Goal: Task Accomplishment & Management: Use online tool/utility

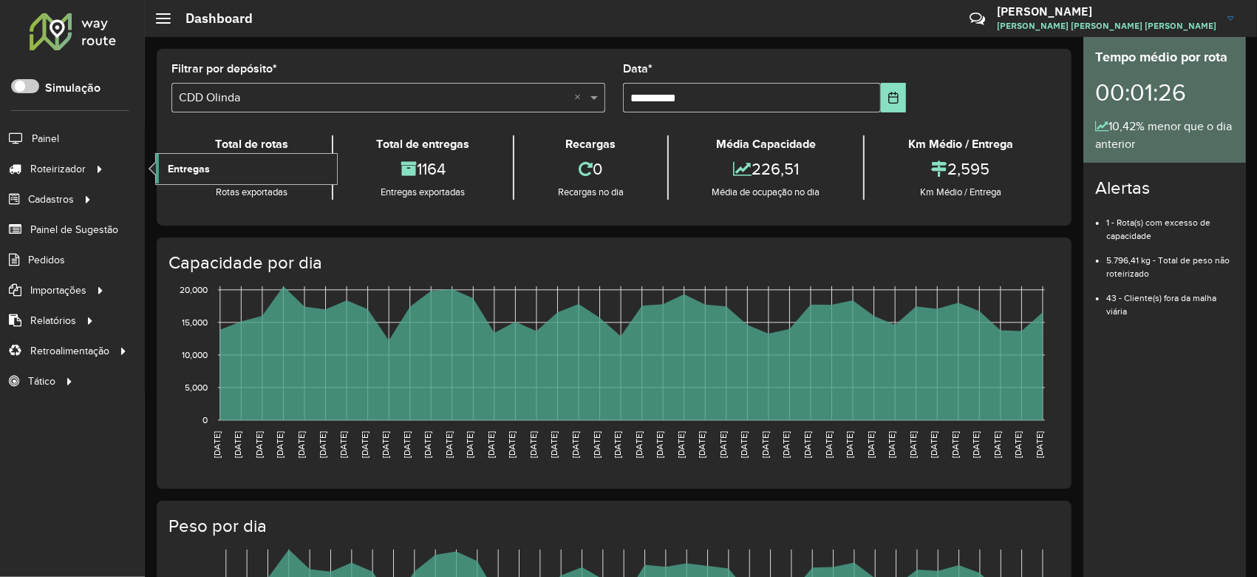
click at [177, 170] on span "Entregas" at bounding box center [189, 169] width 42 height 16
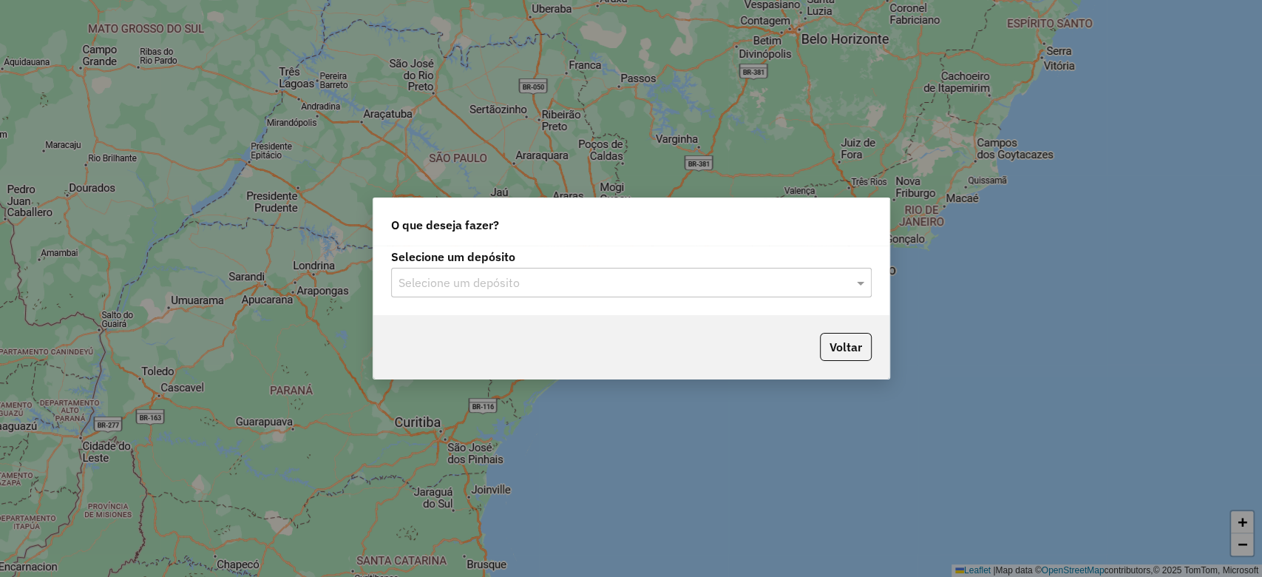
click at [432, 271] on div "Selecione um depósito" at bounding box center [631, 283] width 480 height 30
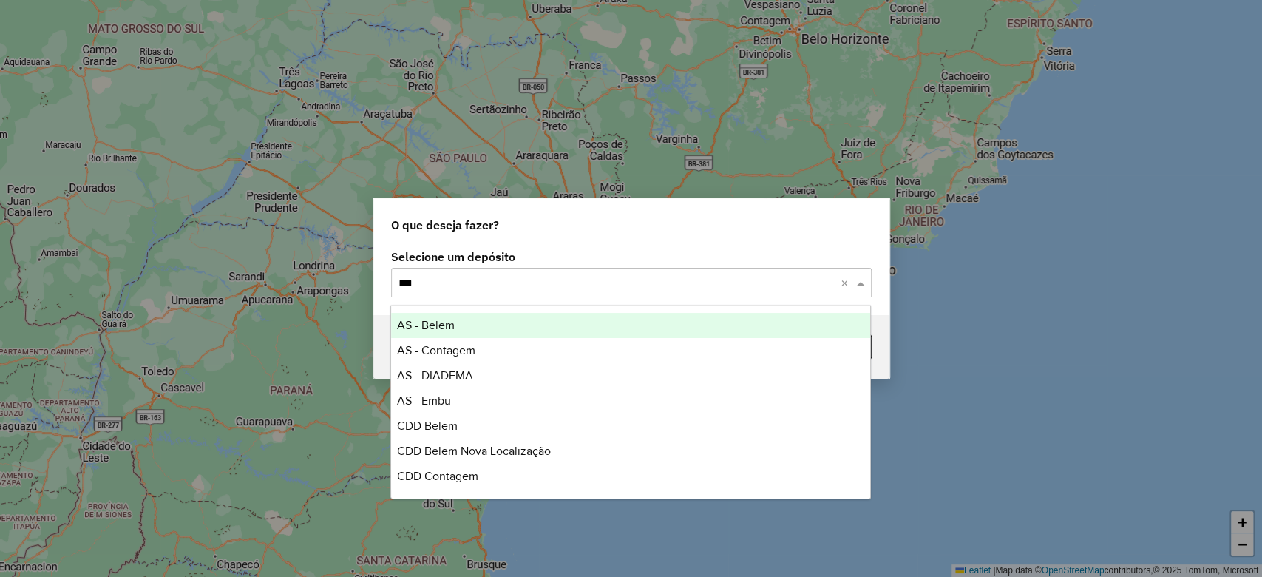
type input "****"
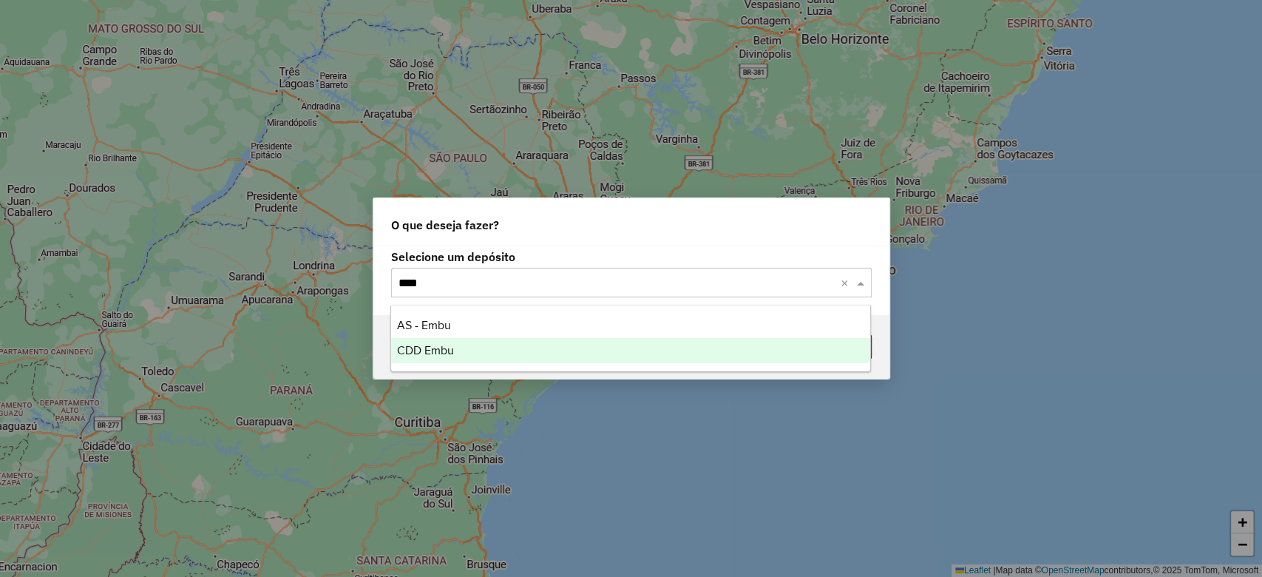
click at [446, 344] on span "CDD Embu" at bounding box center [425, 350] width 57 height 13
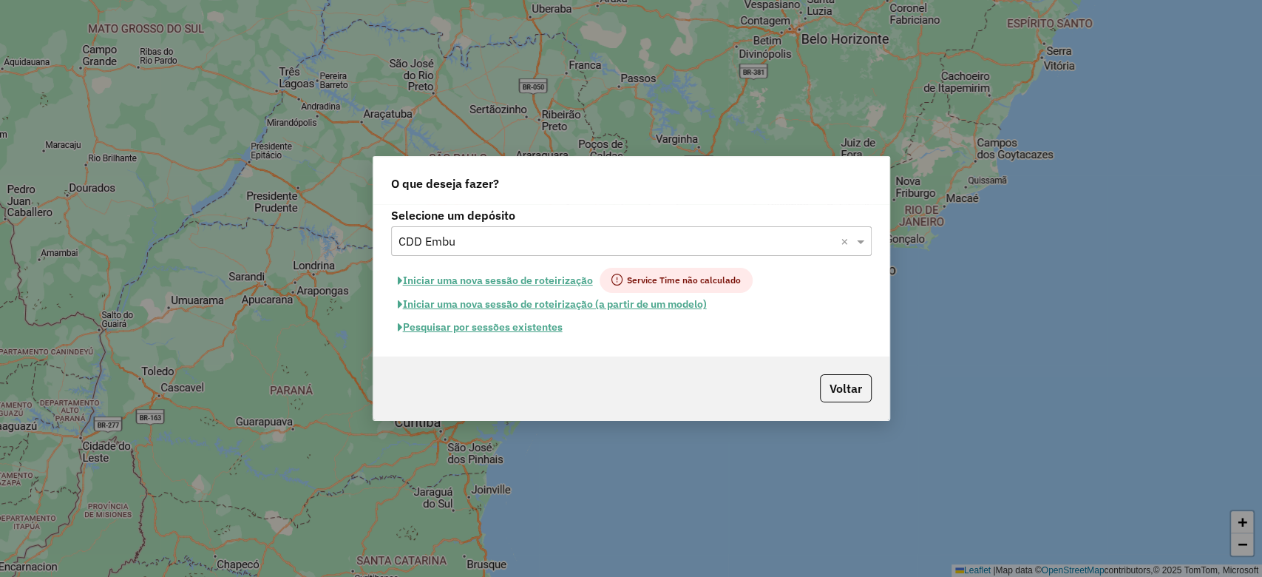
click at [475, 328] on button "Pesquisar por sessões existentes" at bounding box center [480, 327] width 178 height 23
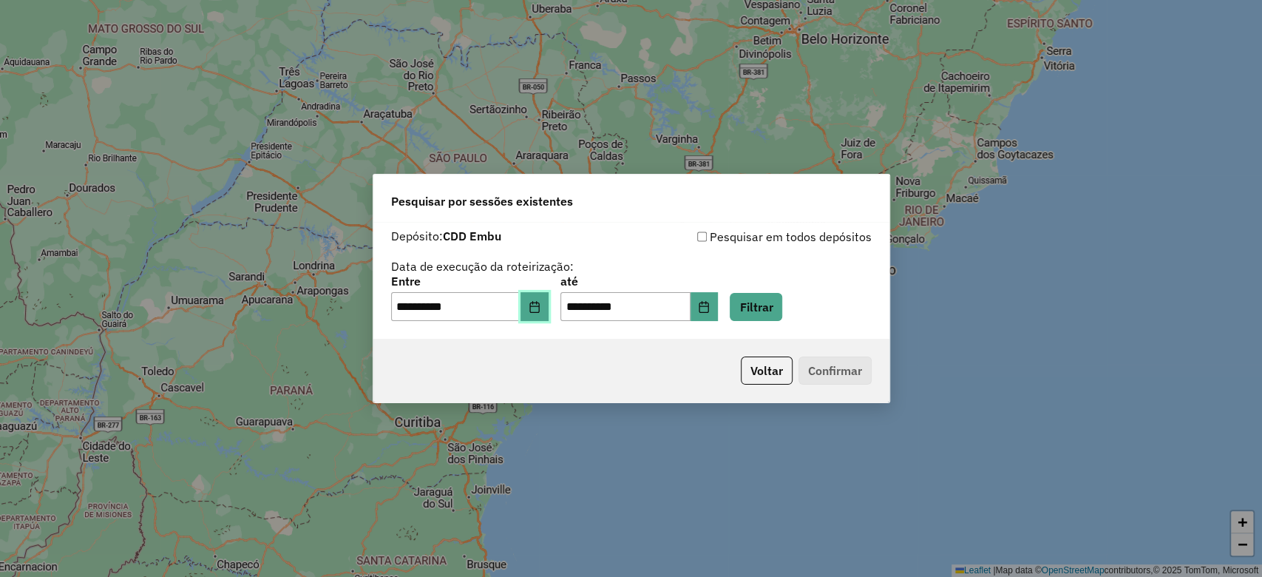
click at [548, 313] on button "Choose Date" at bounding box center [534, 307] width 28 height 30
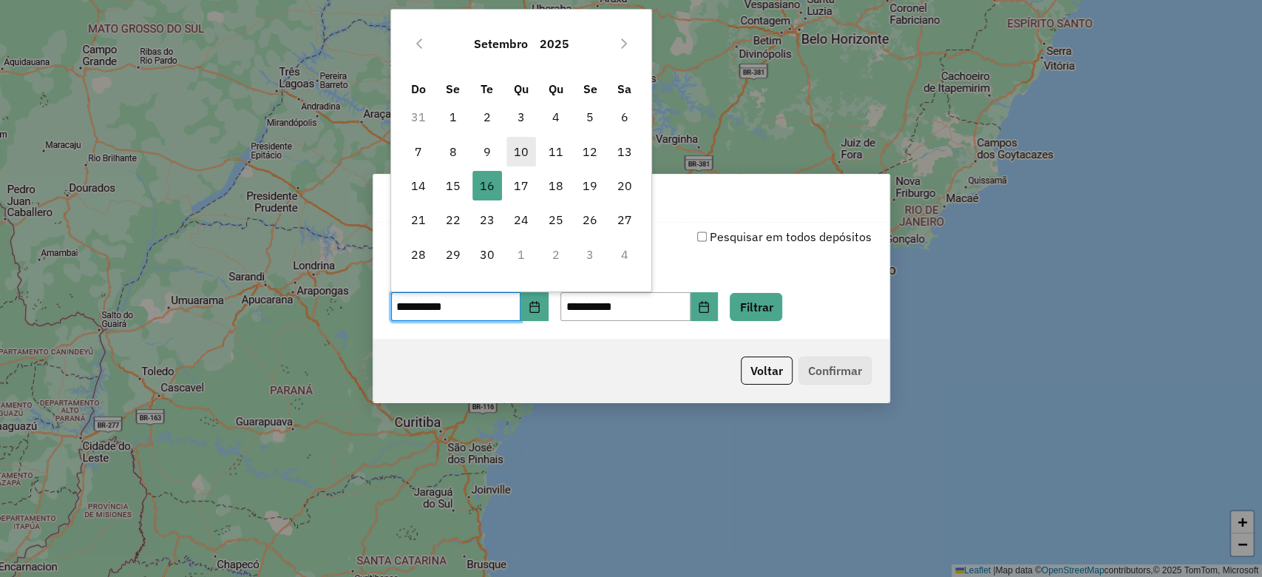
click at [522, 142] on span "10" at bounding box center [521, 152] width 30 height 30
type input "**********"
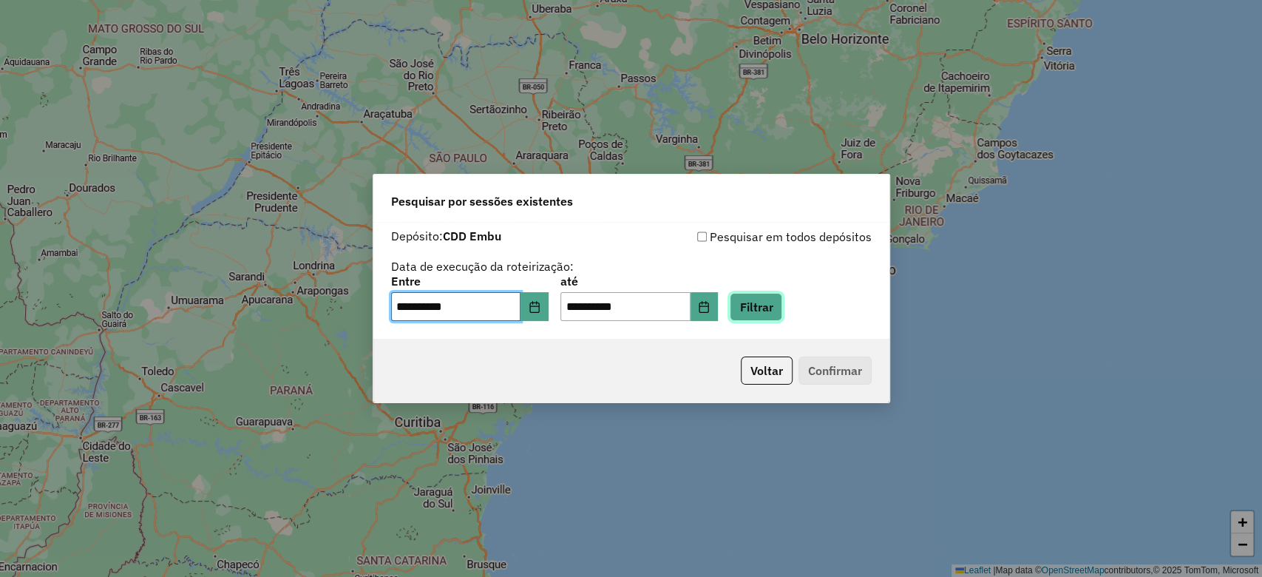
click at [763, 306] on button "Filtrar" at bounding box center [756, 307] width 52 height 28
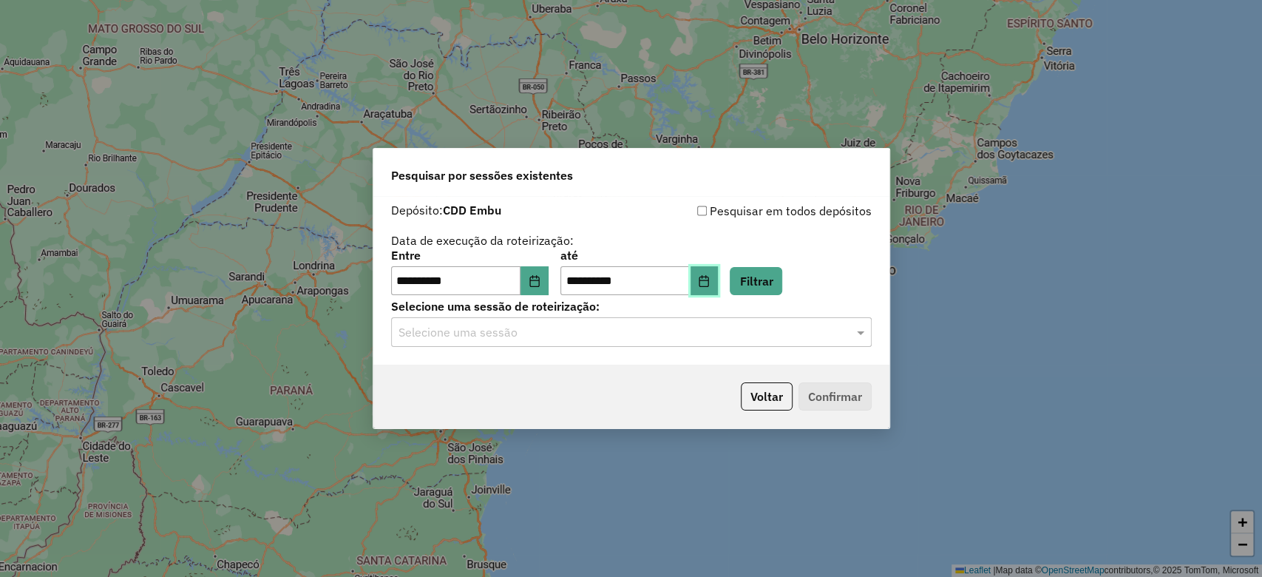
click at [715, 281] on button "Choose Date" at bounding box center [704, 281] width 28 height 30
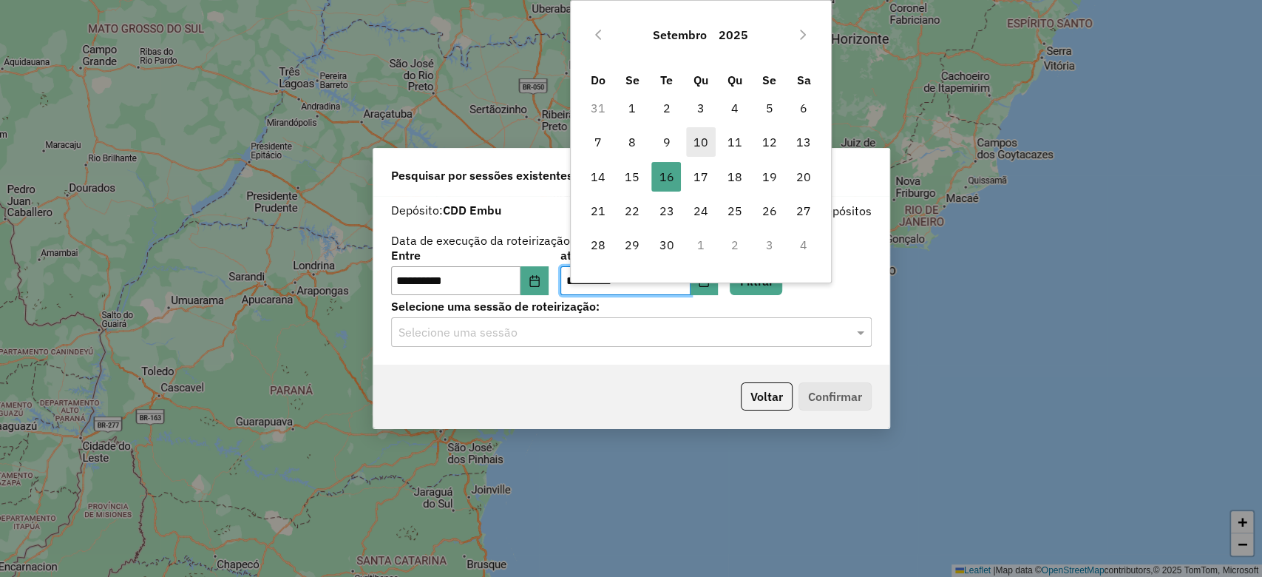
click at [692, 147] on span "10" at bounding box center [701, 142] width 30 height 30
type input "**********"
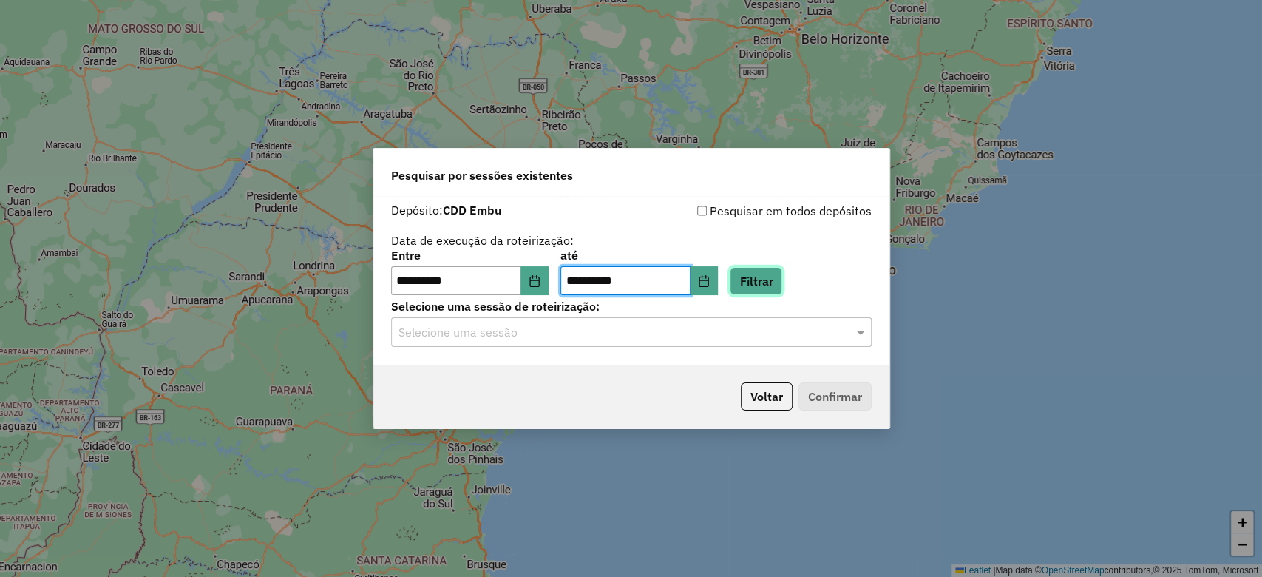
click at [775, 292] on button "Filtrar" at bounding box center [756, 281] width 52 height 28
click at [469, 340] on input "text" at bounding box center [616, 333] width 436 height 18
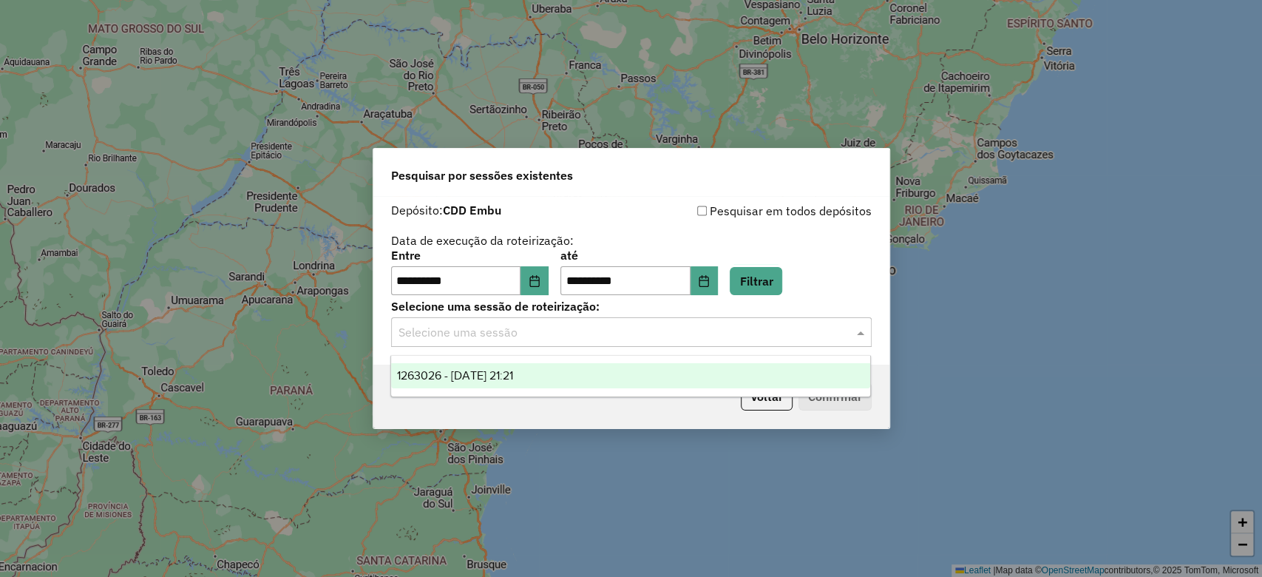
click at [507, 375] on span "1263026 - 10/09/2025 21:21" at bounding box center [455, 375] width 116 height 13
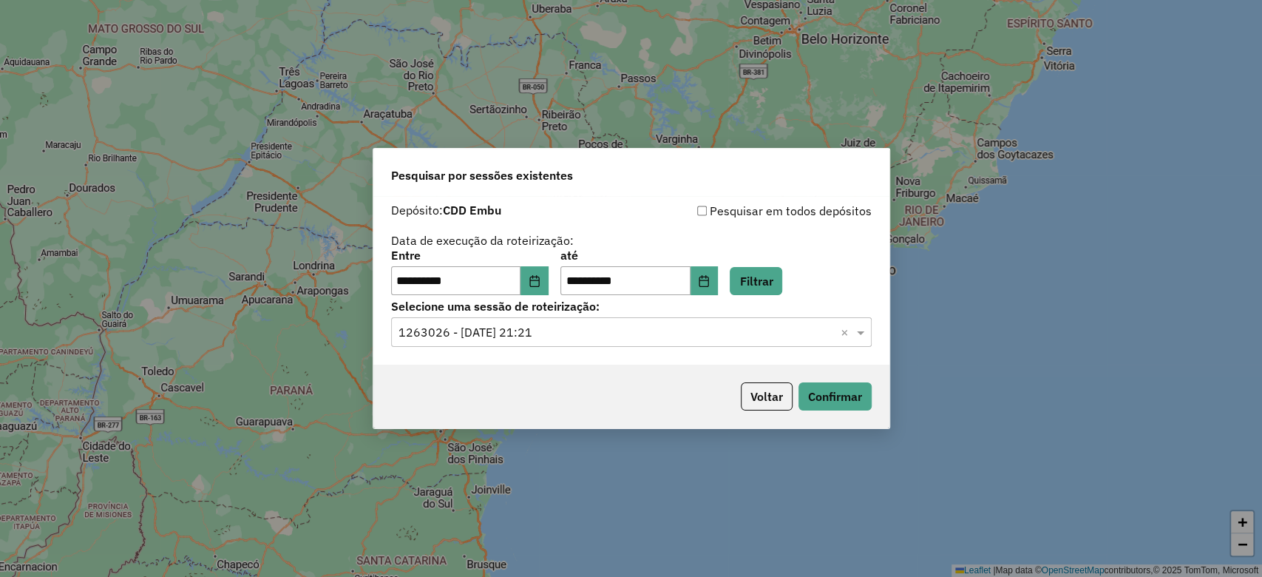
click at [826, 411] on div "Voltar Confirmar" at bounding box center [631, 396] width 516 height 64
click at [826, 398] on button "Confirmar" at bounding box center [834, 396] width 73 height 28
click at [544, 292] on button "Choose Date" at bounding box center [534, 281] width 28 height 30
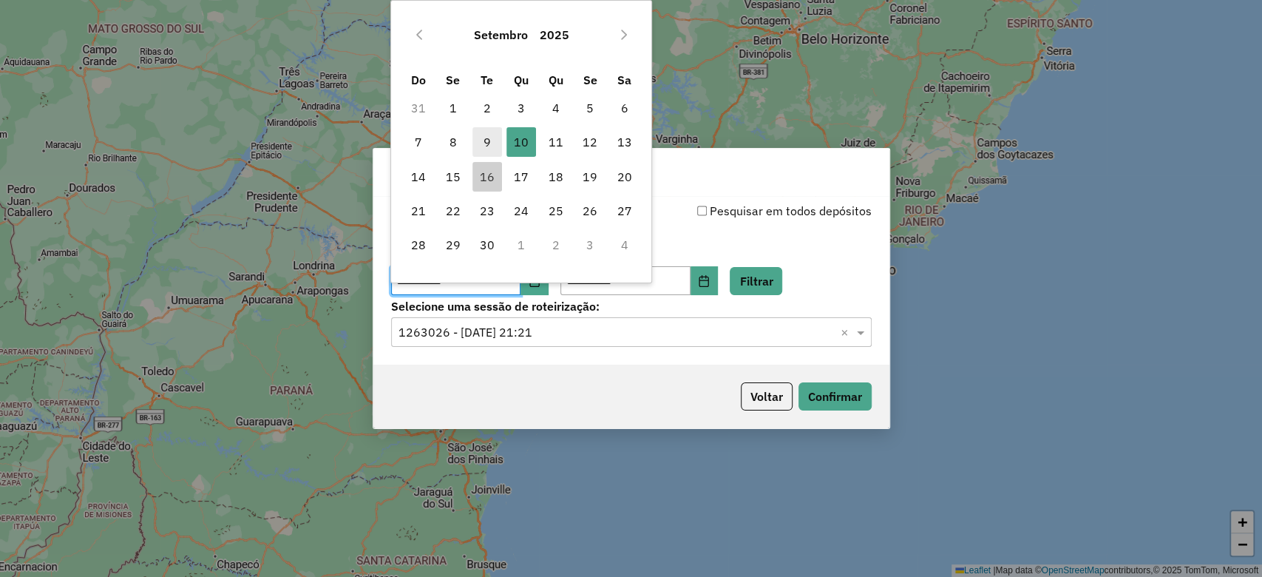
click at [497, 133] on span "9" at bounding box center [487, 142] width 30 height 30
type input "**********"
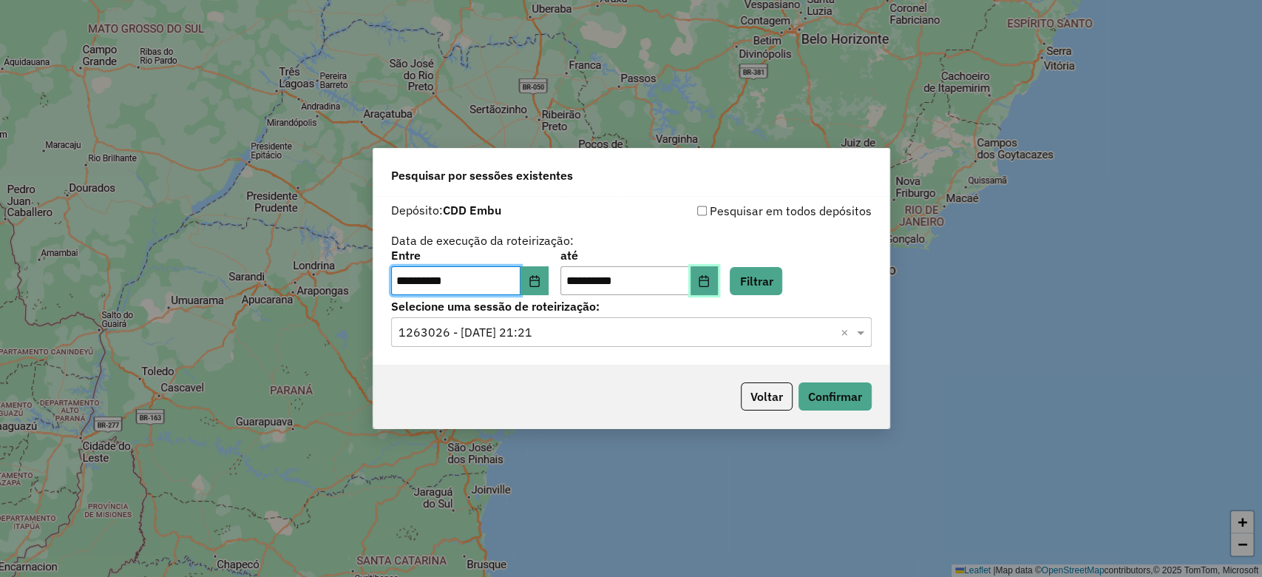
click at [709, 281] on icon "Choose Date" at bounding box center [704, 281] width 10 height 12
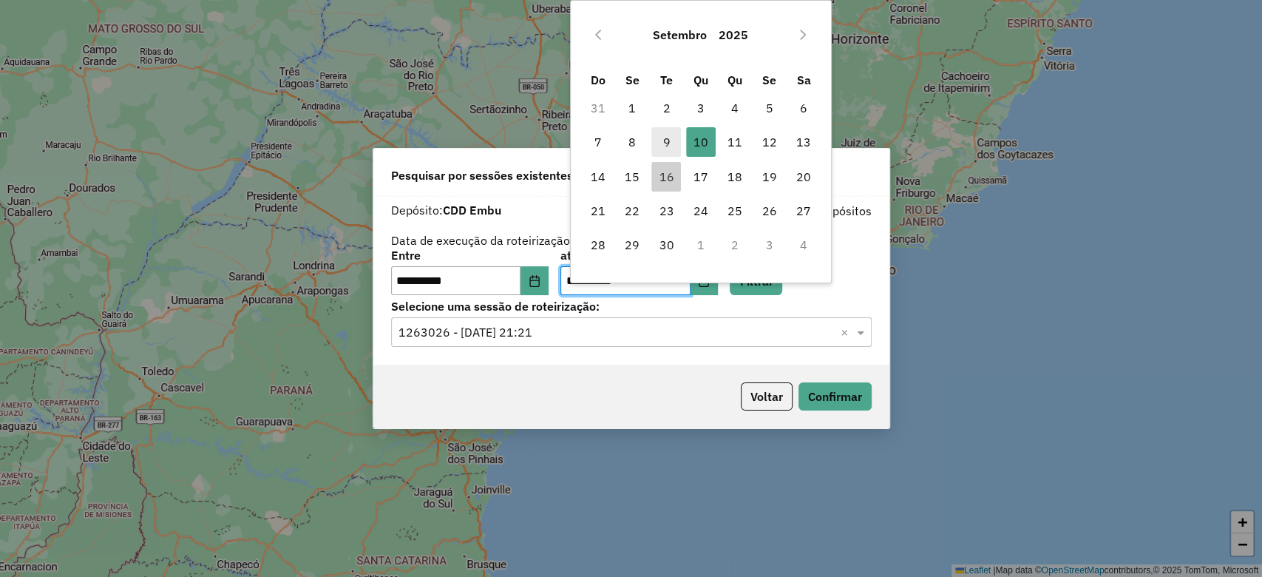
click at [667, 145] on span "9" at bounding box center [666, 142] width 30 height 30
type input "**********"
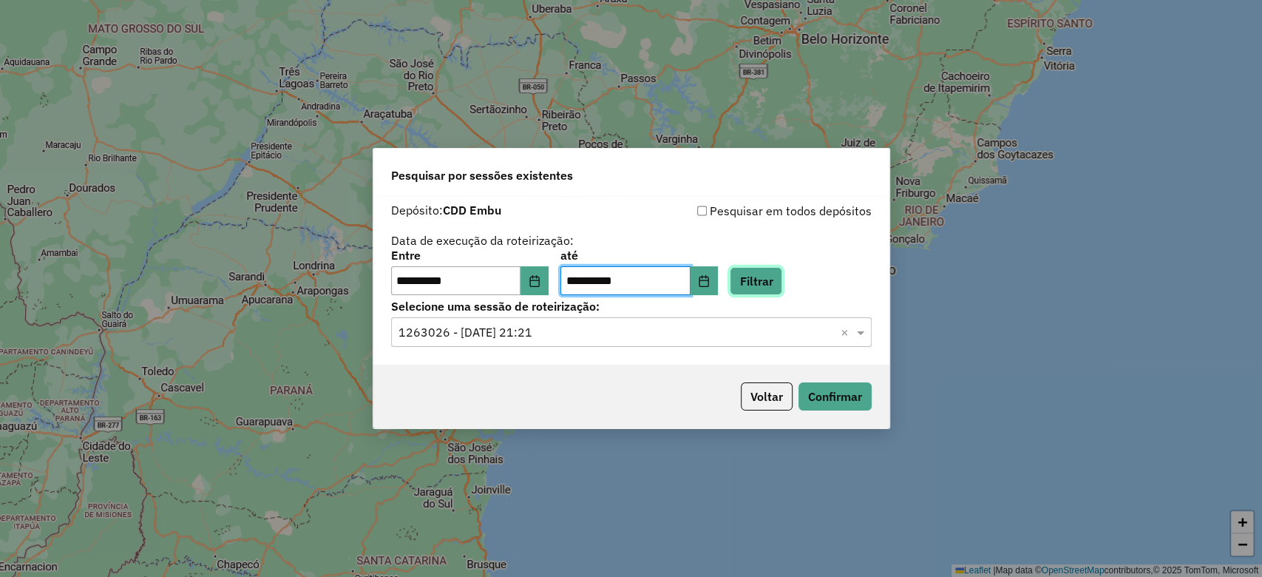
drag, startPoint x: 778, startPoint y: 282, endPoint x: 766, endPoint y: 285, distance: 12.9
click at [778, 281] on button "Filtrar" at bounding box center [756, 281] width 52 height 28
click at [520, 332] on input "text" at bounding box center [616, 333] width 436 height 18
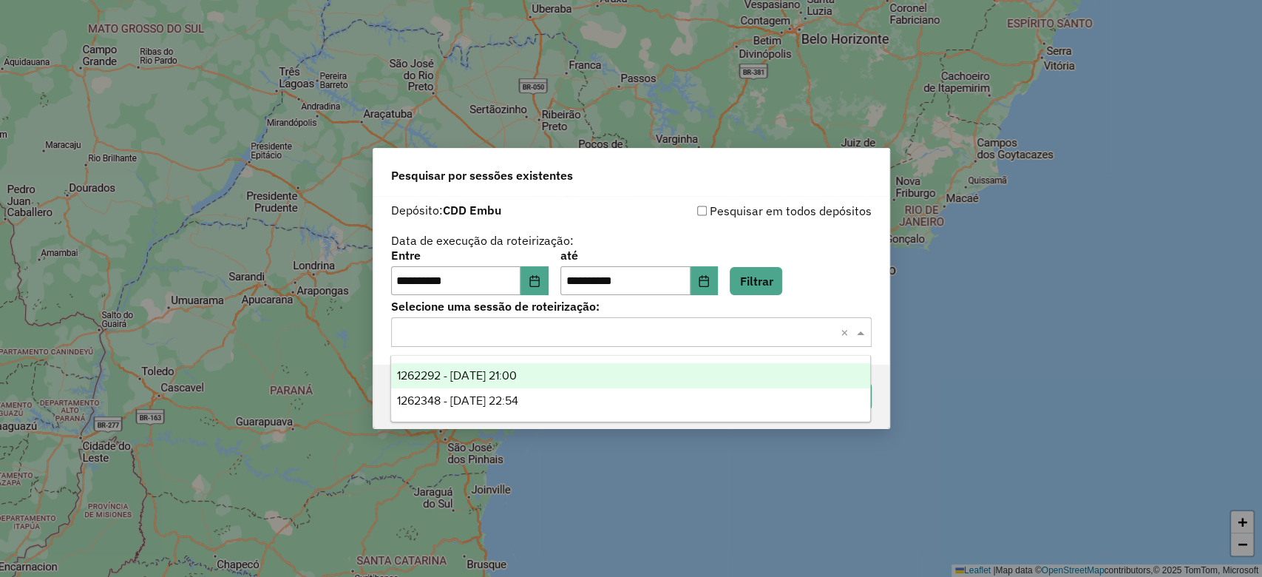
click at [554, 376] on div "1262292 - 09/09/2025 21:00" at bounding box center [630, 375] width 479 height 25
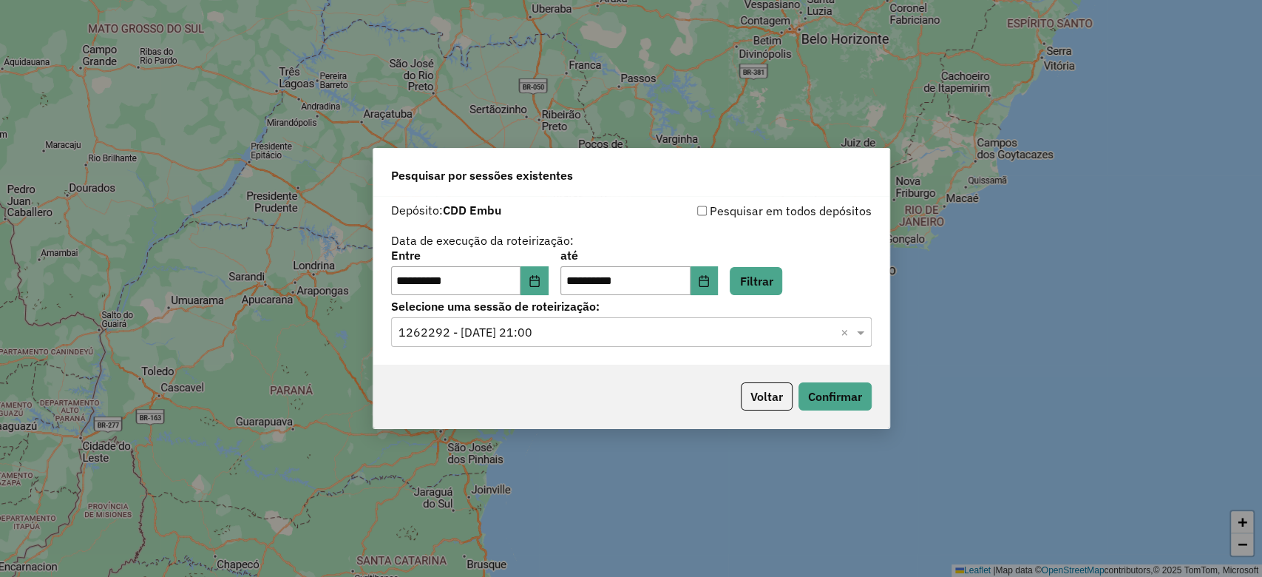
click at [829, 411] on div "Voltar Confirmar" at bounding box center [631, 396] width 516 height 64
click at [829, 397] on button "Confirmar" at bounding box center [834, 396] width 73 height 28
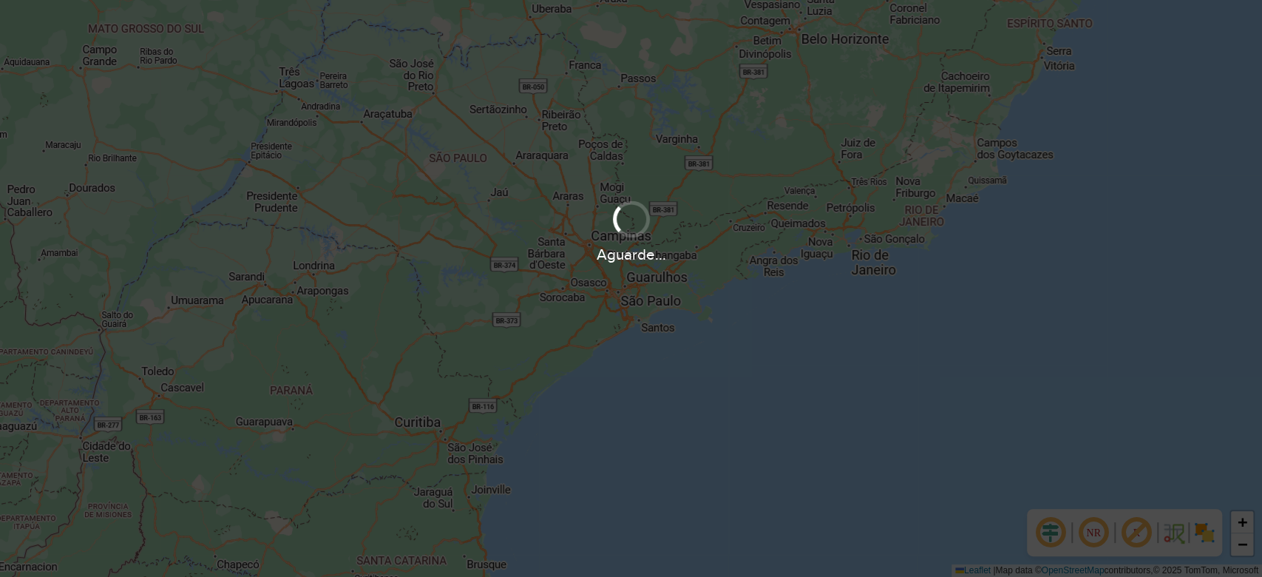
click at [1016, 400] on div "+ − Leaflet | Map data © OpenStreetMap contributors,© 2025 TomTom, Microsoft" at bounding box center [631, 288] width 1262 height 577
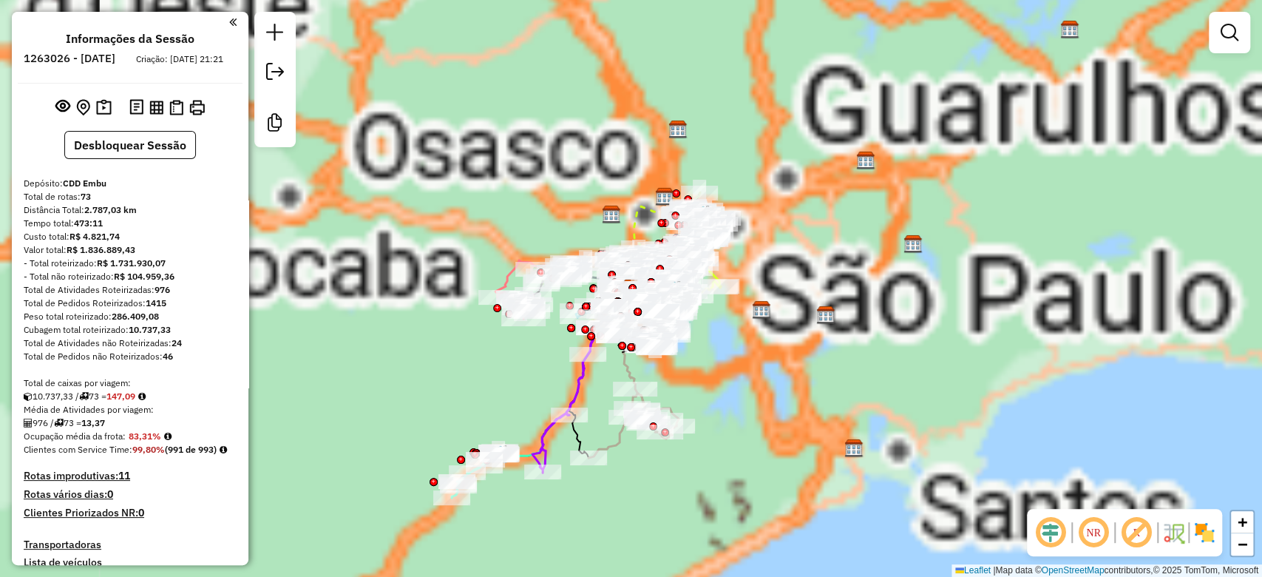
drag, startPoint x: 1052, startPoint y: 535, endPoint x: 1140, endPoint y: 531, distance: 88.0
click at [1052, 535] on em at bounding box center [1050, 531] width 35 height 35
click at [1140, 531] on em at bounding box center [1135, 531] width 35 height 35
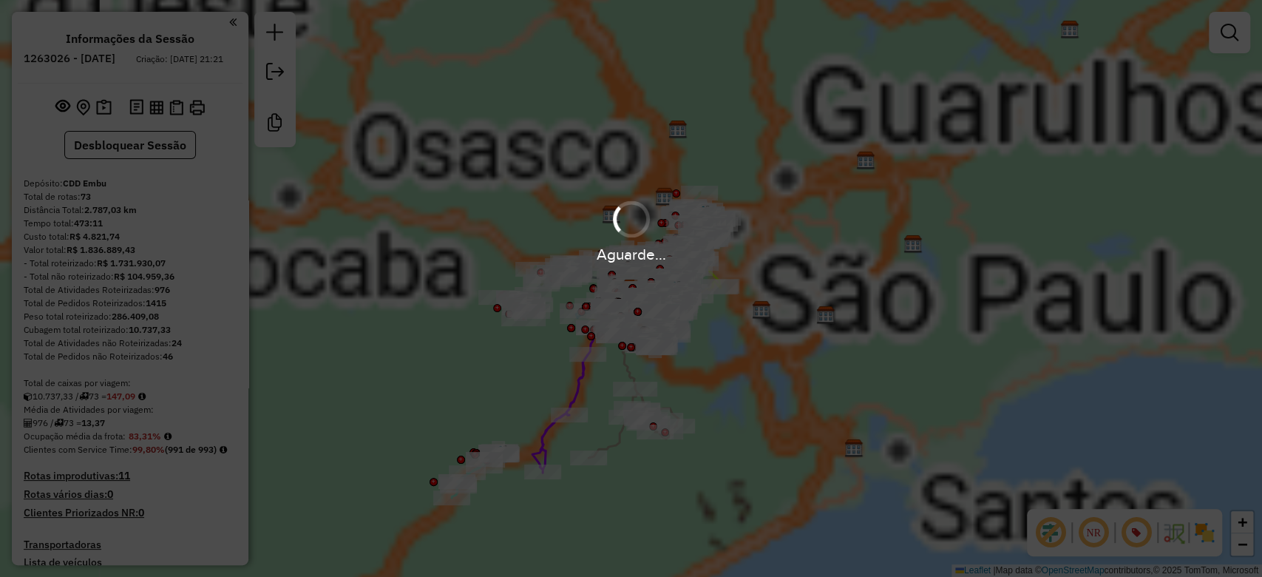
click at [1203, 530] on img at bounding box center [1204, 532] width 24 height 24
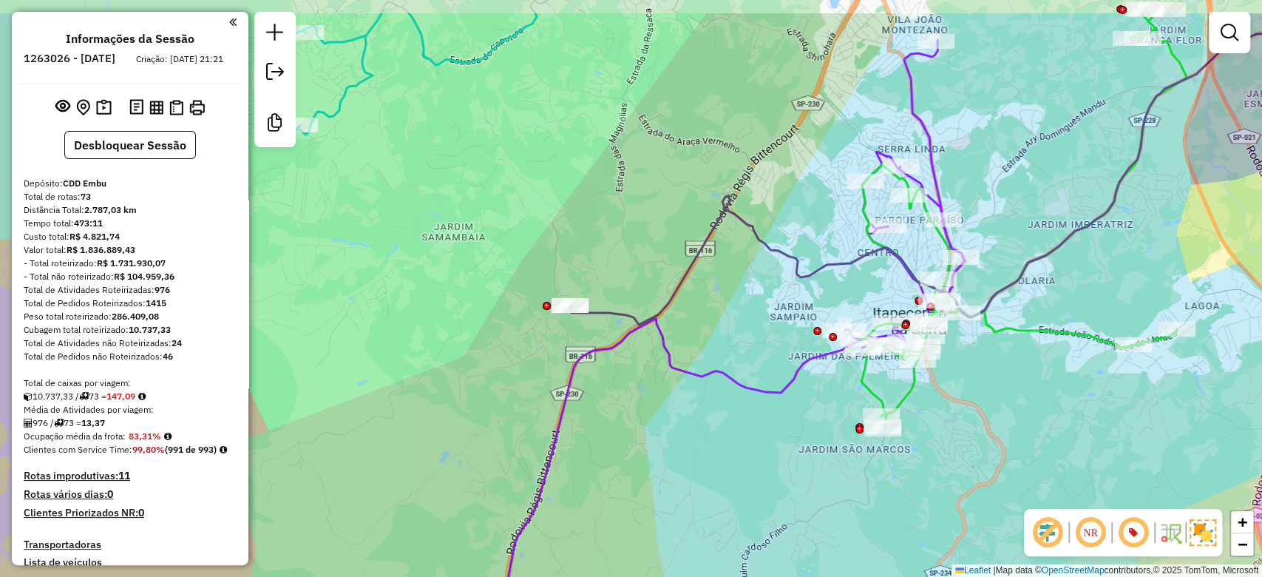
drag, startPoint x: 542, startPoint y: 316, endPoint x: 666, endPoint y: 150, distance: 207.6
click at [468, 387] on div "Janela de atendimento Grade de atendimento Capacidade Transportadoras Veículos …" at bounding box center [631, 288] width 1262 height 577
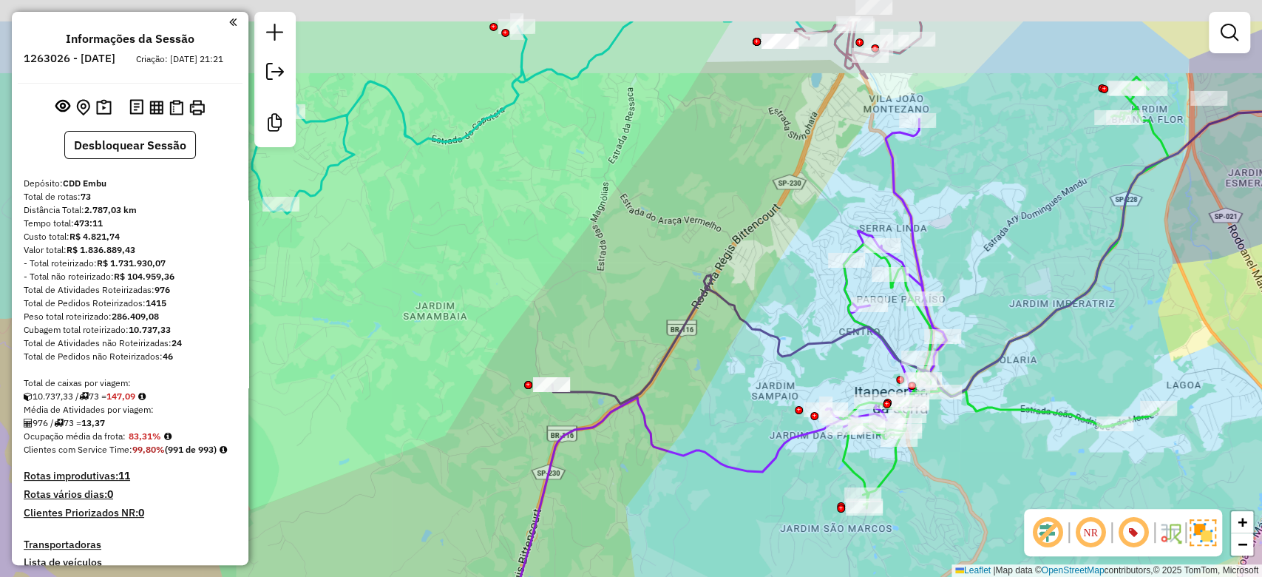
drag, startPoint x: 666, startPoint y: 150, endPoint x: 633, endPoint y: 324, distance: 176.7
click at [616, 349] on div "Janela de atendimento Grade de atendimento Capacidade Transportadoras Veículos …" at bounding box center [631, 288] width 1262 height 577
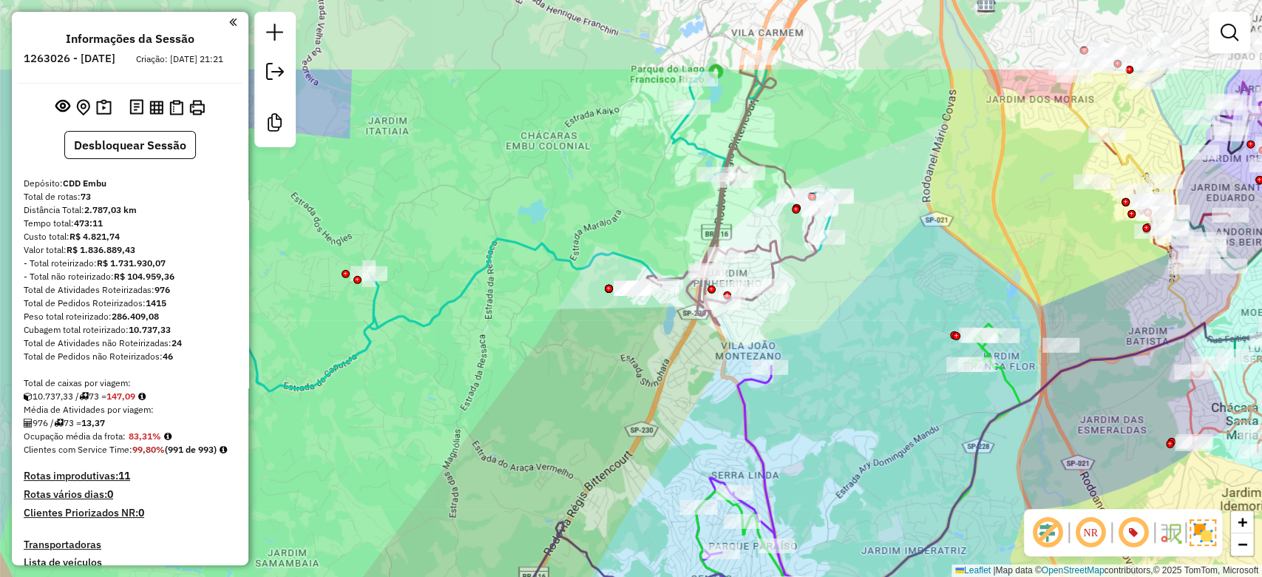
drag, startPoint x: 703, startPoint y: 298, endPoint x: 588, endPoint y: 425, distance: 171.6
click at [588, 425] on div "Janela de atendimento Grade de atendimento Capacidade Transportadoras Veículos …" at bounding box center [631, 288] width 1262 height 577
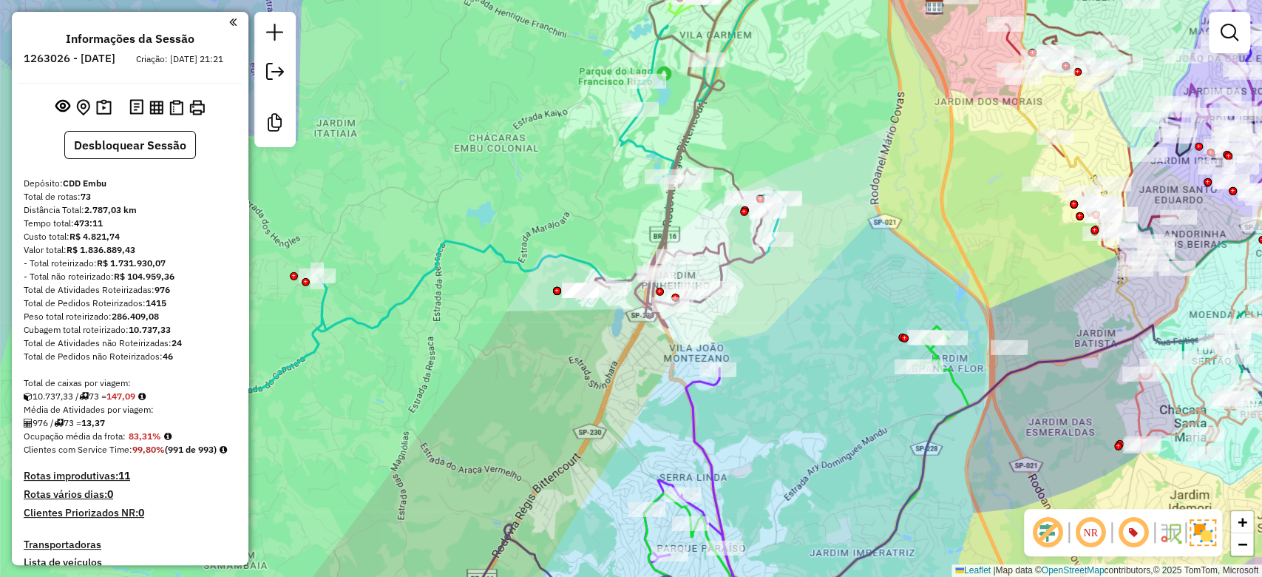
drag, startPoint x: 962, startPoint y: 206, endPoint x: 479, endPoint y: 216, distance: 483.5
click at [455, 194] on div "Janela de atendimento Grade de atendimento Capacidade Transportadoras Veículos …" at bounding box center [631, 288] width 1262 height 577
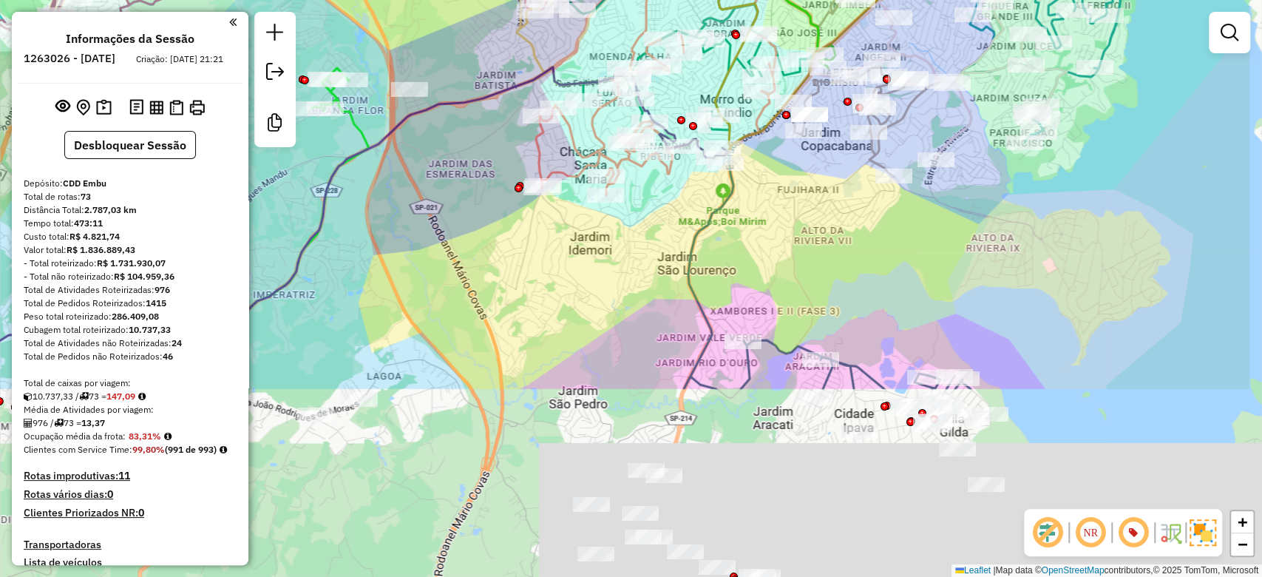
drag, startPoint x: 929, startPoint y: 496, endPoint x: 840, endPoint y: 375, distance: 150.6
click at [806, 262] on div "Janela de atendimento Grade de atendimento Capacidade Transportadoras Veículos …" at bounding box center [631, 288] width 1262 height 577
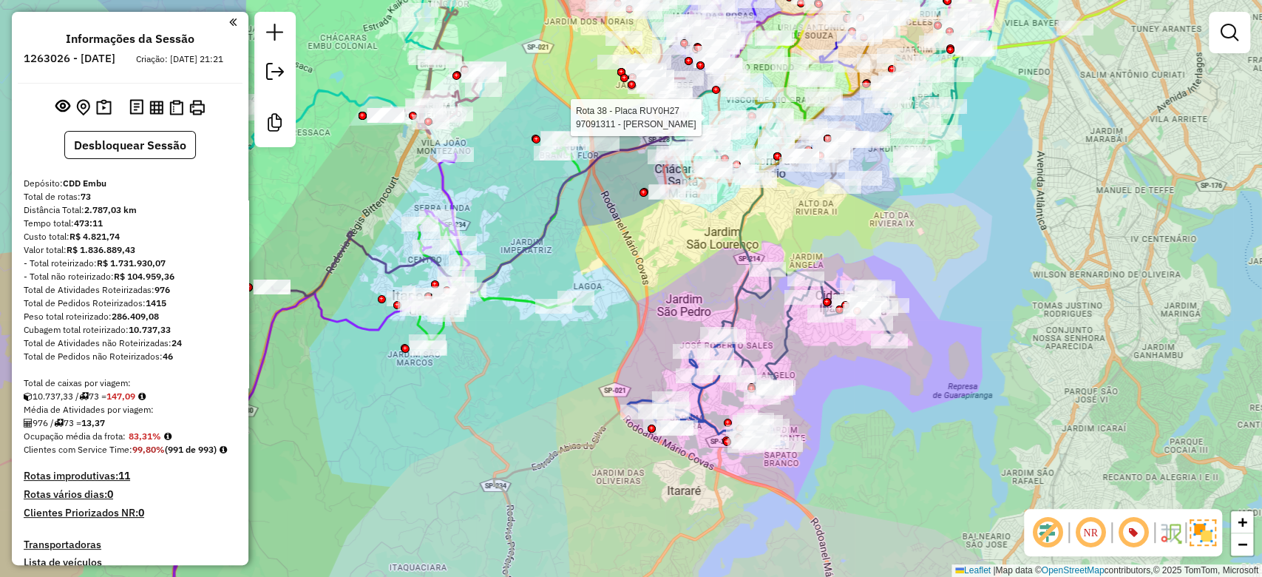
drag, startPoint x: 834, startPoint y: 296, endPoint x: 816, endPoint y: 239, distance: 58.9
click at [816, 239] on div "Rota 38 - Placa RUY0H27 97091311 - JOSE MARQUES FERREIR Janela de atendimento G…" at bounding box center [631, 288] width 1262 height 577
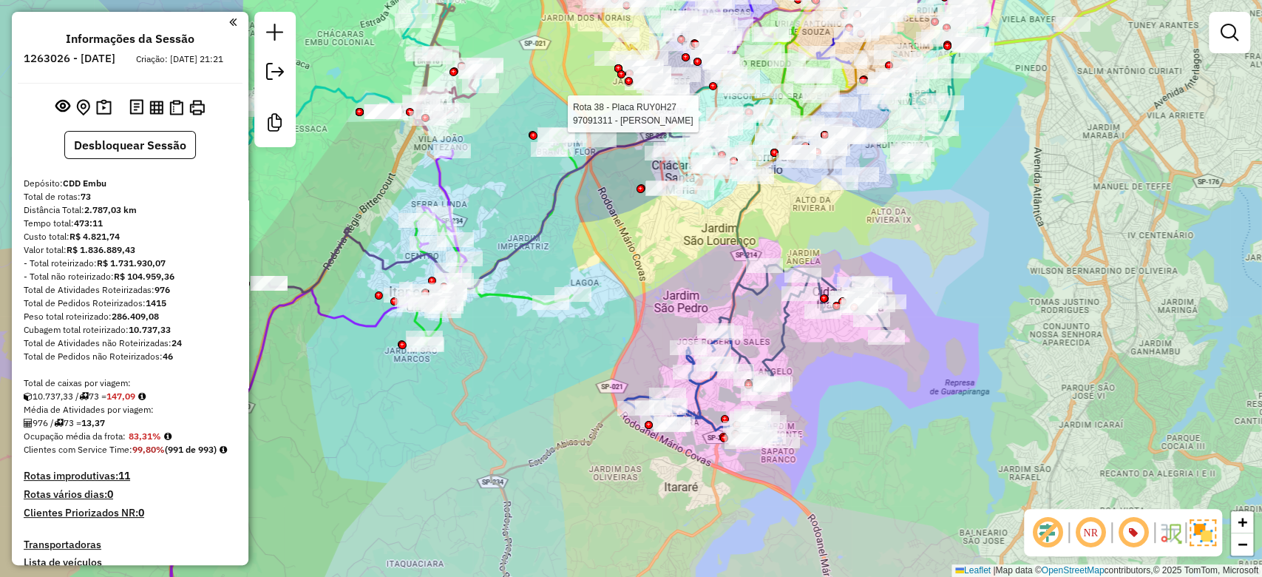
drag, startPoint x: 881, startPoint y: 412, endPoint x: 882, endPoint y: 419, distance: 7.4
click at [882, 419] on div "Rota 38 - Placa RUY0H27 97091311 - JOSE MARQUES FERREIR Janela de atendimento G…" at bounding box center [631, 288] width 1262 height 577
click at [964, 291] on div "Rota 38 - Placa RUY0H27 97091311 - JOSE MARQUES FERREIR Janela de atendimento G…" at bounding box center [631, 288] width 1262 height 577
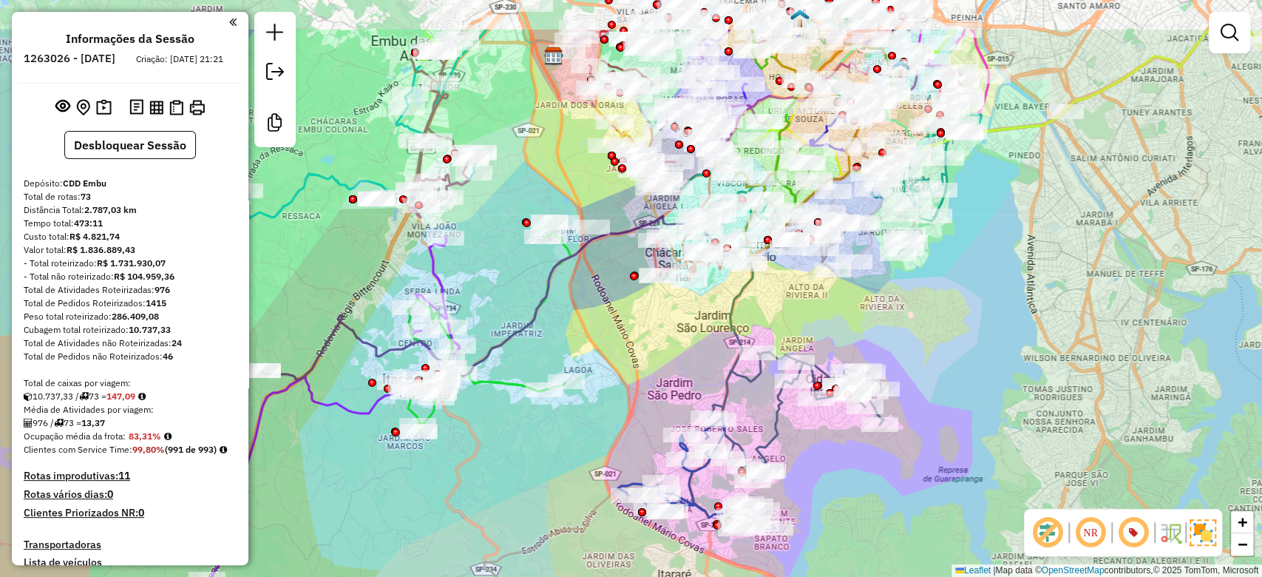
drag, startPoint x: 948, startPoint y: 269, endPoint x: 941, endPoint y: 356, distance: 87.5
click at [941, 356] on div "Janela de atendimento Grade de atendimento Capacidade Transportadoras Veículos …" at bounding box center [631, 288] width 1262 height 577
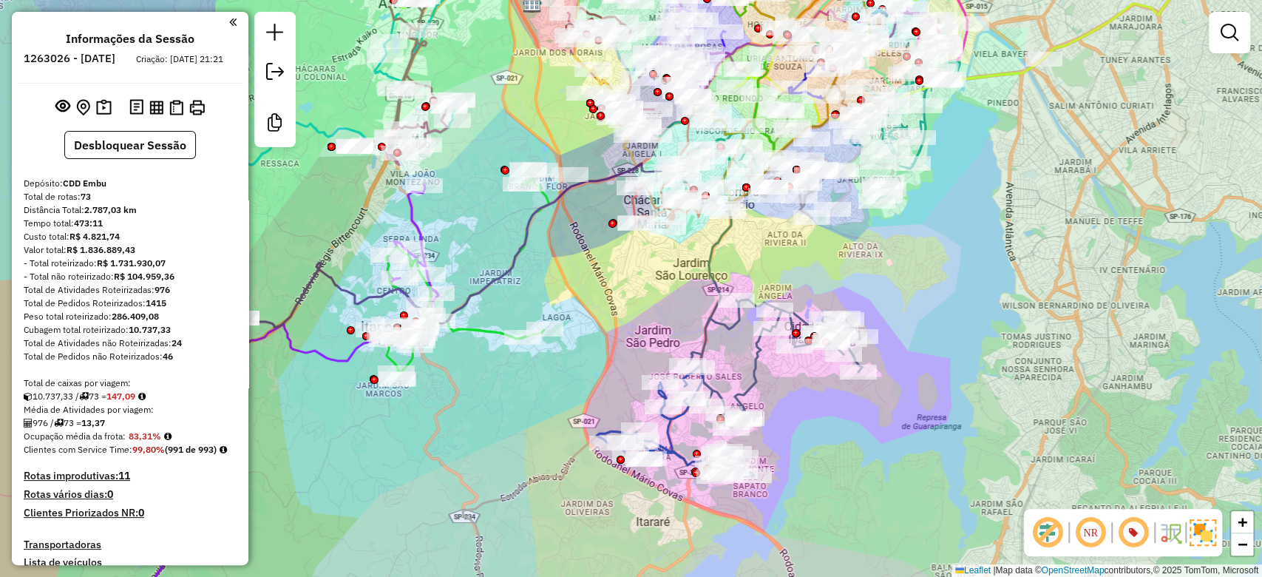
drag, startPoint x: 919, startPoint y: 360, endPoint x: 897, endPoint y: 307, distance: 57.0
click at [897, 307] on div "Janela de atendimento Grade de atendimento Capacidade Transportadoras Veículos …" at bounding box center [631, 288] width 1262 height 577
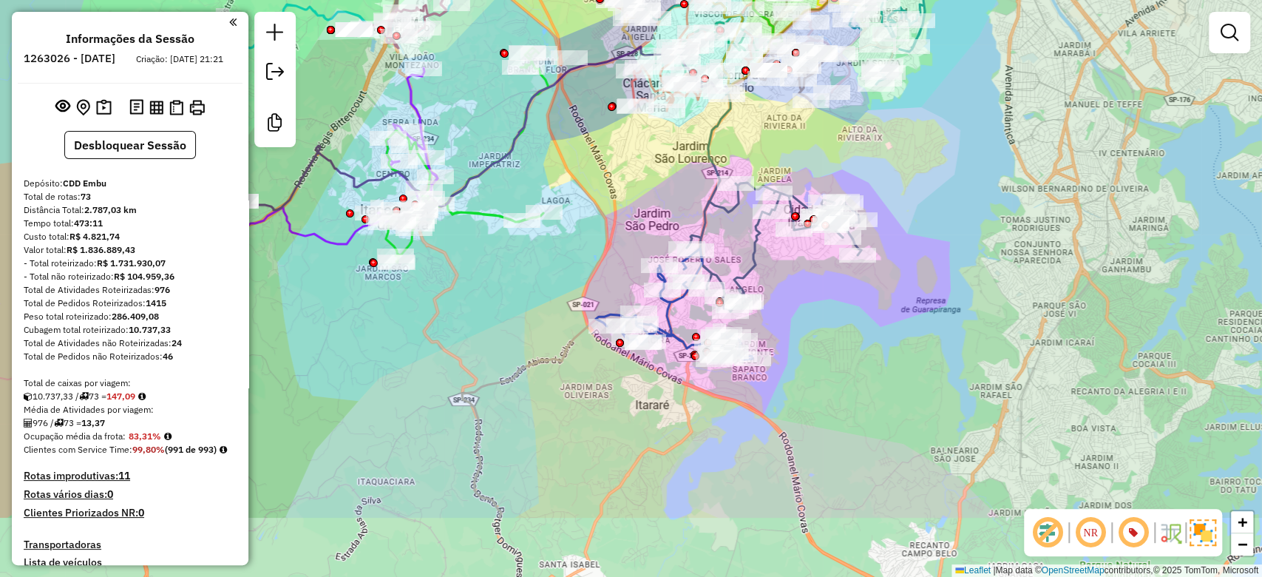
drag, startPoint x: 935, startPoint y: 446, endPoint x: 925, endPoint y: 288, distance: 158.5
click at [930, 281] on div "Janela de atendimento Grade de atendimento Capacidade Transportadoras Veículos …" at bounding box center [631, 288] width 1262 height 577
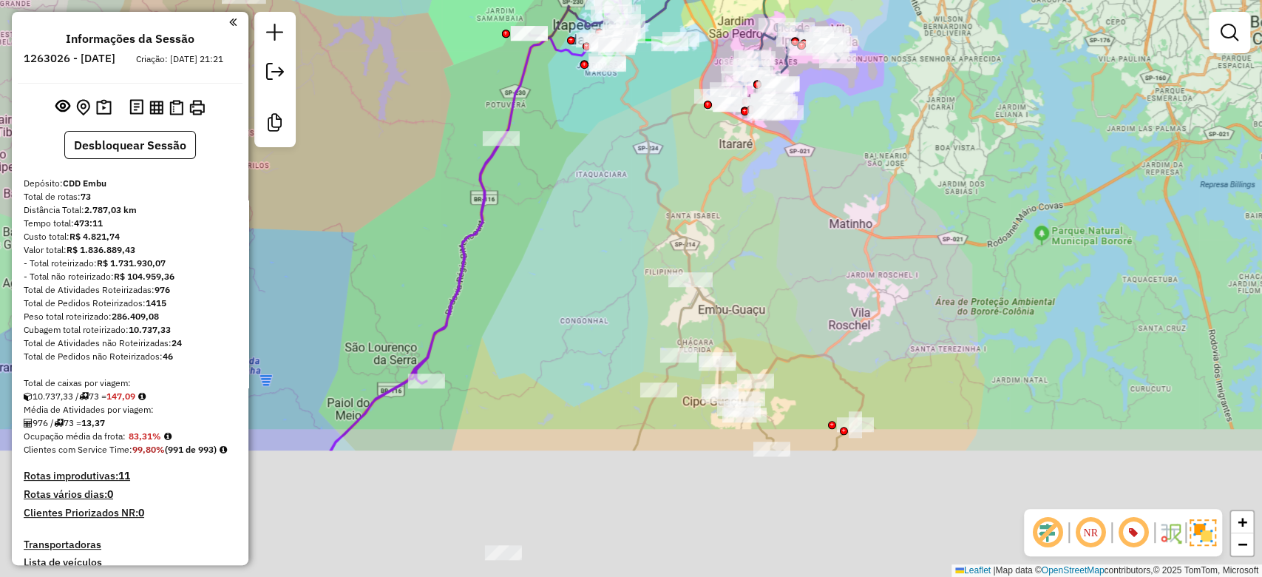
drag, startPoint x: 859, startPoint y: 242, endPoint x: 892, endPoint y: 345, distance: 108.7
click at [858, 239] on div "Janela de atendimento Grade de atendimento Capacidade Transportadoras Veículos …" at bounding box center [631, 288] width 1262 height 577
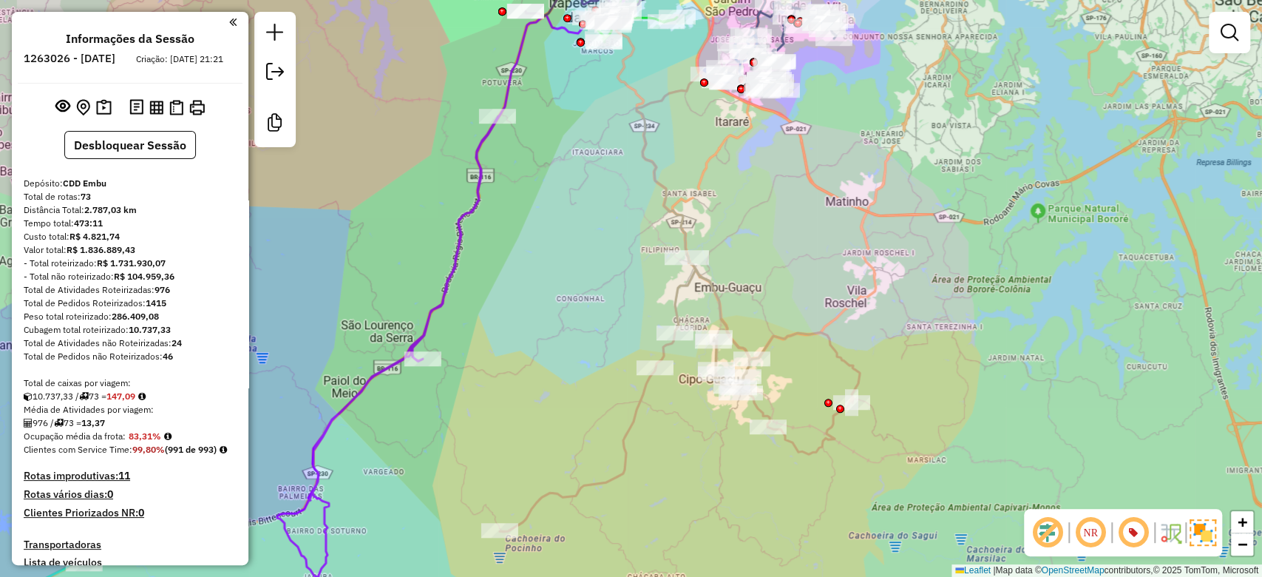
click at [895, 340] on div "Janela de atendimento Grade de atendimento Capacidade Transportadoras Veículos …" at bounding box center [631, 288] width 1262 height 577
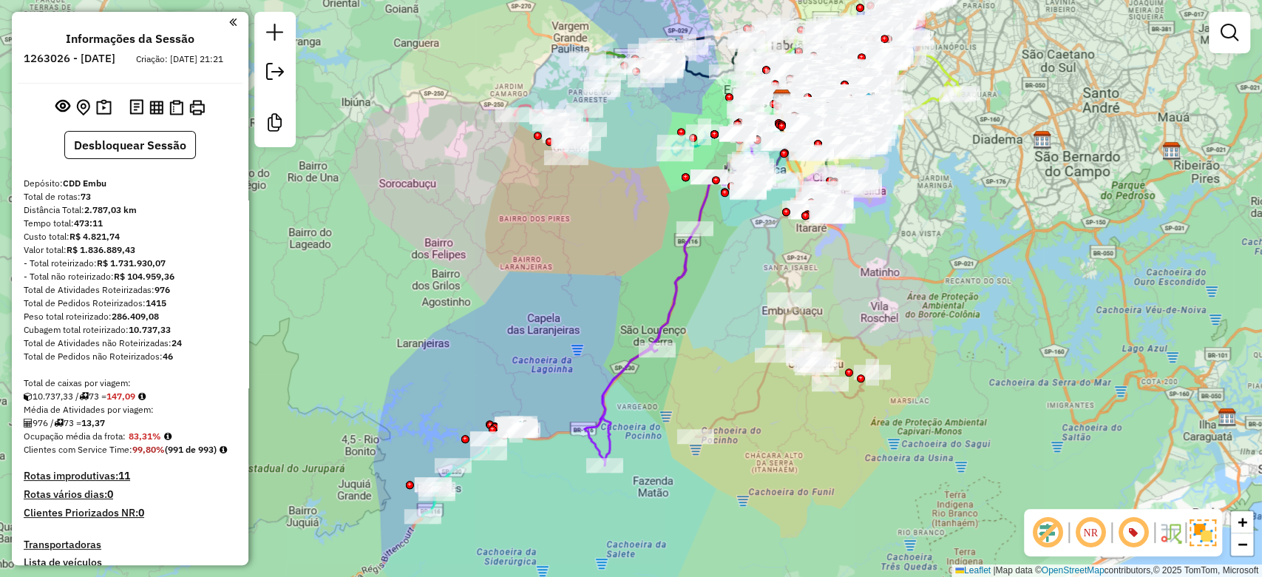
drag, startPoint x: 785, startPoint y: 423, endPoint x: 795, endPoint y: 328, distance: 95.1
click at [766, 443] on div "Janela de atendimento Grade de atendimento Capacidade Transportadoras Veículos …" at bounding box center [631, 288] width 1262 height 577
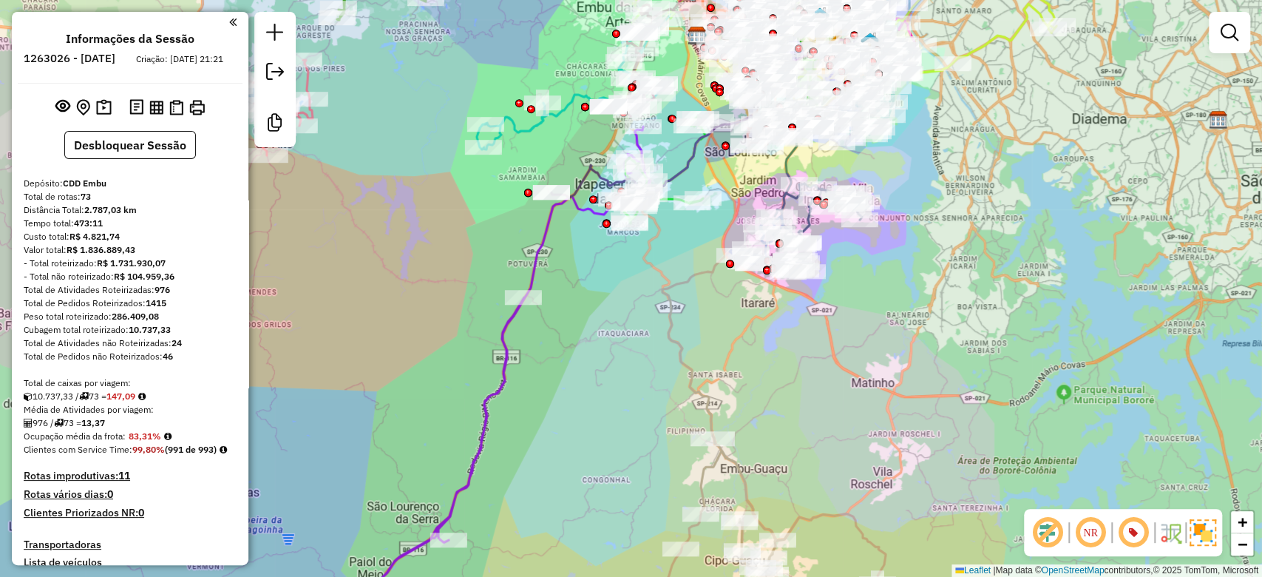
drag, startPoint x: 840, startPoint y: 404, endPoint x: 840, endPoint y: 370, distance: 33.3
click at [840, 370] on div "Janela de atendimento Grade de atendimento Capacidade Transportadoras Veículos …" at bounding box center [631, 288] width 1262 height 577
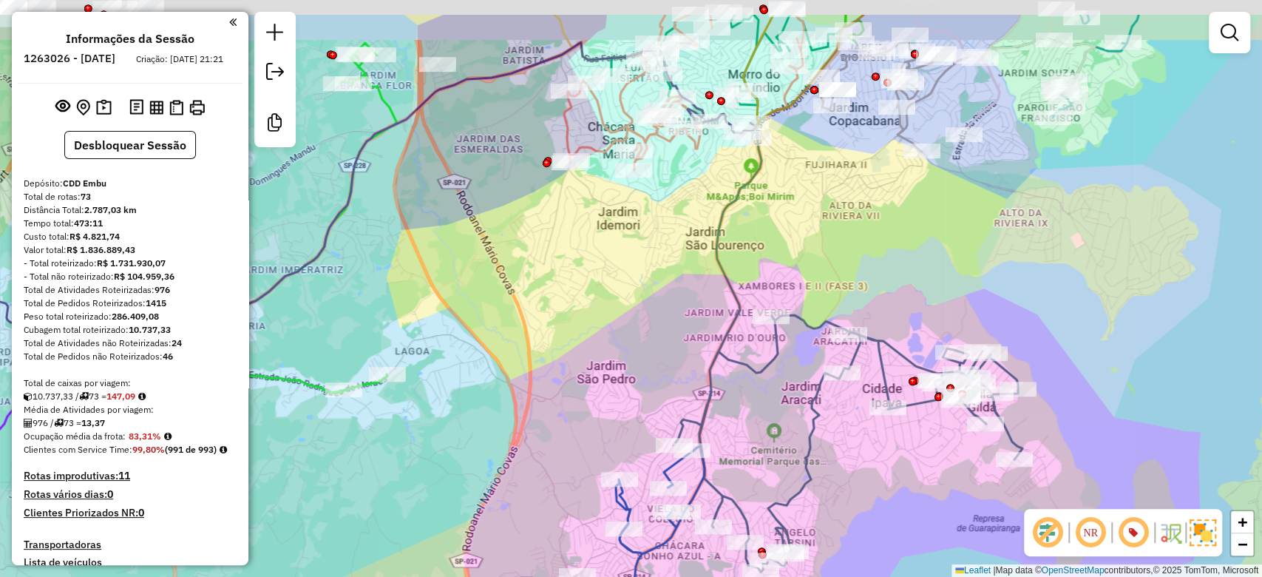
drag, startPoint x: 869, startPoint y: 185, endPoint x: 727, endPoint y: 234, distance: 150.3
click at [859, 256] on div "Janela de atendimento Grade de atendimento Capacidade Transportadoras Veículos …" at bounding box center [631, 288] width 1262 height 577
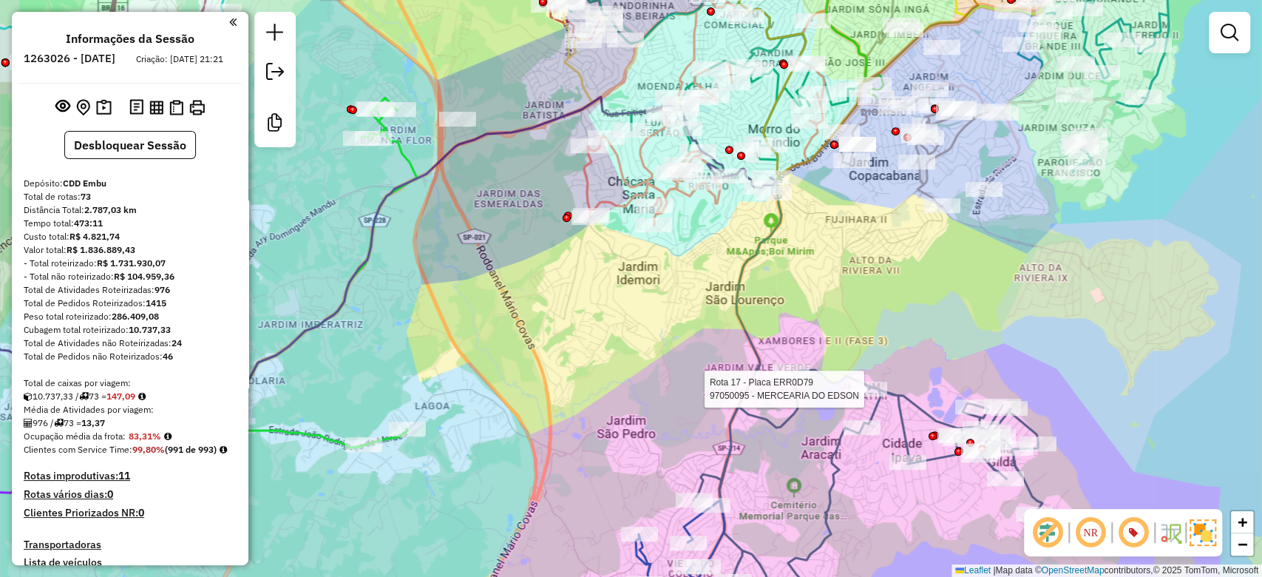
drag, startPoint x: 783, startPoint y: 178, endPoint x: 803, endPoint y: 234, distance: 59.6
click at [803, 234] on div "Rota 17 - Placa ERR0D79 97050095 - MERCEARIA DO EDSON Janela de atendimento Gra…" at bounding box center [631, 288] width 1262 height 577
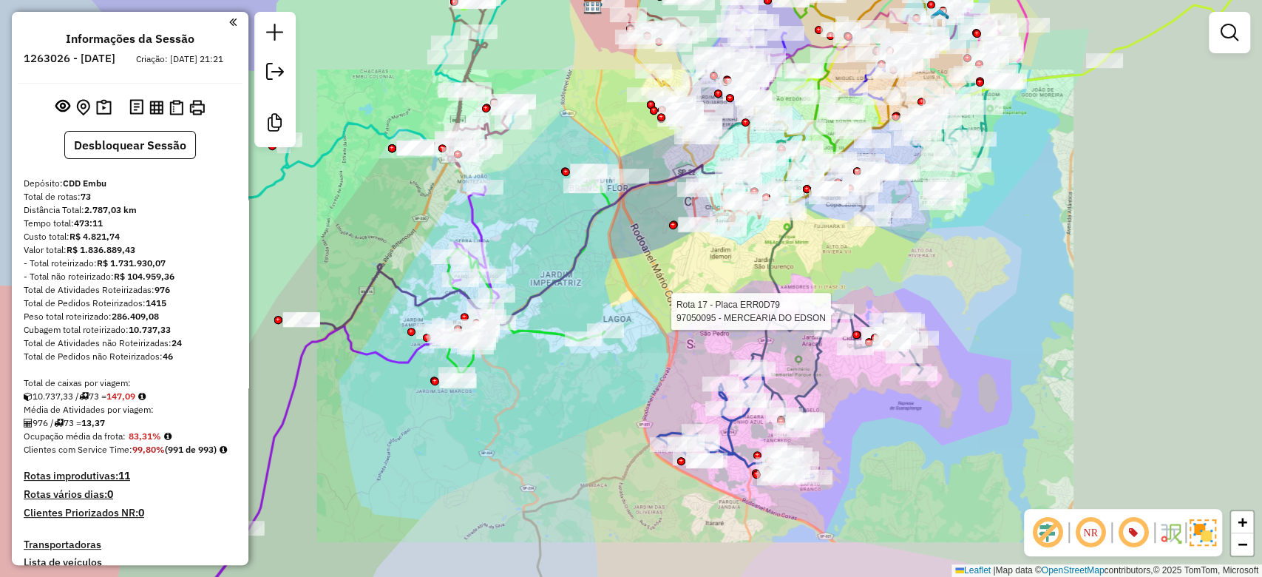
click at [872, 256] on div "Rota 17 - Placa ERR0D79 97050095 - MERCEARIA DO EDSON Janela de atendimento Gra…" at bounding box center [631, 288] width 1262 height 577
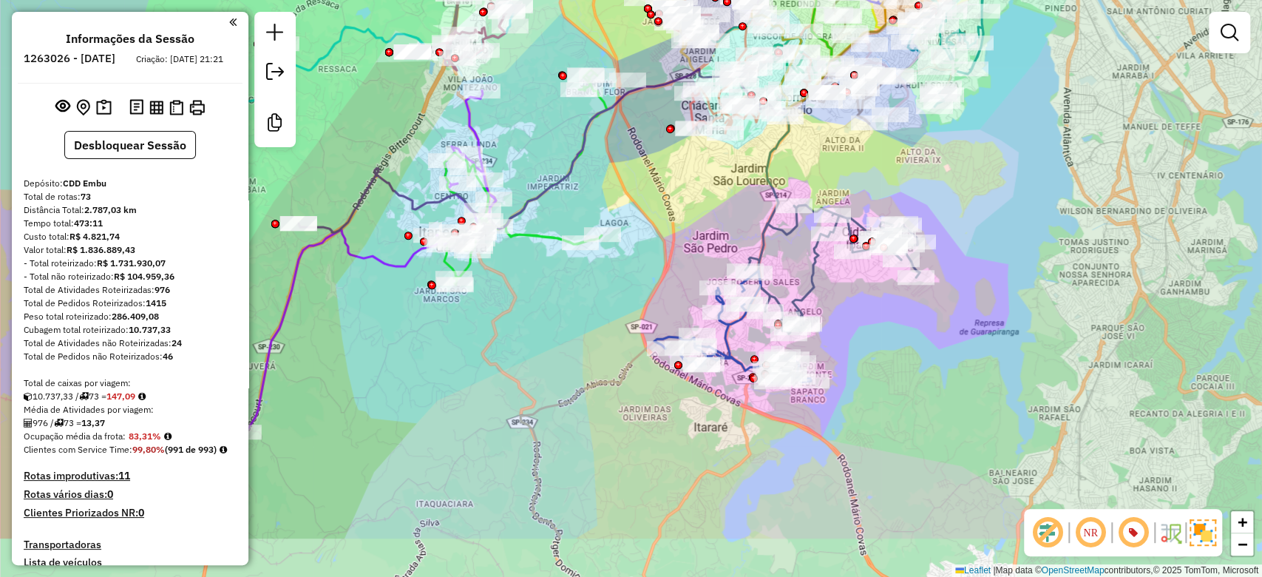
drag, startPoint x: 877, startPoint y: 266, endPoint x: 851, endPoint y: 193, distance: 77.9
click at [874, 184] on div "Janela de atendimento Grade de atendimento Capacidade Transportadoras Veículos …" at bounding box center [631, 288] width 1262 height 577
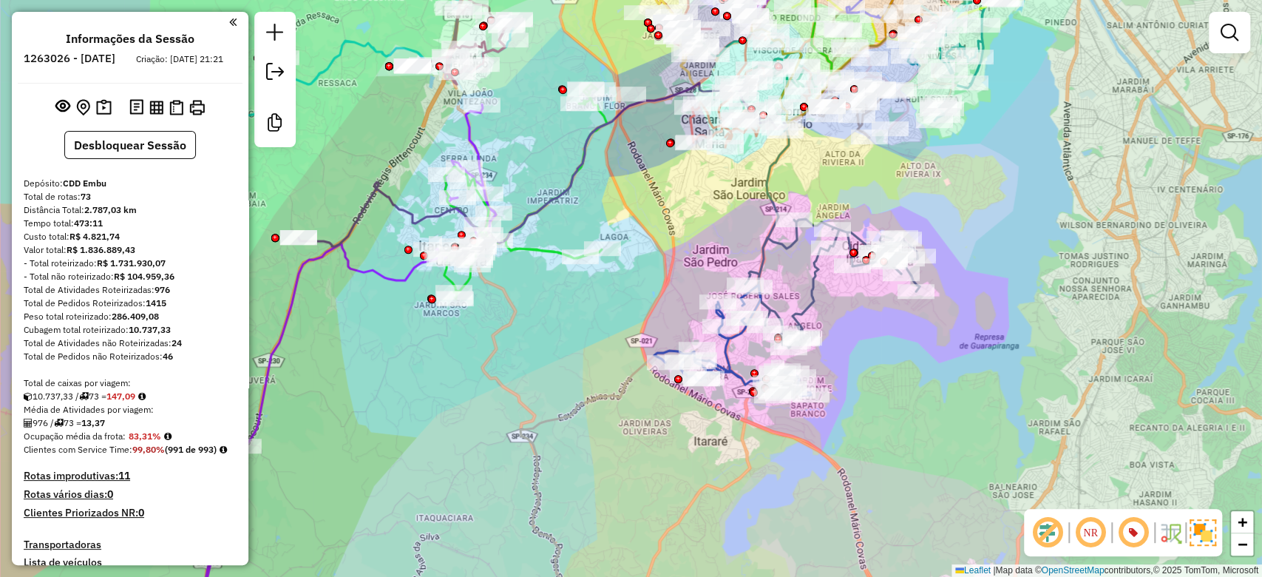
click at [863, 138] on div "Janela de atendimento Grade de atendimento Capacidade Transportadoras Veículos …" at bounding box center [631, 288] width 1262 height 577
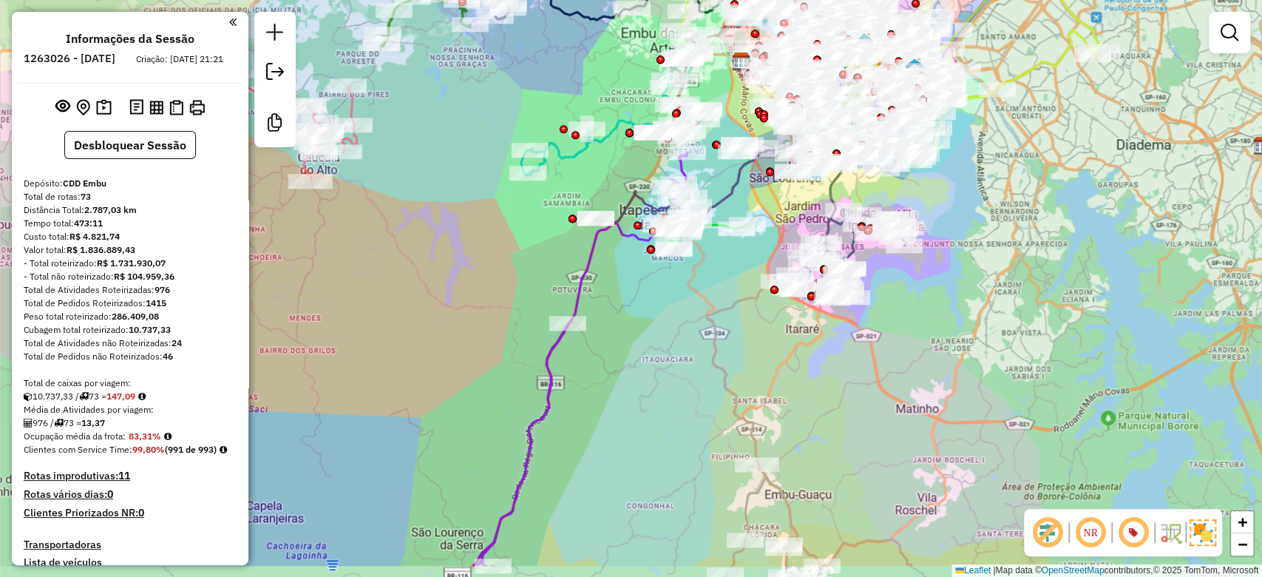
drag, startPoint x: 835, startPoint y: 446, endPoint x: 787, endPoint y: 370, distance: 90.6
click at [845, 371] on div "Janela de atendimento Grade de atendimento Capacidade Transportadoras Veículos …" at bounding box center [631, 288] width 1262 height 577
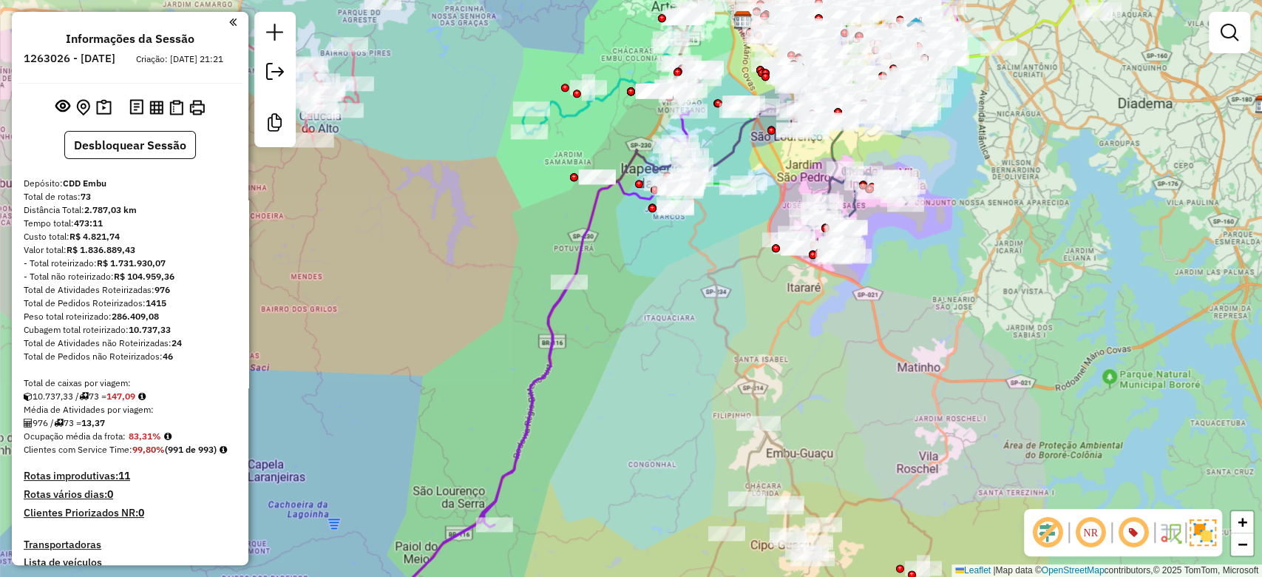
drag, startPoint x: 821, startPoint y: 398, endPoint x: 823, endPoint y: 364, distance: 34.8
click at [823, 364] on div "Janela de atendimento Grade de atendimento Capacidade Transportadoras Veículos …" at bounding box center [631, 288] width 1262 height 577
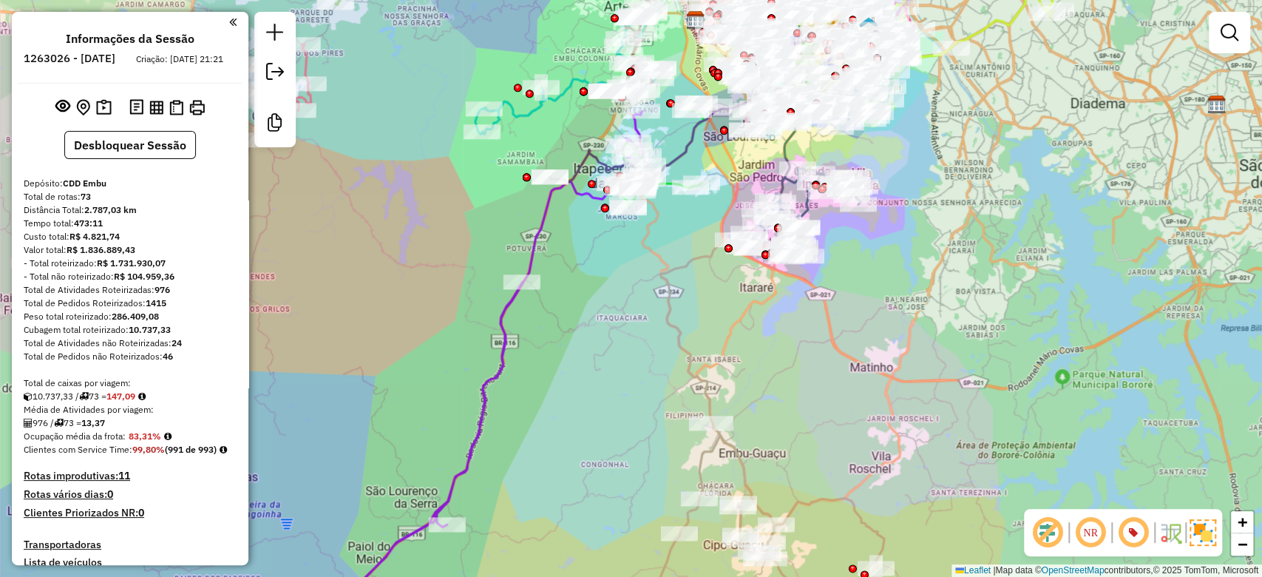
drag, startPoint x: 921, startPoint y: 372, endPoint x: 871, endPoint y: 366, distance: 50.6
click at [873, 371] on div "Janela de atendimento Grade de atendimento Capacidade Transportadoras Veículos …" at bounding box center [631, 288] width 1262 height 577
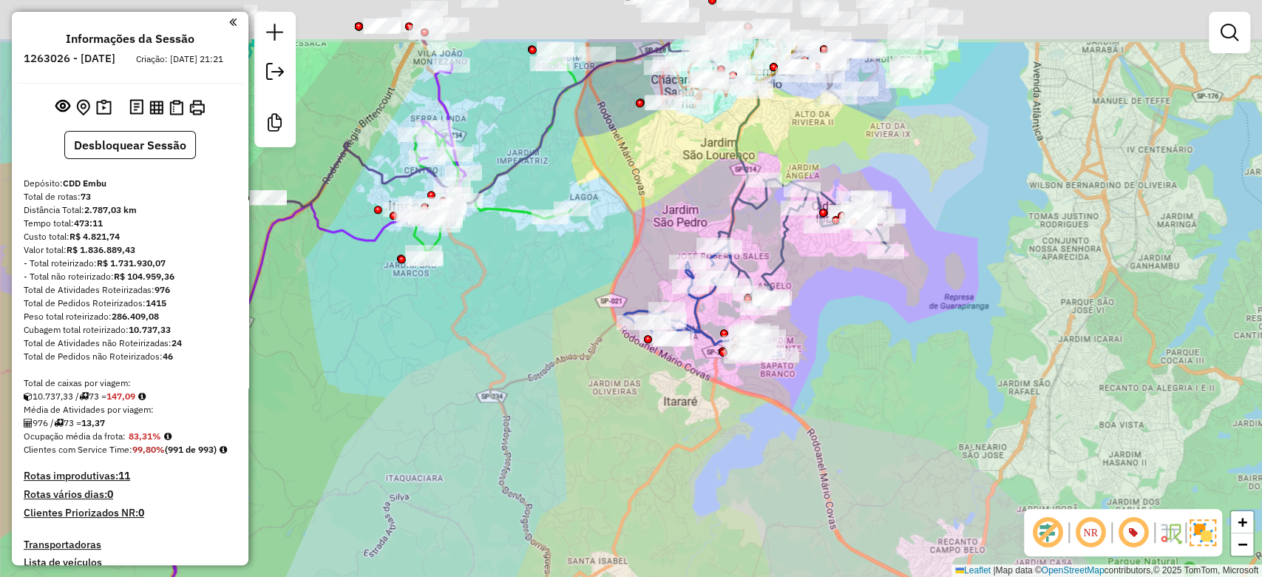
drag, startPoint x: 946, startPoint y: 346, endPoint x: 1030, endPoint y: 381, distance: 91.4
click at [999, 463] on div "Janela de atendimento Grade de atendimento Capacidade Transportadoras Veículos …" at bounding box center [631, 288] width 1262 height 577
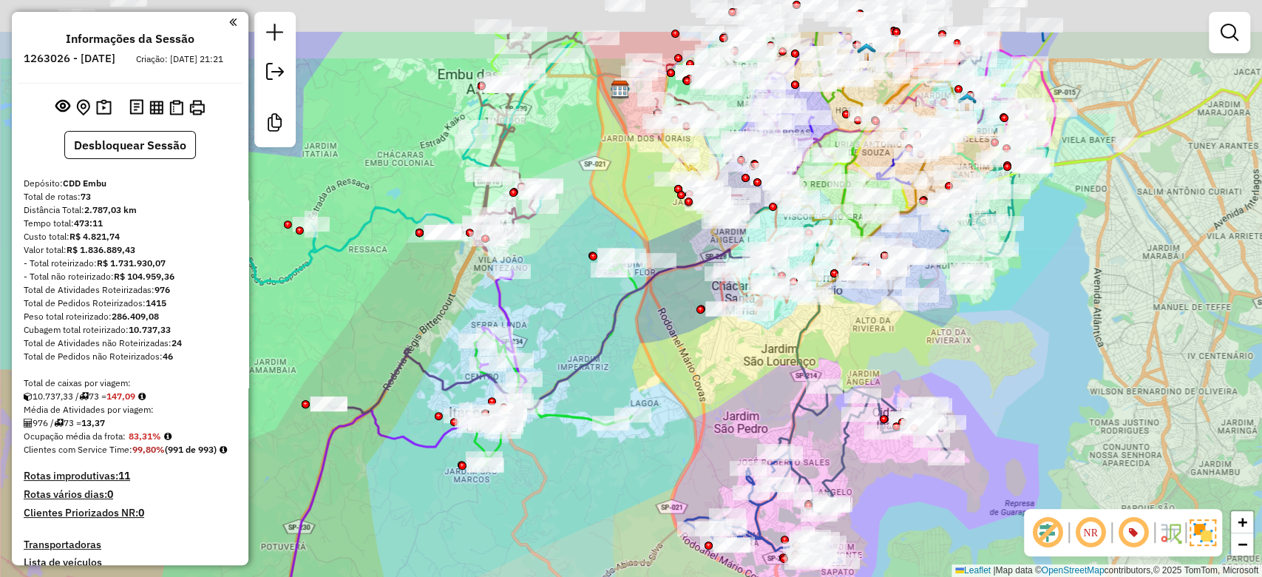
drag, startPoint x: 1023, startPoint y: 313, endPoint x: 642, endPoint y: 373, distance: 385.5
click at [1035, 395] on div "Janela de atendimento Grade de atendimento Capacidade Transportadoras Veículos …" at bounding box center [631, 288] width 1262 height 577
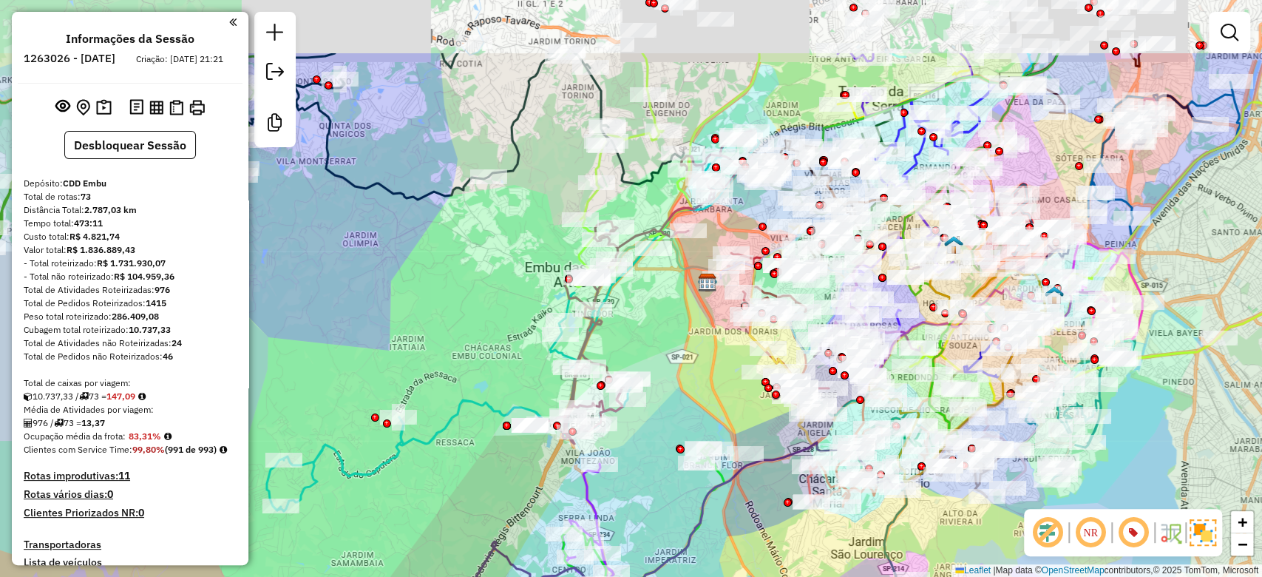
drag, startPoint x: 588, startPoint y: 222, endPoint x: 664, endPoint y: 333, distance: 134.1
click at [664, 333] on div "Janela de atendimento Grade de atendimento Capacidade Transportadoras Veículos …" at bounding box center [631, 288] width 1262 height 577
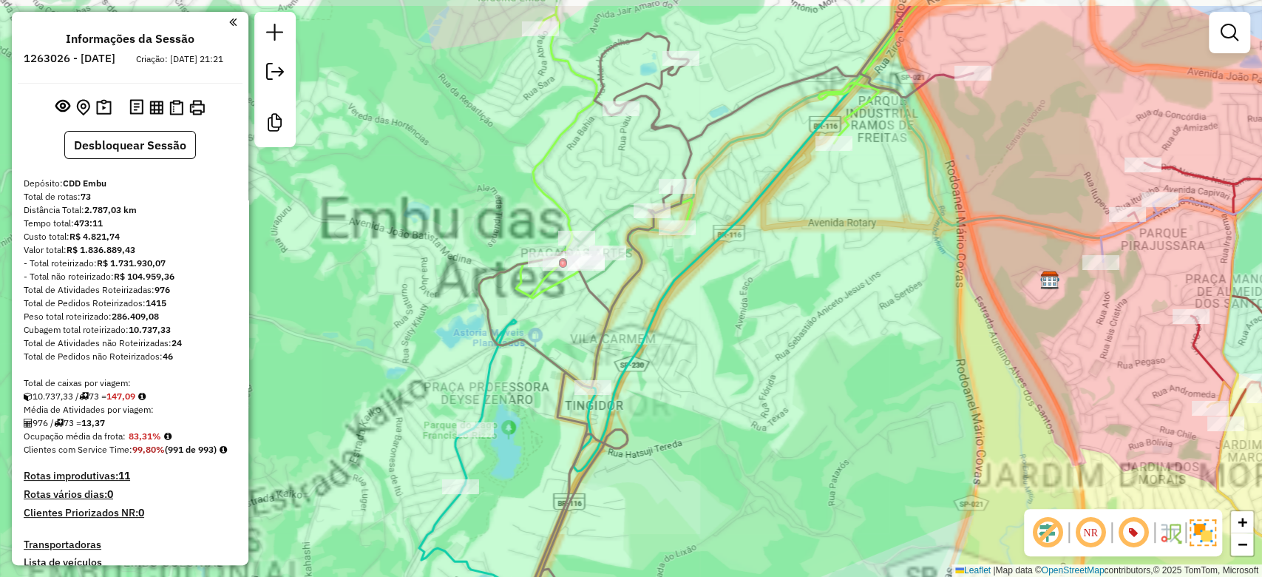
drag, startPoint x: 634, startPoint y: 302, endPoint x: 707, endPoint y: 353, distance: 88.2
click at [707, 353] on div "Janela de atendimento Grade de atendimento Capacidade Transportadoras Veículos …" at bounding box center [631, 288] width 1262 height 577
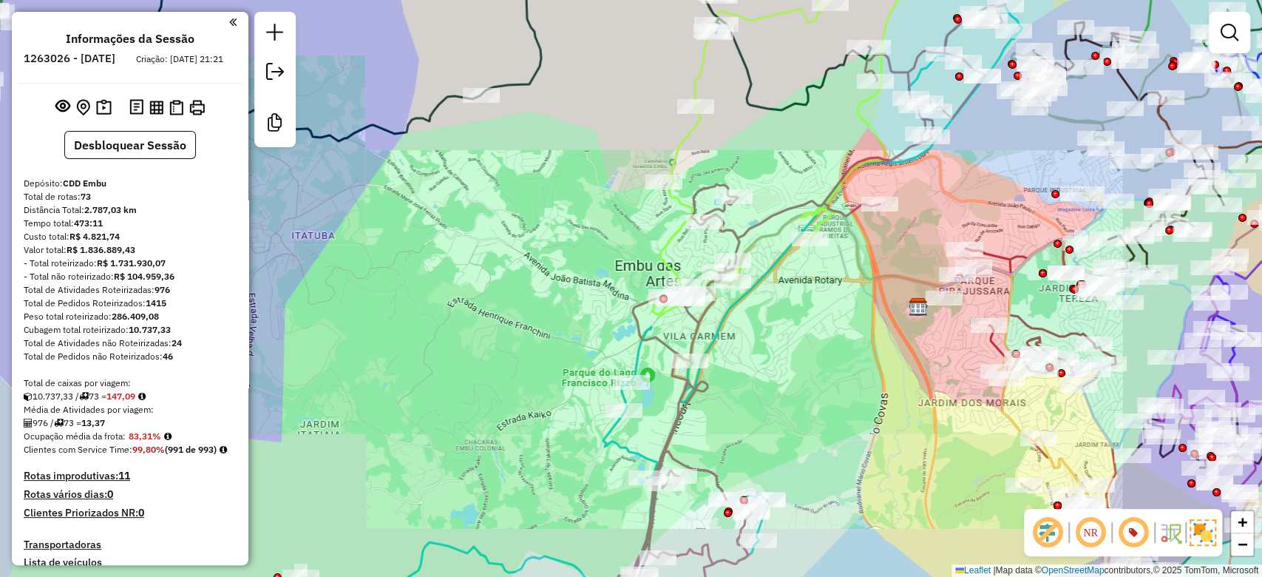
click at [746, 342] on div "Janela de atendimento Grade de atendimento Capacidade Transportadoras Veículos …" at bounding box center [631, 288] width 1262 height 577
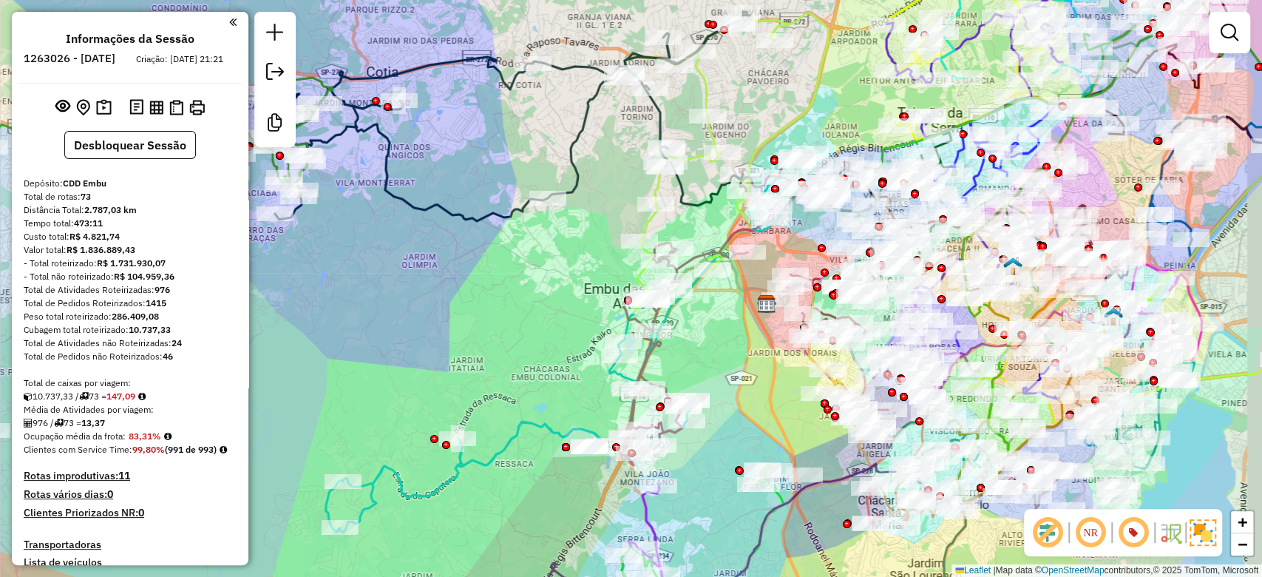
drag, startPoint x: 795, startPoint y: 358, endPoint x: 747, endPoint y: 340, distance: 50.5
click at [747, 340] on div "Janela de atendimento Grade de atendimento Capacidade Transportadoras Veículos …" at bounding box center [631, 288] width 1262 height 577
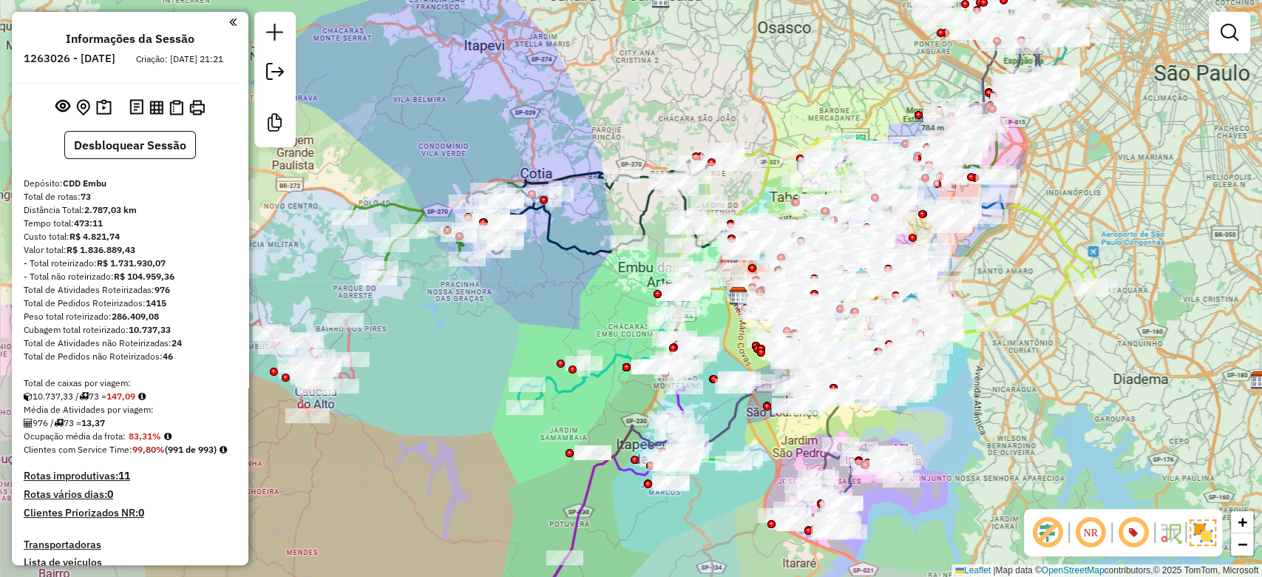
drag, startPoint x: 627, startPoint y: 330, endPoint x: 609, endPoint y: 305, distance: 30.8
click at [609, 305] on div "Janela de atendimento Grade de atendimento Capacidade Transportadoras Veículos …" at bounding box center [631, 288] width 1262 height 577
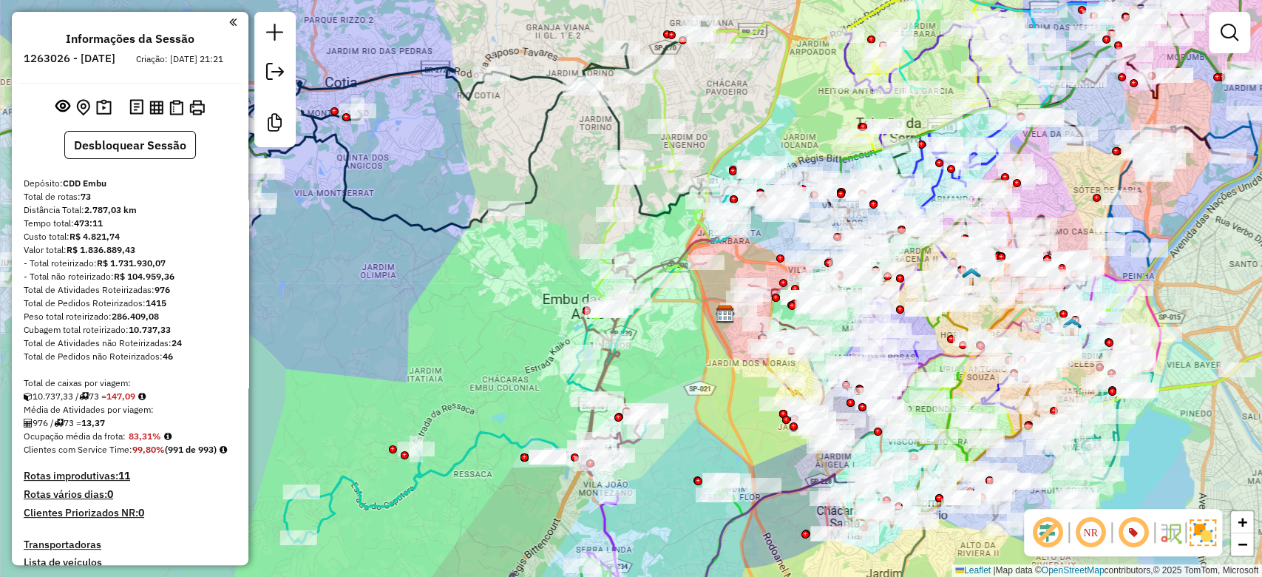
drag, startPoint x: 722, startPoint y: 344, endPoint x: 666, endPoint y: 387, distance: 70.7
click at [667, 387] on div "Janela de atendimento Grade de atendimento Capacidade Transportadoras Veículos …" at bounding box center [631, 288] width 1262 height 577
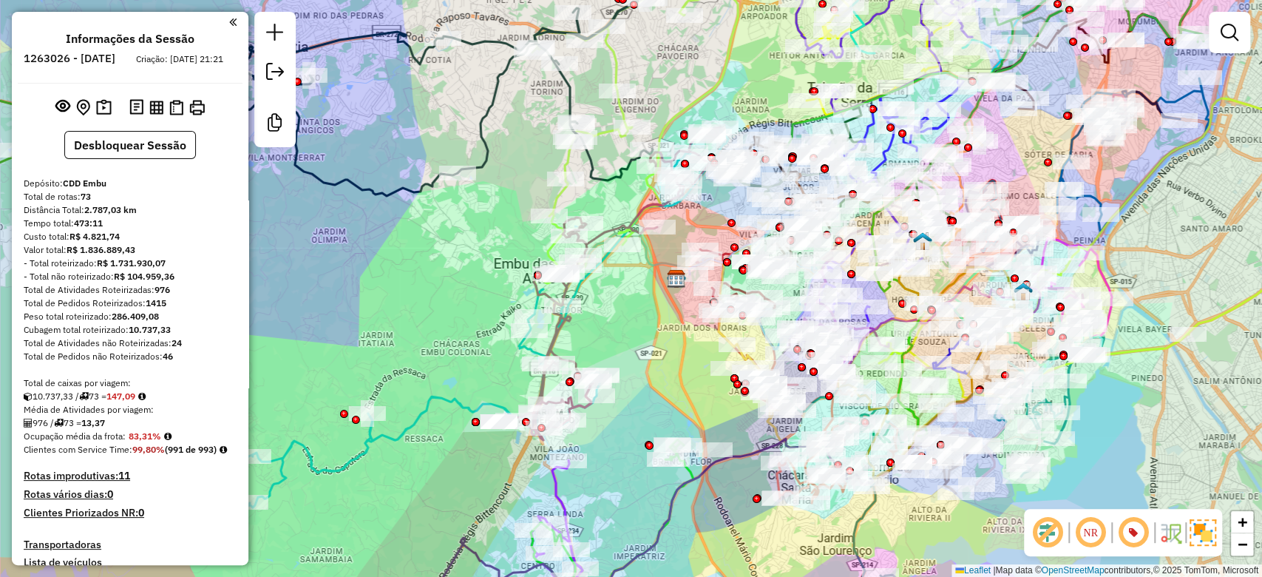
click at [438, 295] on div "Janela de atendimento Grade de atendimento Capacidade Transportadoras Veículos …" at bounding box center [631, 288] width 1262 height 577
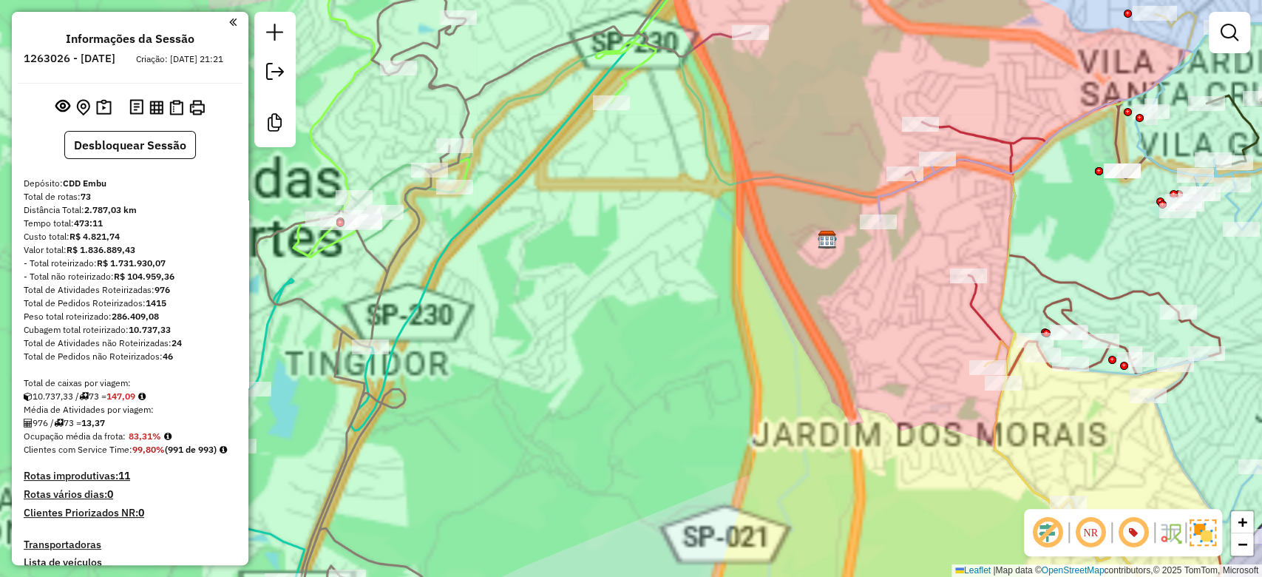
drag, startPoint x: 586, startPoint y: 307, endPoint x: 700, endPoint y: 370, distance: 129.7
click at [698, 370] on div "Janela de atendimento Grade de atendimento Capacidade Transportadoras Veículos …" at bounding box center [631, 288] width 1262 height 577
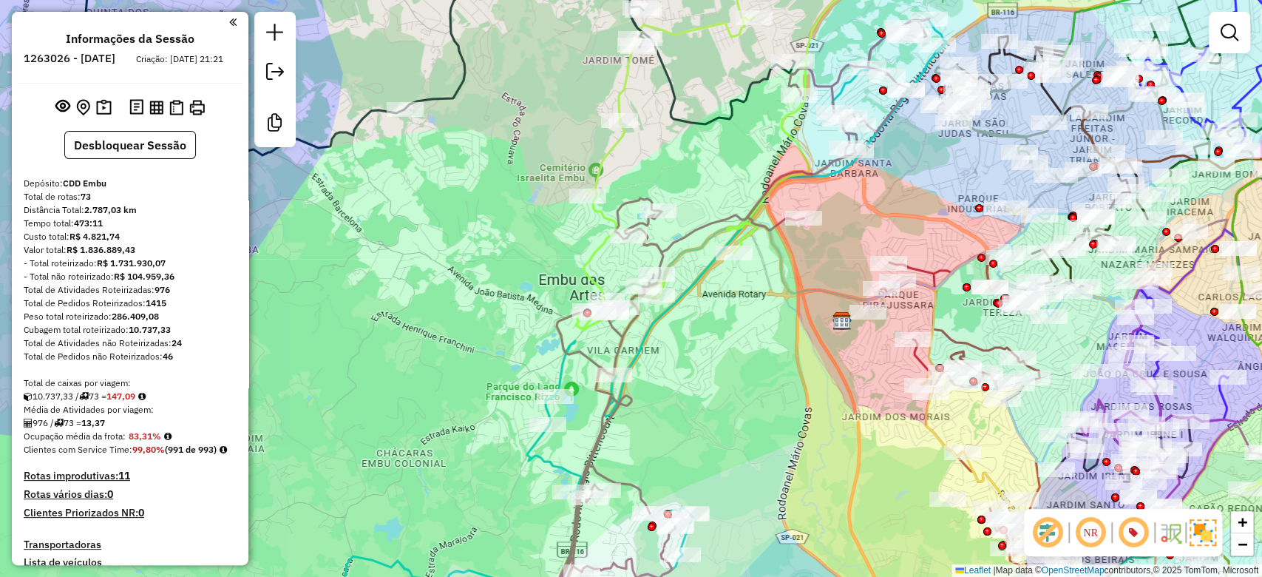
drag, startPoint x: 708, startPoint y: 395, endPoint x: 730, endPoint y: 381, distance: 26.2
click at [730, 381] on div "Janela de atendimento Grade de atendimento Capacidade Transportadoras Veículos …" at bounding box center [631, 288] width 1262 height 577
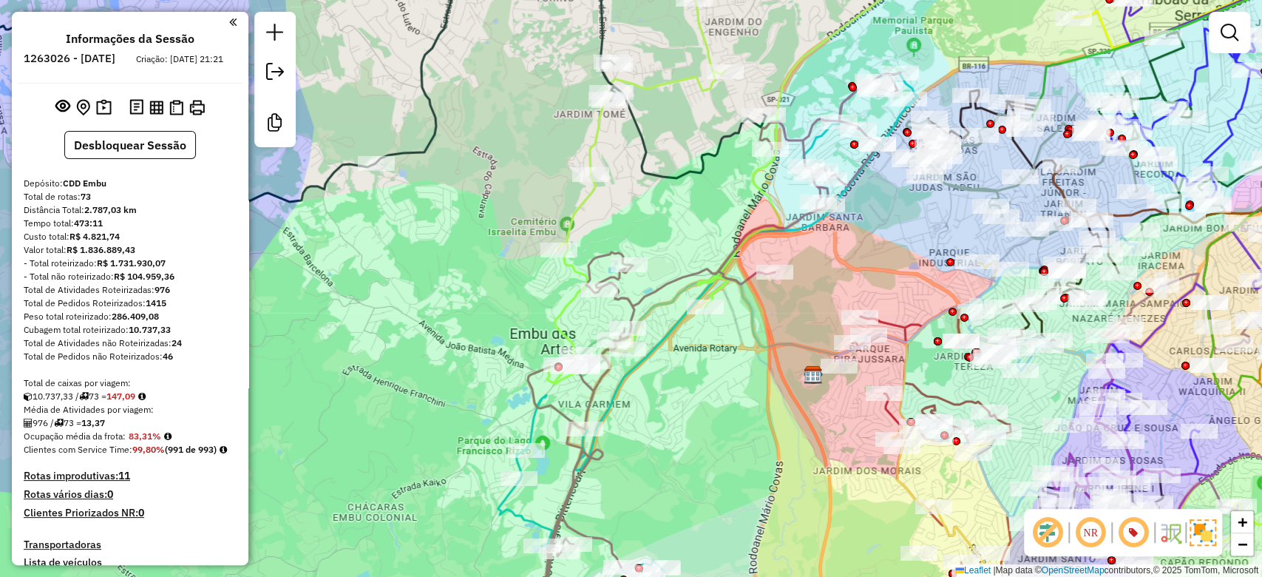
drag, startPoint x: 731, startPoint y: 381, endPoint x: 701, endPoint y: 437, distance: 63.5
click at [701, 437] on div "Janela de atendimento Grade de atendimento Capacidade Transportadoras Veículos …" at bounding box center [631, 288] width 1262 height 577
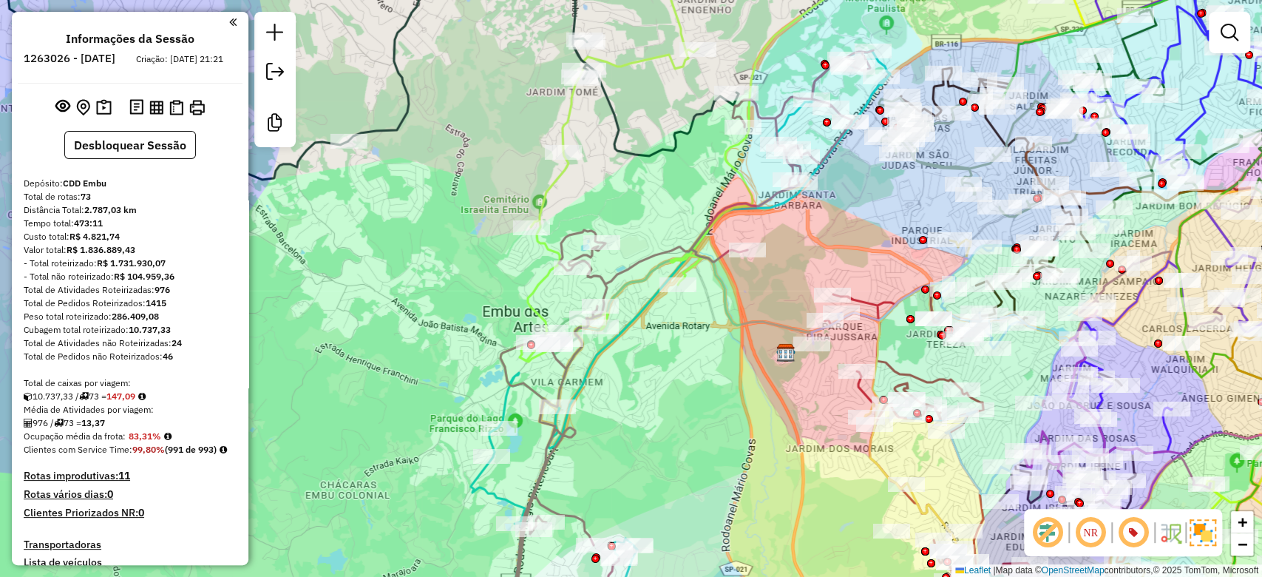
drag, startPoint x: 725, startPoint y: 440, endPoint x: 698, endPoint y: 415, distance: 36.1
click at [698, 415] on div "Janela de atendimento Grade de atendimento Capacidade Transportadoras Veículos …" at bounding box center [631, 288] width 1262 height 577
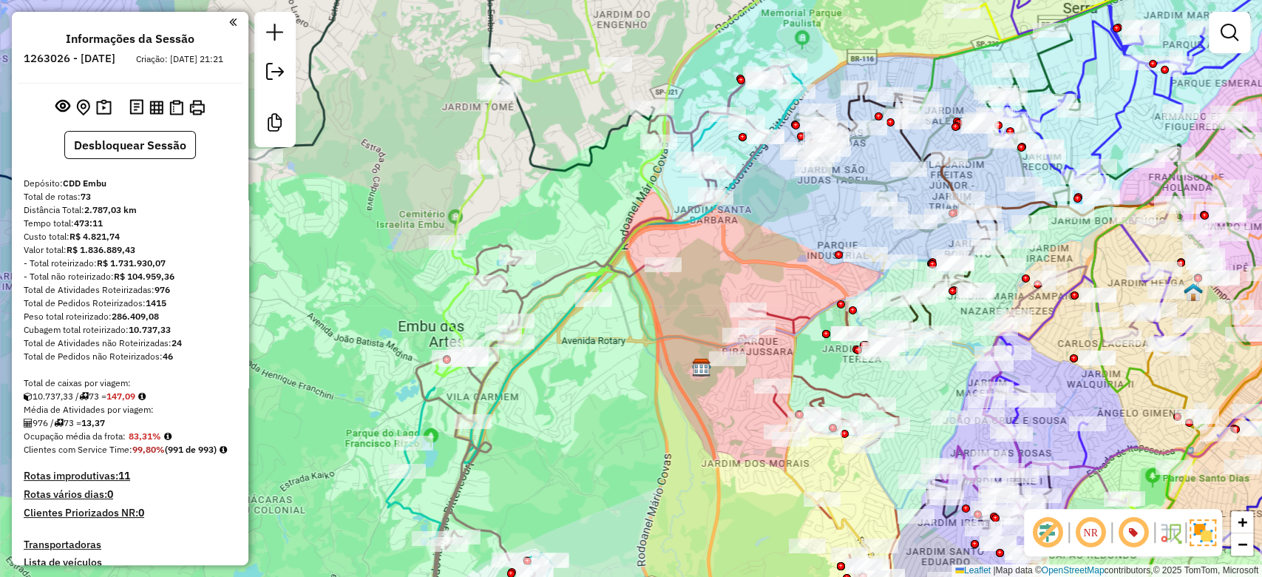
drag, startPoint x: 727, startPoint y: 370, endPoint x: 601, endPoint y: 385, distance: 126.6
click at [647, 382] on div "Janela de atendimento Grade de atendimento Capacidade Transportadoras Veículos …" at bounding box center [631, 288] width 1262 height 577
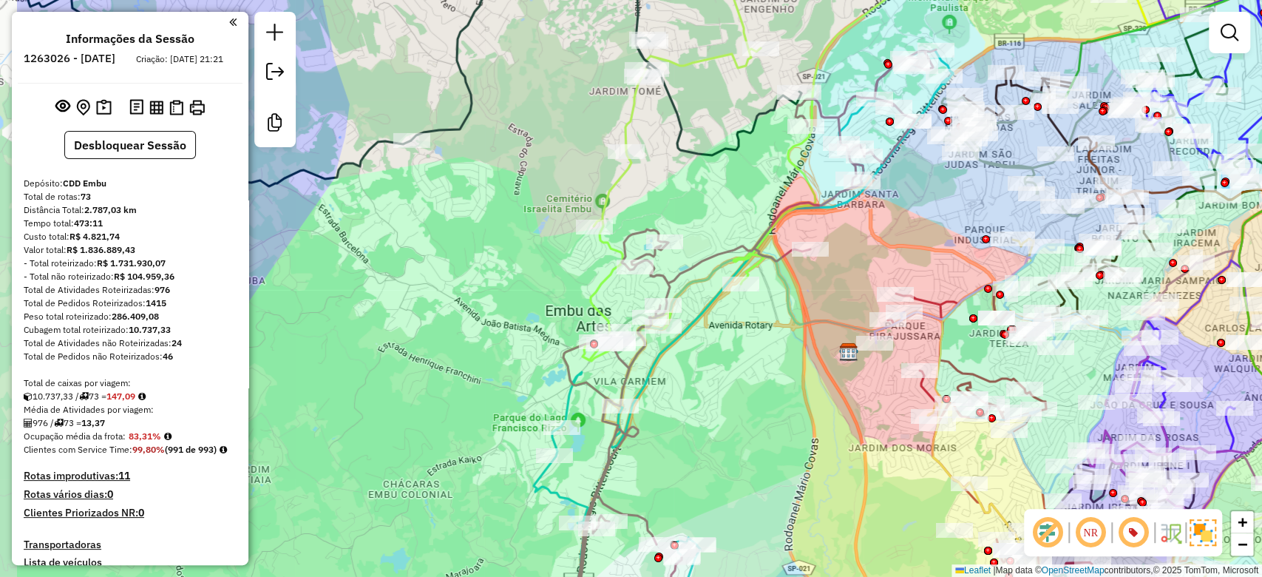
drag, startPoint x: 608, startPoint y: 386, endPoint x: 735, endPoint y: 371, distance: 128.0
click at [742, 372] on div "Janela de atendimento Grade de atendimento Capacidade Transportadoras Veículos …" at bounding box center [631, 288] width 1262 height 577
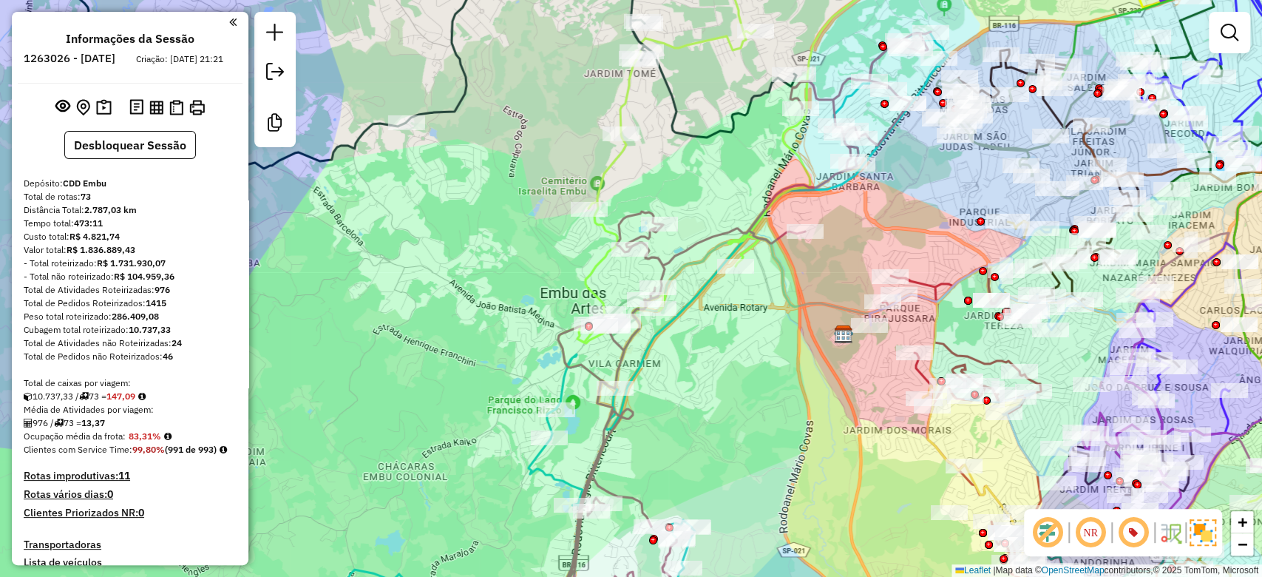
drag, startPoint x: 497, startPoint y: 344, endPoint x: 628, endPoint y: 347, distance: 130.8
click at [491, 321] on div "Janela de atendimento Grade de atendimento Capacidade Transportadoras Veículos …" at bounding box center [631, 288] width 1262 height 577
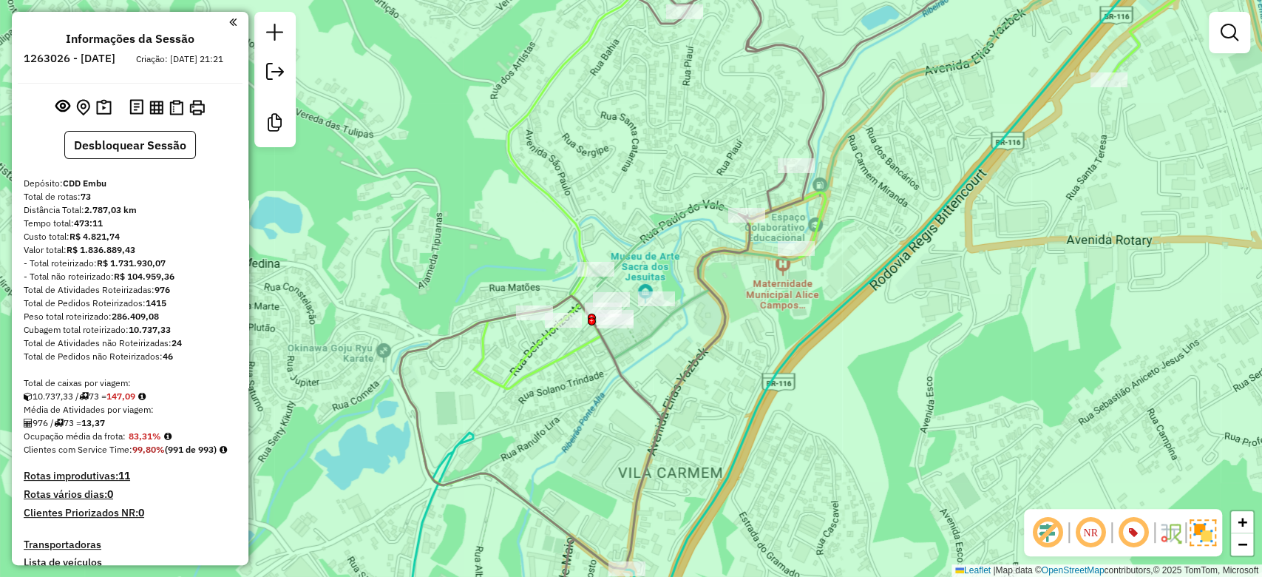
drag, startPoint x: 752, startPoint y: 331, endPoint x: 754, endPoint y: 354, distance: 23.0
click at [754, 354] on div "Janela de atendimento Grade de atendimento Capacidade Transportadoras Veículos …" at bounding box center [631, 288] width 1262 height 577
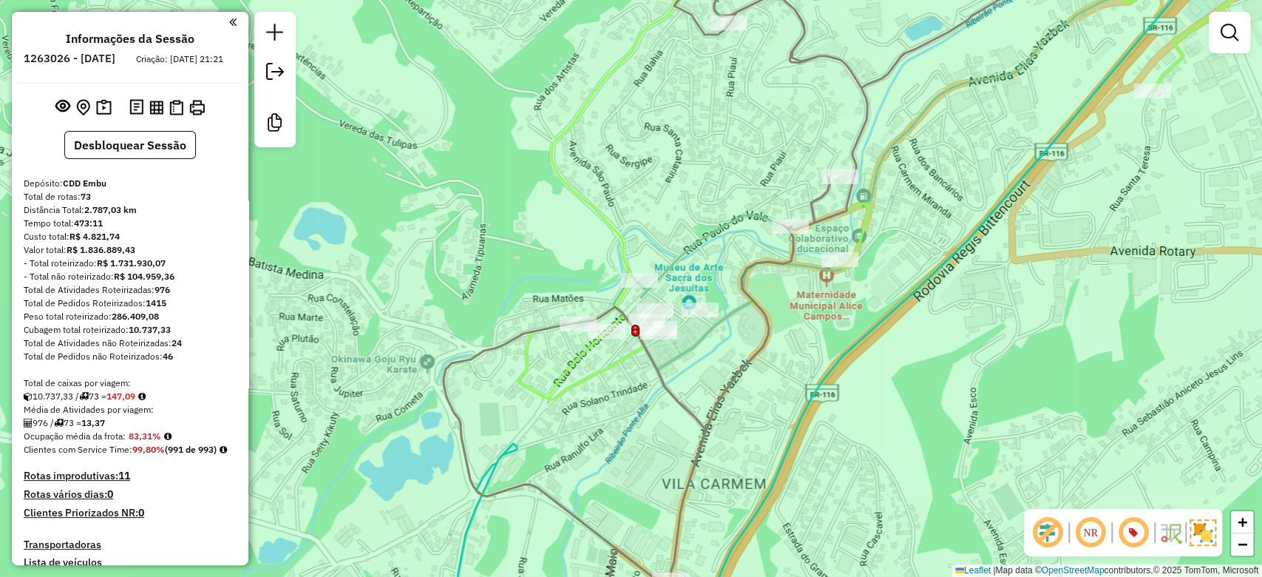
drag, startPoint x: 750, startPoint y: 370, endPoint x: 794, endPoint y: 364, distance: 44.0
click at [786, 370] on div "Janela de atendimento Grade de atendimento Capacidade Transportadoras Veículos …" at bounding box center [631, 288] width 1262 height 577
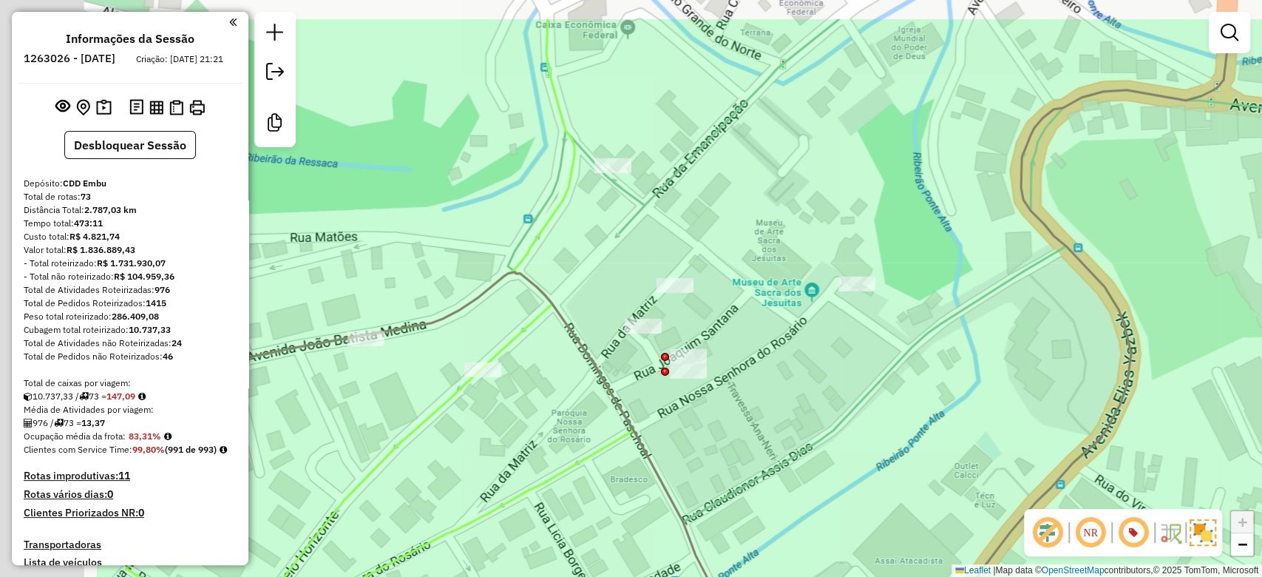
drag, startPoint x: 616, startPoint y: 296, endPoint x: 838, endPoint y: 374, distance: 235.6
click at [838, 374] on div "Janela de atendimento Grade de atendimento Capacidade Transportadoras Veículos …" at bounding box center [631, 288] width 1262 height 577
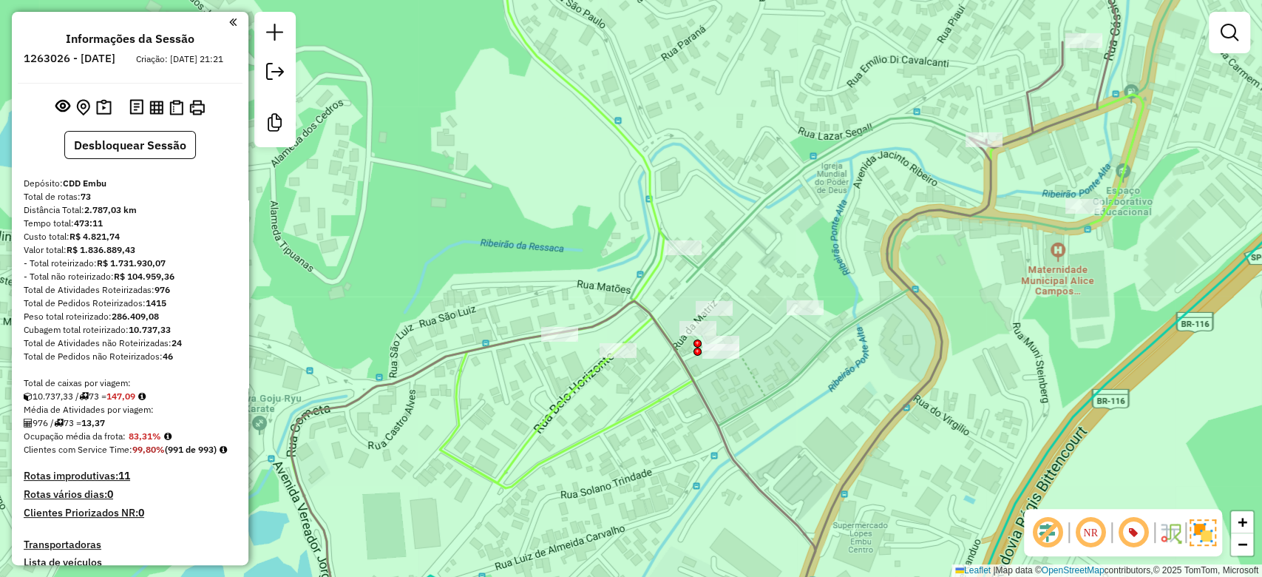
drag, startPoint x: 859, startPoint y: 407, endPoint x: 816, endPoint y: 383, distance: 49.0
click at [816, 383] on div "Janela de atendimento Grade de atendimento Capacidade Transportadoras Veículos …" at bounding box center [631, 288] width 1262 height 577
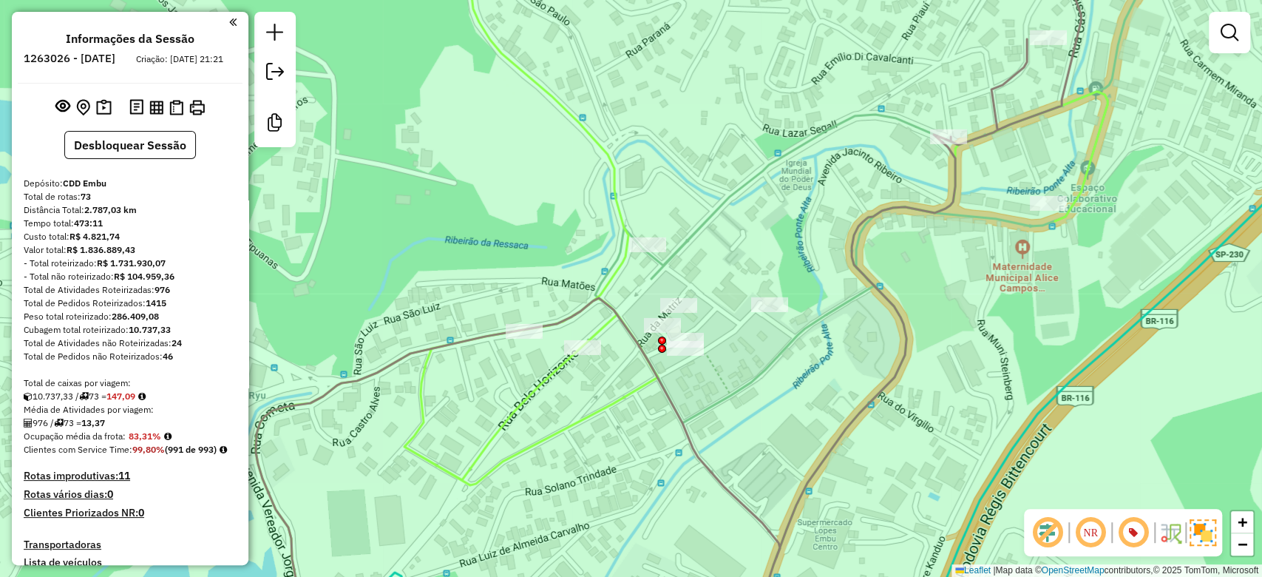
drag, startPoint x: 821, startPoint y: 387, endPoint x: 786, endPoint y: 384, distance: 35.7
click at [786, 384] on div "Janela de atendimento Grade de atendimento Capacidade Transportadoras Veículos …" at bounding box center [631, 288] width 1262 height 577
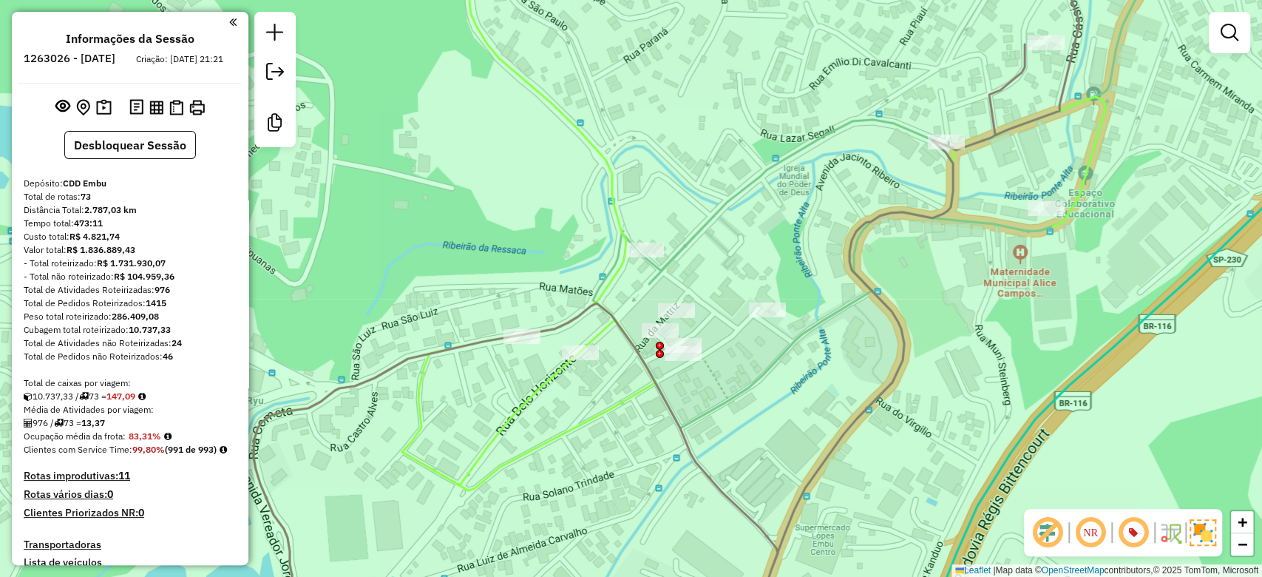
click at [792, 385] on div "Janela de atendimento Grade de atendimento Capacidade Transportadoras Veículos …" at bounding box center [631, 288] width 1262 height 577
select select "**********"
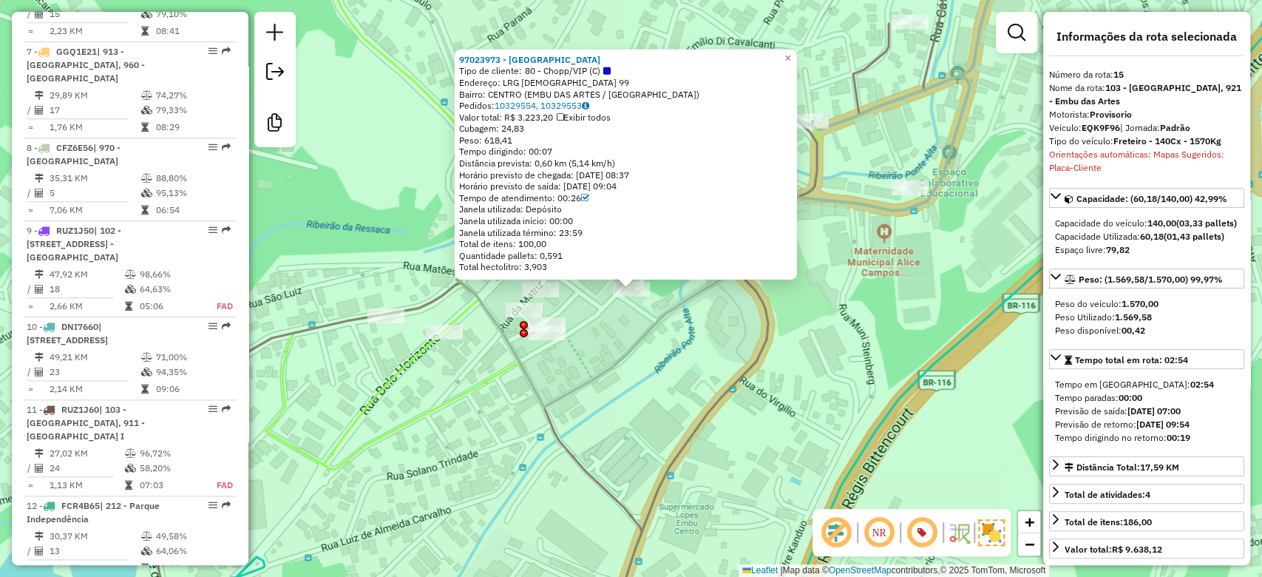
scroll to position [1790, 0]
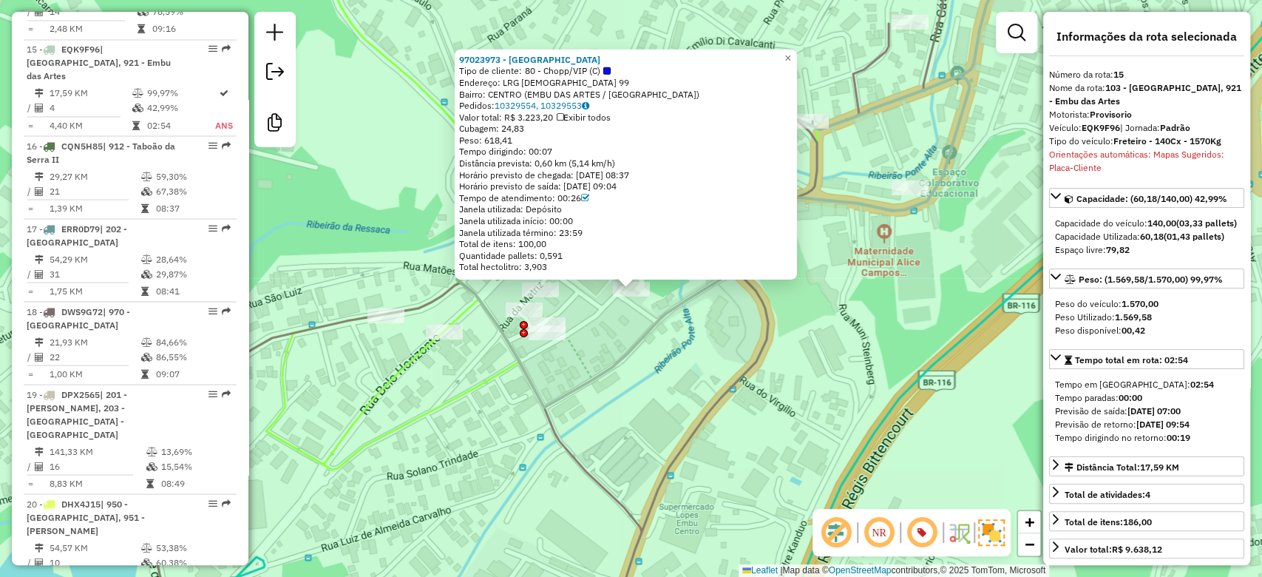
click at [672, 376] on div "97023973 - SANTA HELENA ARTE BR Tipo de cliente: 80 - Chopp/VIP (C) Endereço: L…" at bounding box center [631, 288] width 1262 height 577
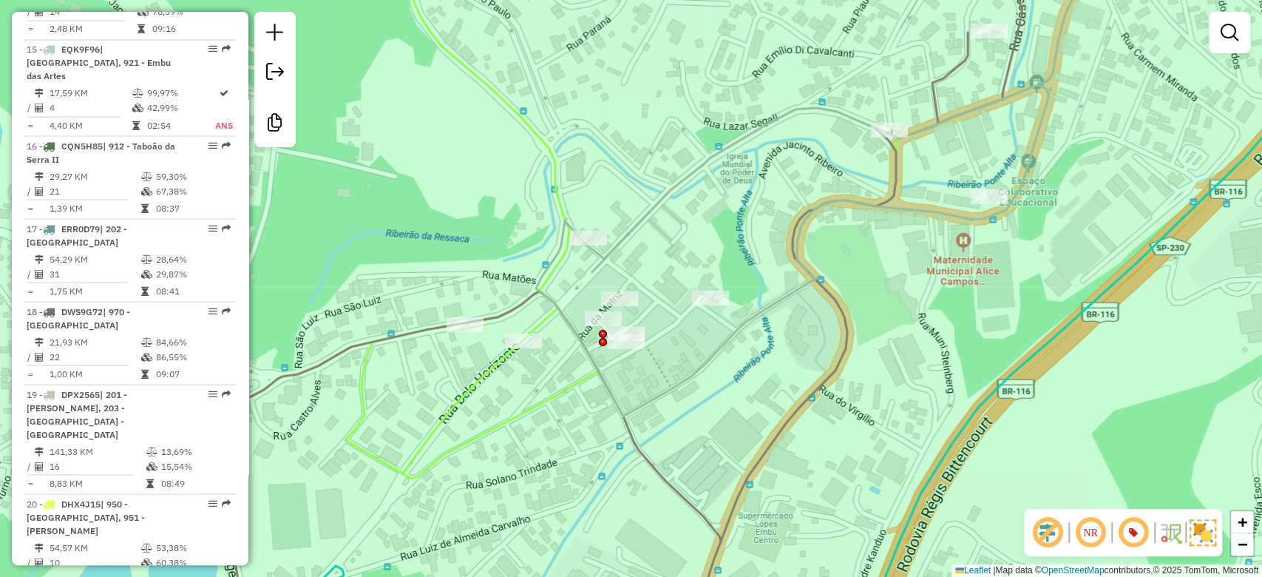
drag, startPoint x: 680, startPoint y: 376, endPoint x: 710, endPoint y: 376, distance: 30.3
click at [710, 376] on div "Janela de atendimento Grade de atendimento Capacidade Transportadoras Veículos …" at bounding box center [631, 288] width 1262 height 577
select select "**********"
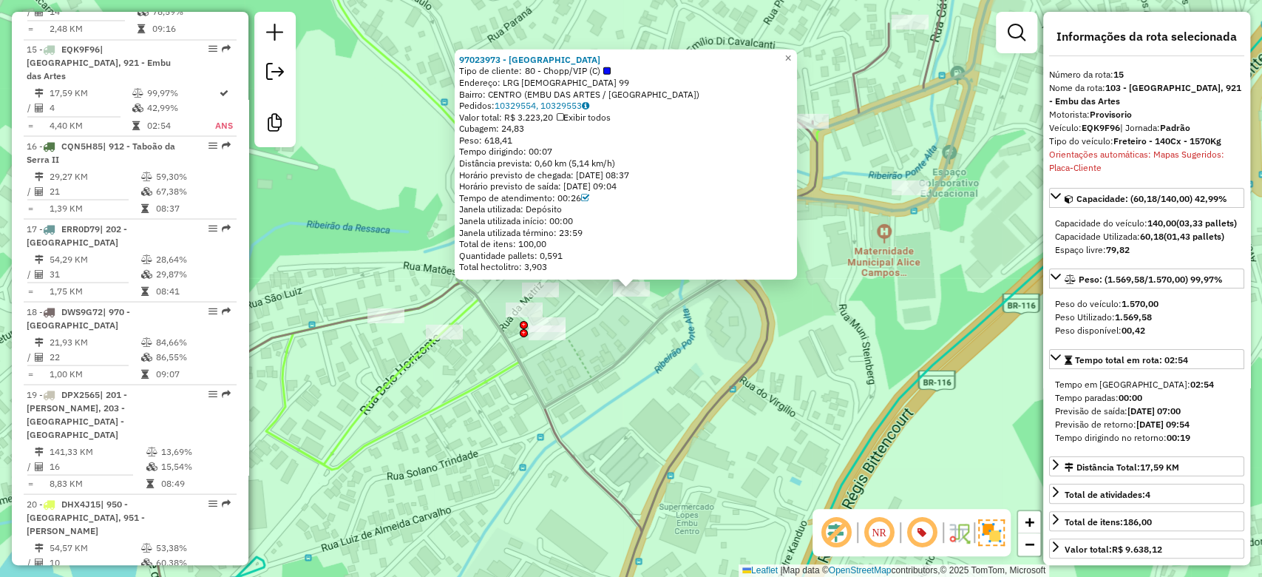
click at [592, 419] on div "97023973 - SANTA HELENA ARTE BR Tipo de cliente: 80 - Chopp/VIP (C) Endereço: L…" at bounding box center [631, 288] width 1262 height 577
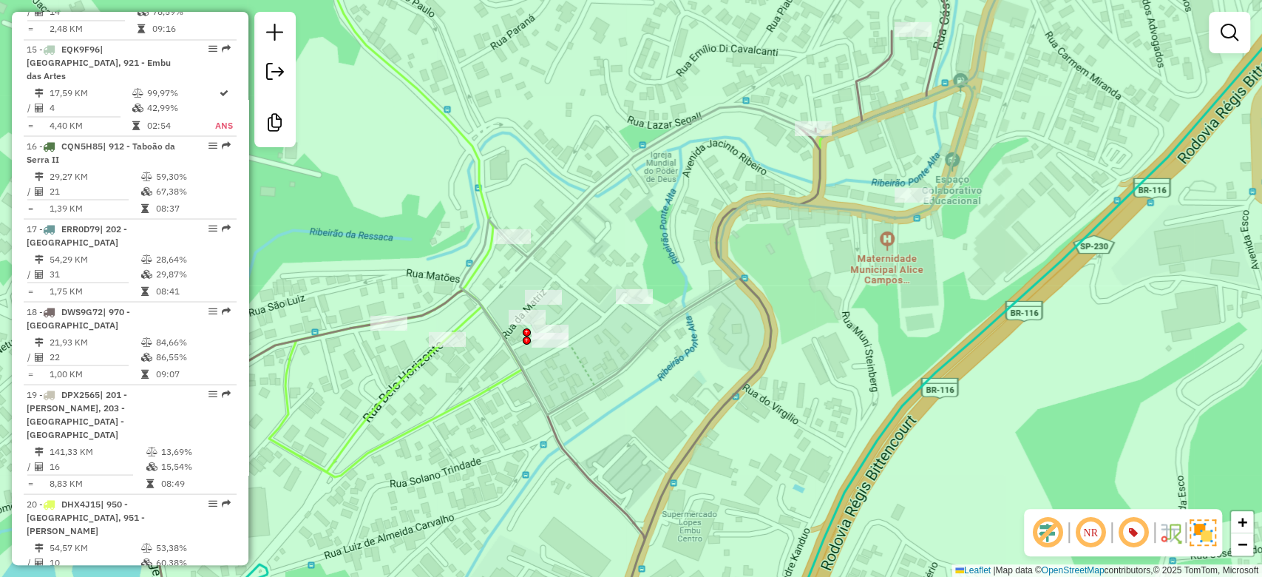
drag, startPoint x: 686, startPoint y: 362, endPoint x: 690, endPoint y: 369, distance: 8.0
click at [690, 369] on div "Janela de atendimento Grade de atendimento Capacidade Transportadoras Veículos …" at bounding box center [631, 288] width 1262 height 577
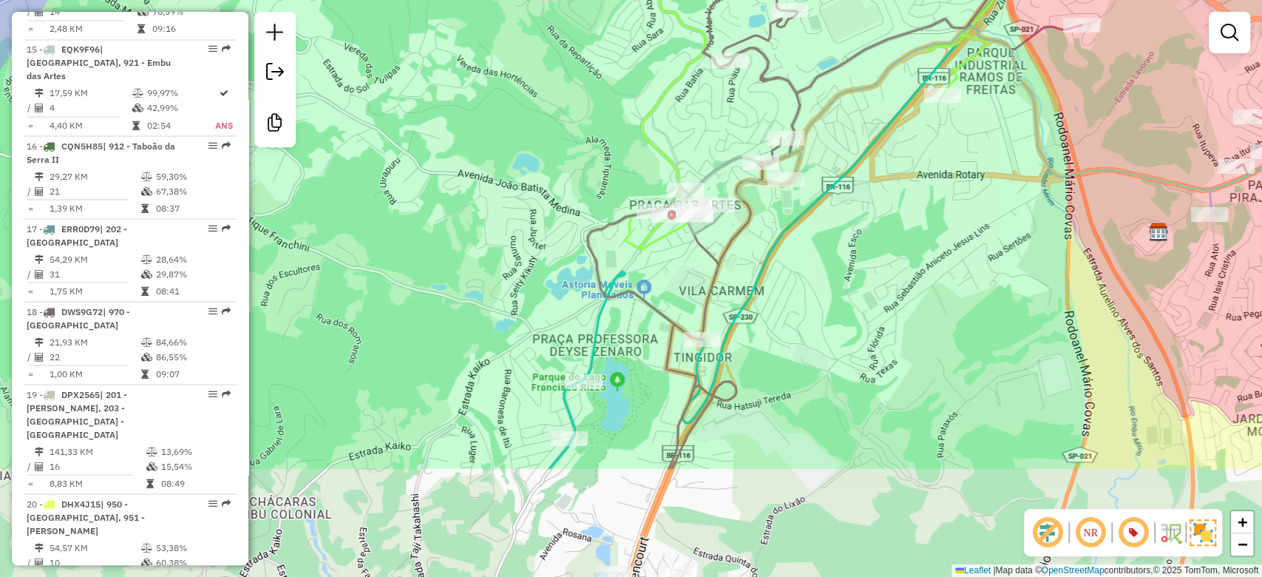
drag, startPoint x: 752, startPoint y: 375, endPoint x: 768, endPoint y: 310, distance: 67.0
click at [755, 264] on icon at bounding box center [918, 123] width 738 height 692
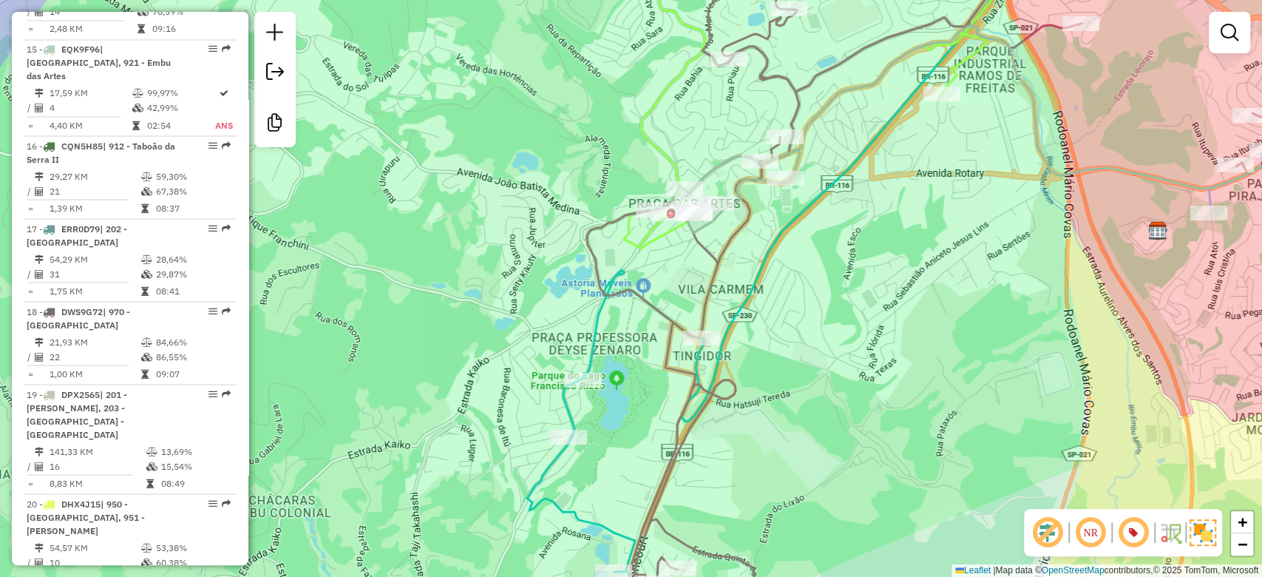
click at [1218, 30] on link at bounding box center [1229, 33] width 30 height 30
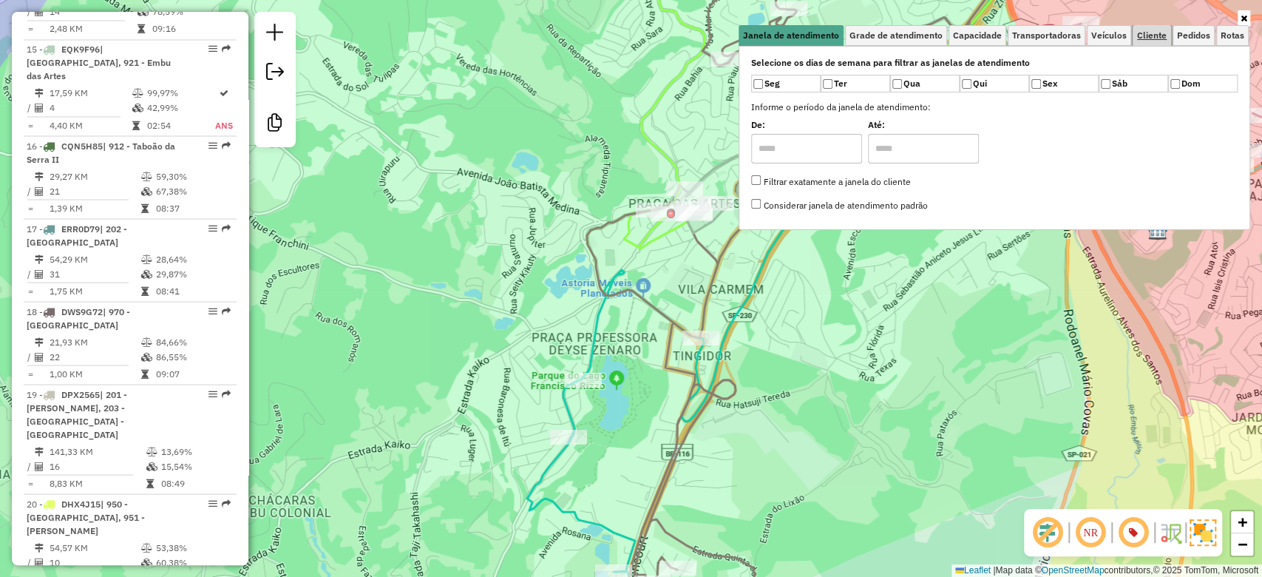
click at [1149, 33] on span "Cliente" at bounding box center [1152, 35] width 30 height 9
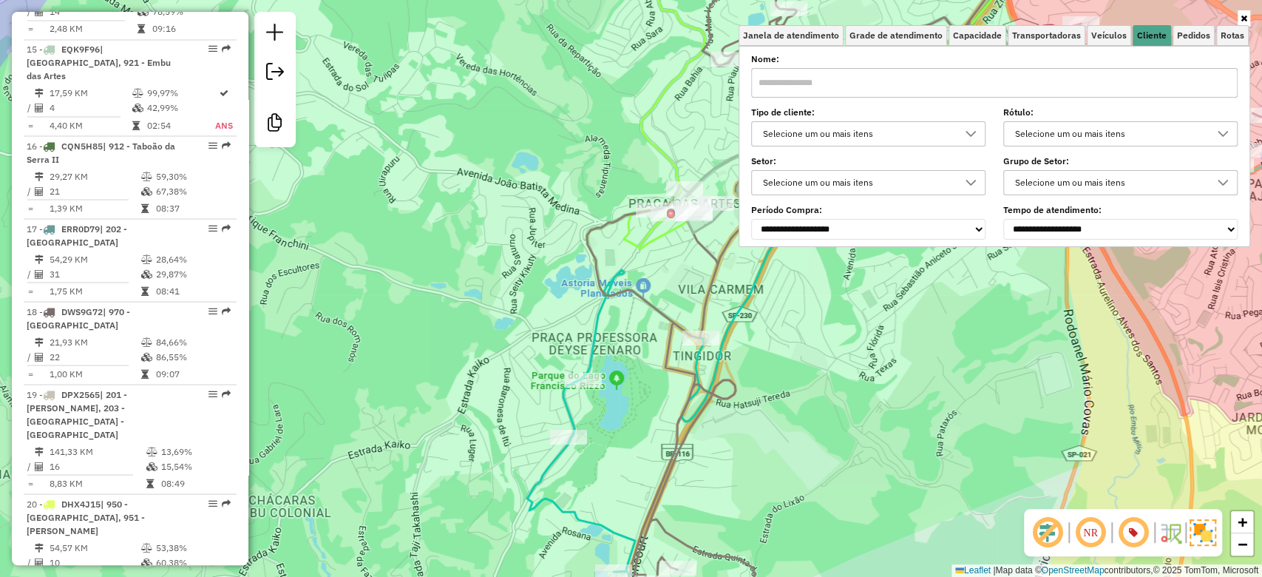
click at [915, 139] on div "Selecione um ou mais itens" at bounding box center [857, 134] width 199 height 24
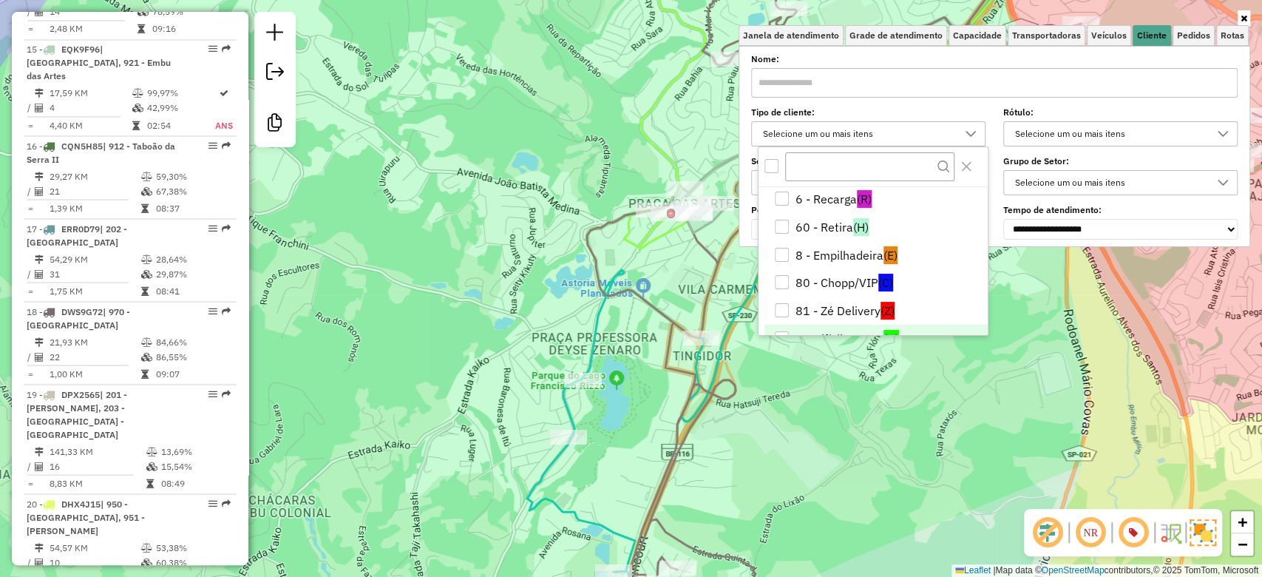
scroll to position [310, 0]
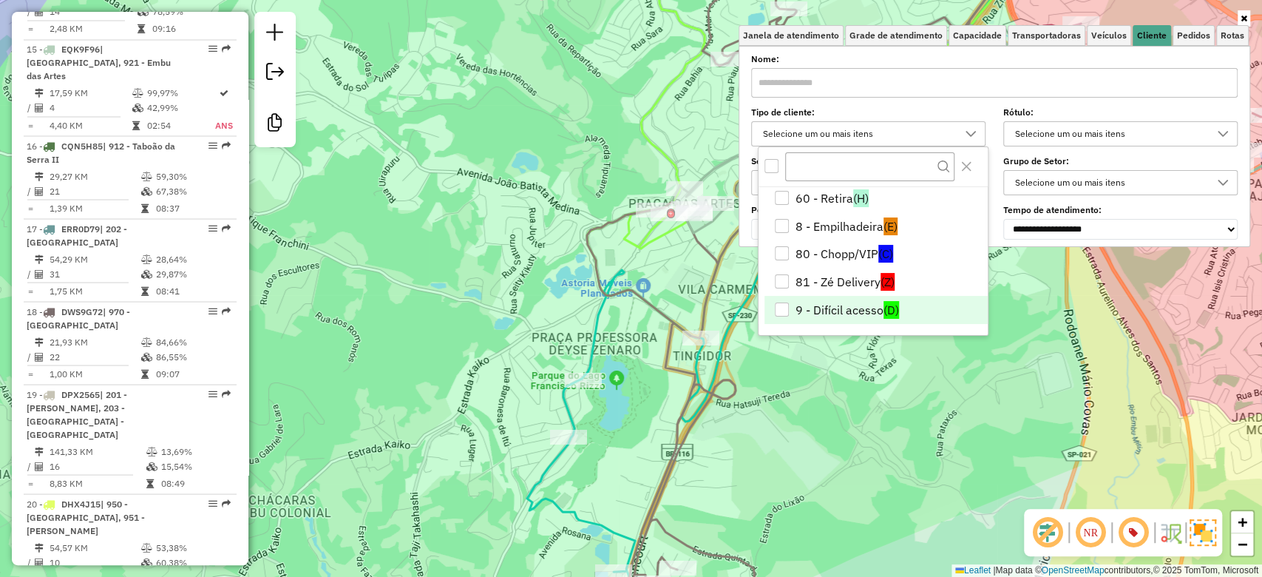
click at [816, 313] on li "9 - Difícil acesso (D)" at bounding box center [875, 310] width 223 height 28
click at [841, 446] on div "Janela de atendimento Grade de atendimento Capacidade Transportadoras Veículos …" at bounding box center [631, 288] width 1262 height 577
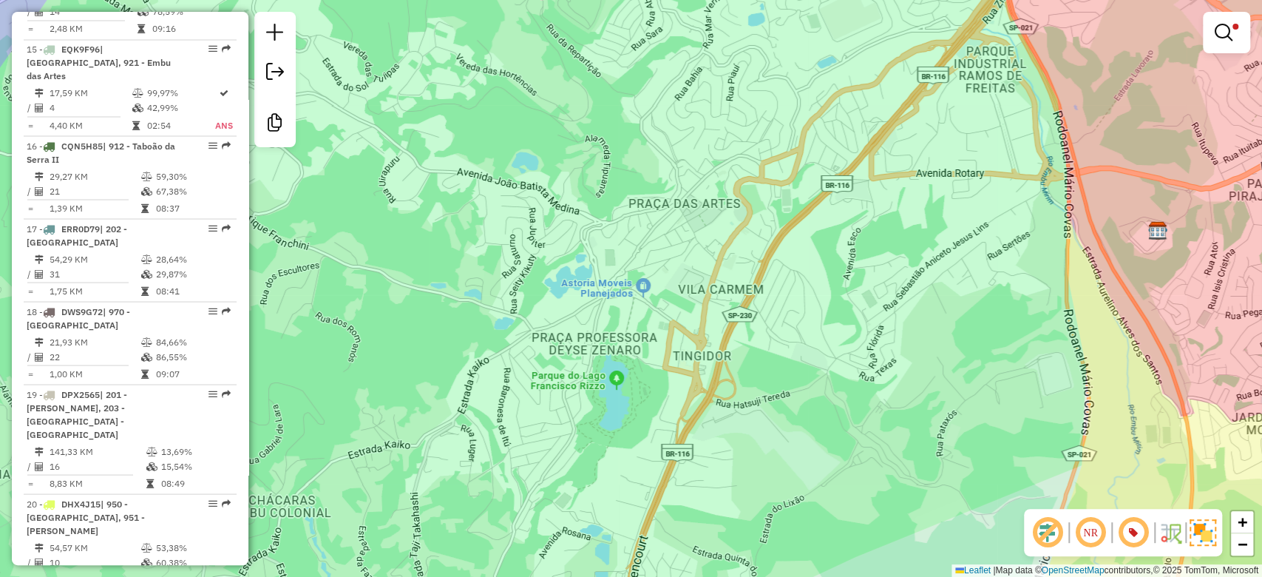
drag, startPoint x: 843, startPoint y: 450, endPoint x: 826, endPoint y: 154, distance: 296.1
click at [826, 155] on div "Limpar filtros Janela de atendimento Grade de atendimento Capacidade Transporta…" at bounding box center [631, 288] width 1262 height 577
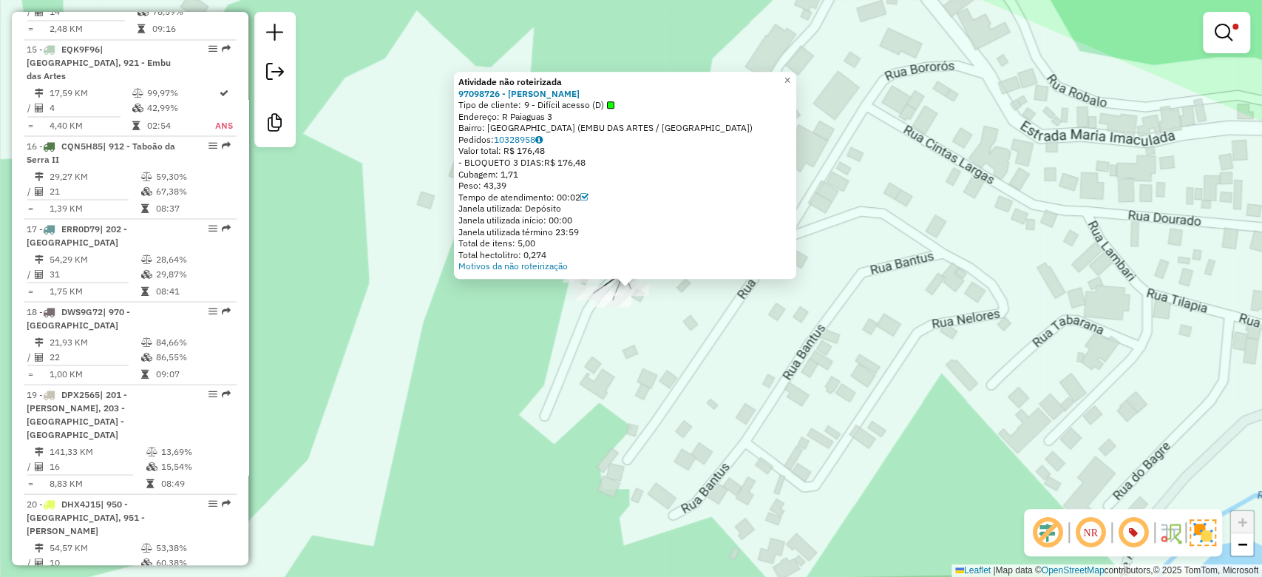
drag, startPoint x: 637, startPoint y: 104, endPoint x: 517, endPoint y: 106, distance: 120.5
click at [517, 106] on div "Tipo de cliente: 9 - Difícil acesso (D)" at bounding box center [624, 105] width 333 height 12
drag, startPoint x: 758, startPoint y: 380, endPoint x: 690, endPoint y: 375, distance: 67.5
click at [757, 378] on div "Atividade não roteirizada 97098726 - ANTONIO CLAUDIO CAVA Tipo de cliente: 9 - …" at bounding box center [631, 288] width 1262 height 577
click at [681, 355] on div "Atividade não roteirizada 97098726 - ANTONIO CLAUDIO CAVA Tipo de cliente: 9 - …" at bounding box center [631, 288] width 1262 height 577
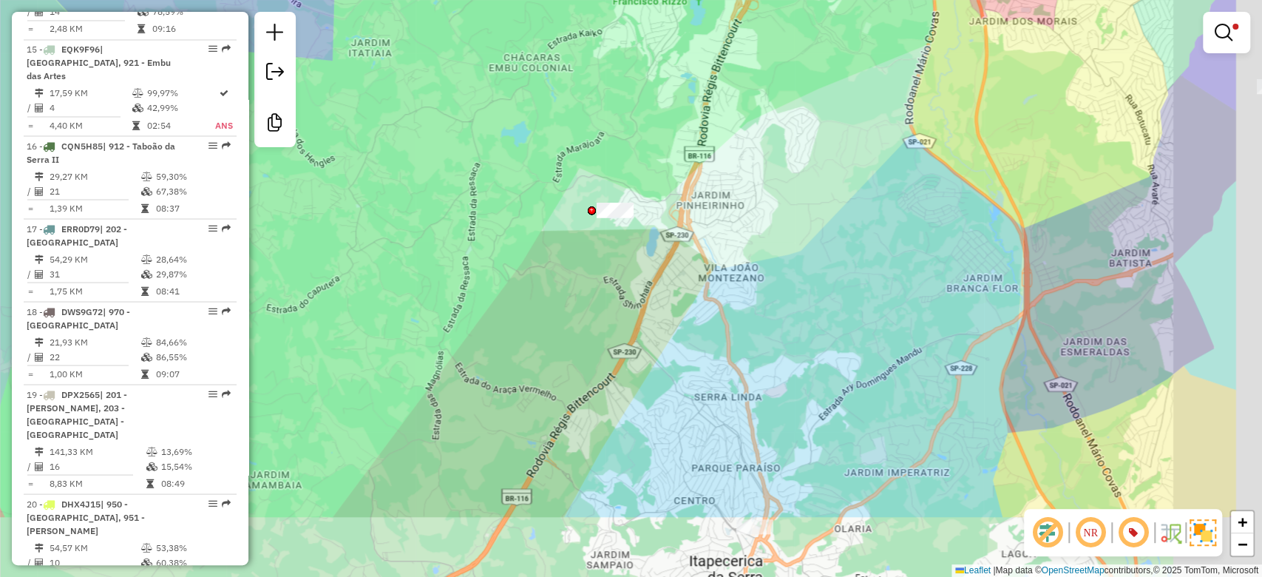
drag, startPoint x: 817, startPoint y: 284, endPoint x: 730, endPoint y: 218, distance: 109.2
click at [727, 214] on div "Limpar filtros Janela de atendimento Grade de atendimento Capacidade Transporta…" at bounding box center [631, 288] width 1262 height 577
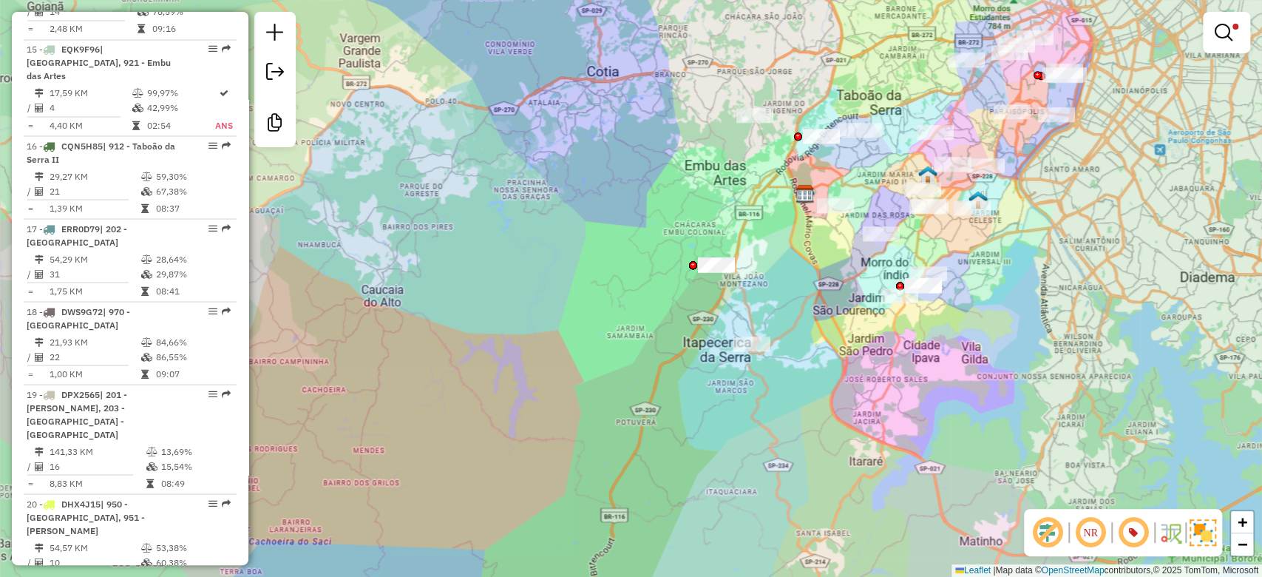
drag, startPoint x: 772, startPoint y: 282, endPoint x: 775, endPoint y: 310, distance: 28.2
click at [775, 310] on div "Limpar filtros Janela de atendimento Grade de atendimento Capacidade Transporta…" at bounding box center [631, 288] width 1262 height 577
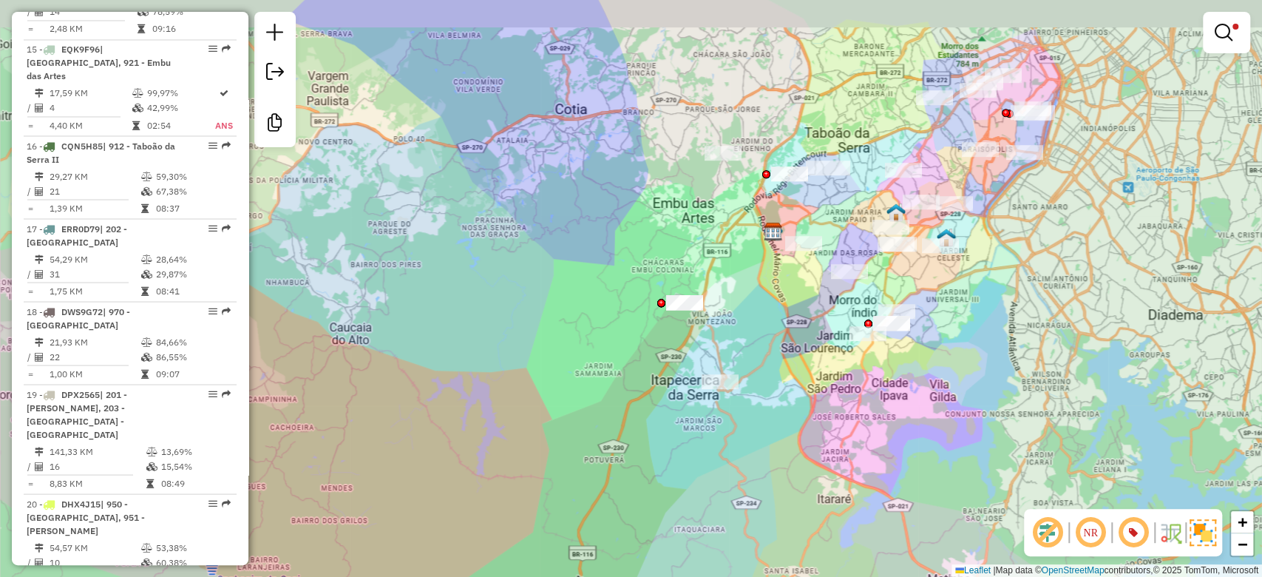
drag, startPoint x: 1123, startPoint y: 243, endPoint x: 1092, endPoint y: 281, distance: 49.3
click at [1092, 281] on div "Limpar filtros Janela de atendimento Grade de atendimento Capacidade Transporta…" at bounding box center [631, 288] width 1262 height 577
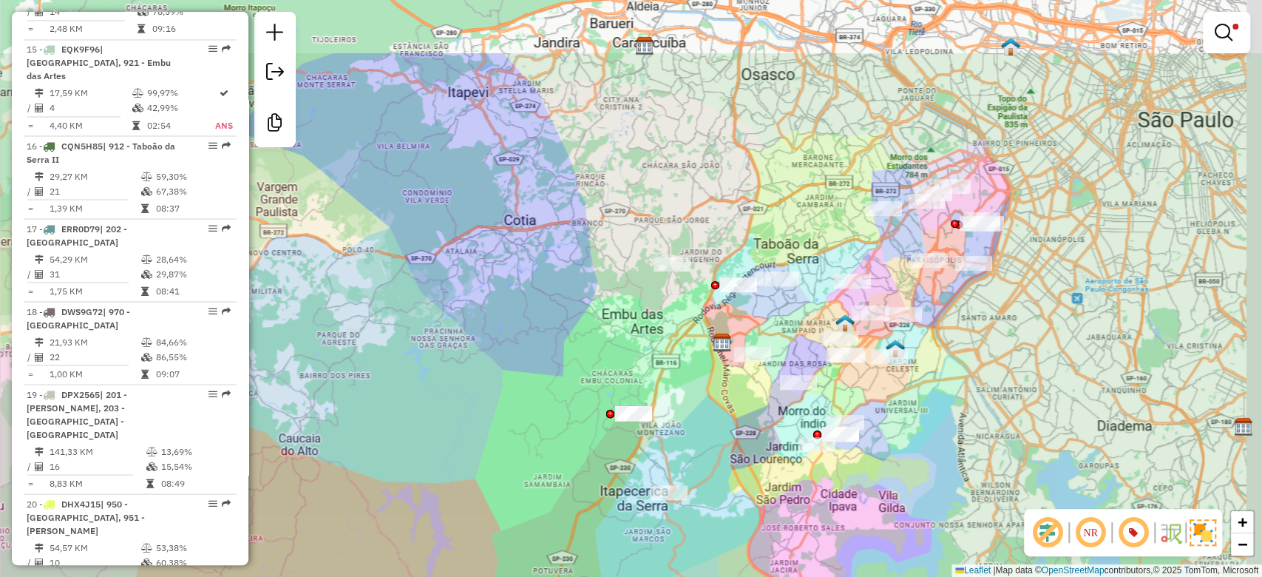
drag, startPoint x: 1096, startPoint y: 247, endPoint x: 1051, endPoint y: 341, distance: 104.1
click at [1051, 341] on div "Limpar filtros Janela de atendimento Grade de atendimento Capacidade Transporta…" at bounding box center [631, 288] width 1262 height 577
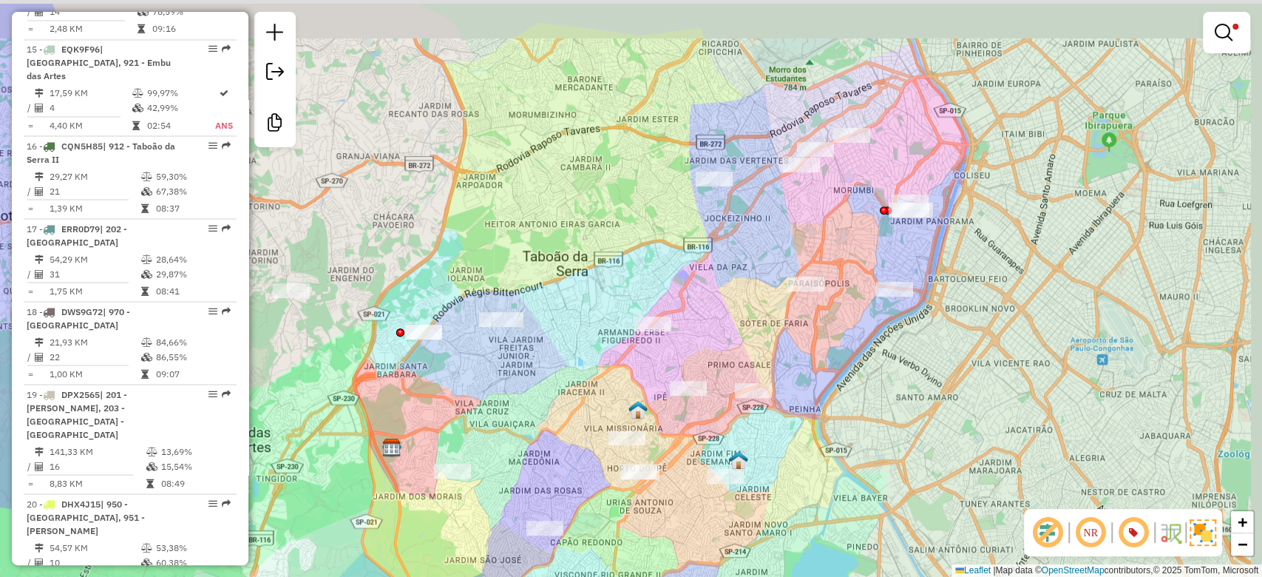
drag, startPoint x: 1037, startPoint y: 216, endPoint x: 1025, endPoint y: 278, distance: 63.2
click at [1025, 278] on div "Limpar filtros Janela de atendimento Grade de atendimento Capacidade Transporta…" at bounding box center [631, 288] width 1262 height 577
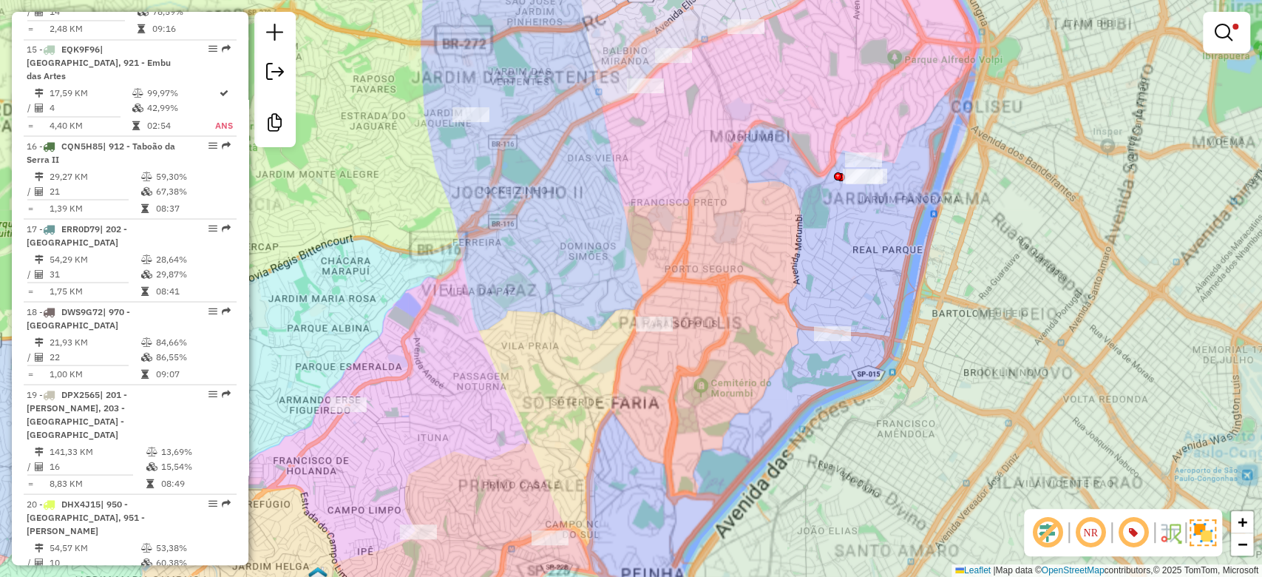
drag, startPoint x: 883, startPoint y: 210, endPoint x: 874, endPoint y: 320, distance: 110.5
click at [875, 326] on div "Limpar filtros Janela de atendimento Grade de atendimento Capacidade Transporta…" at bounding box center [631, 288] width 1262 height 577
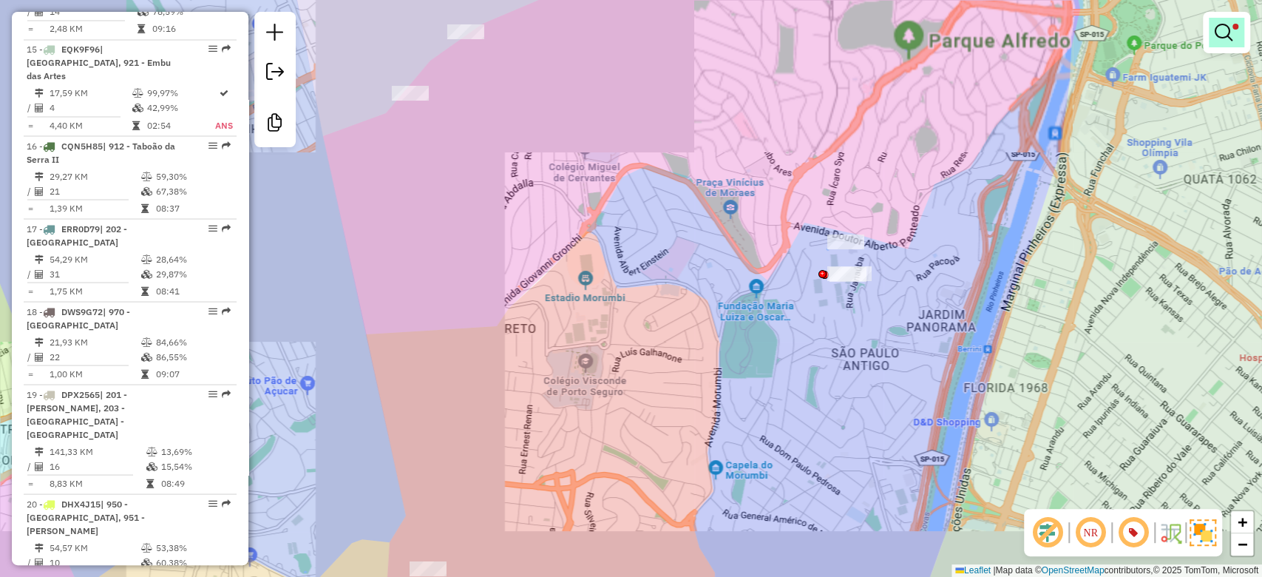
click at [1233, 40] on link at bounding box center [1225, 33] width 35 height 30
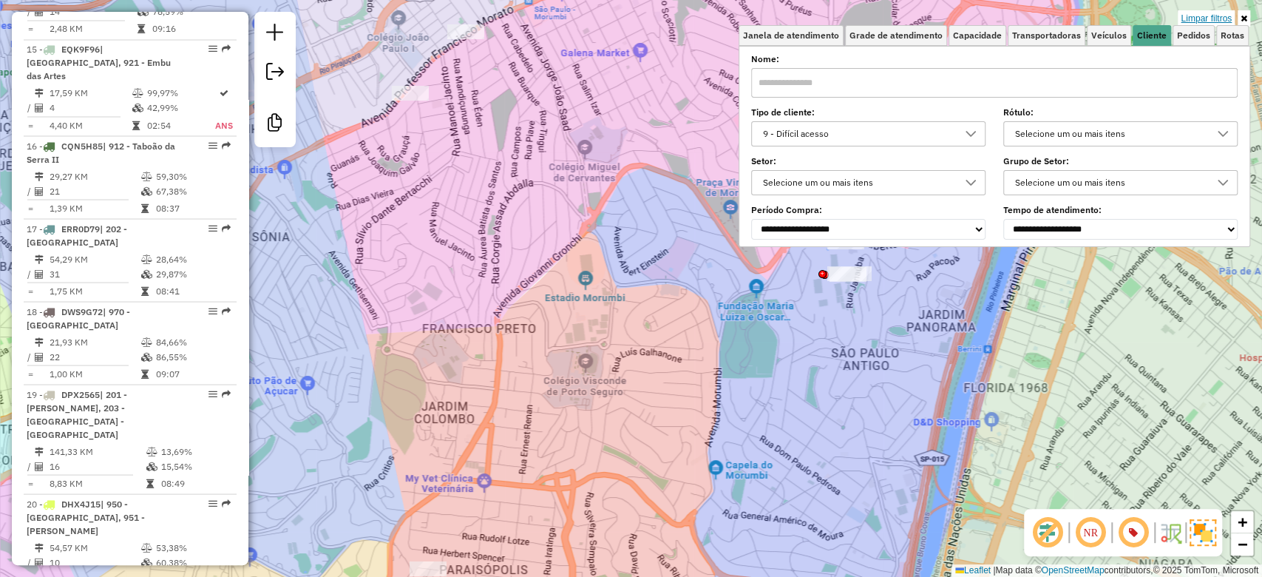
click at [1207, 20] on link "Limpar filtros" at bounding box center [1205, 18] width 57 height 16
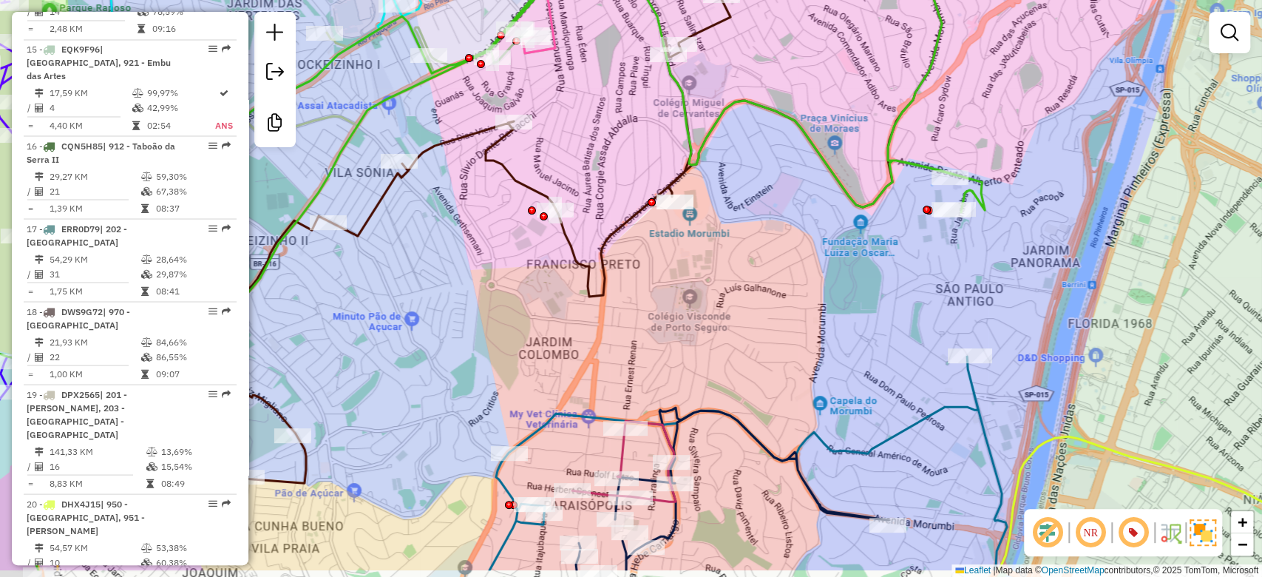
drag, startPoint x: 936, startPoint y: 351, endPoint x: 965, endPoint y: 181, distance: 172.4
click at [1029, 205] on div "Janela de atendimento Grade de atendimento Capacidade Transportadoras Veículos …" at bounding box center [631, 288] width 1262 height 577
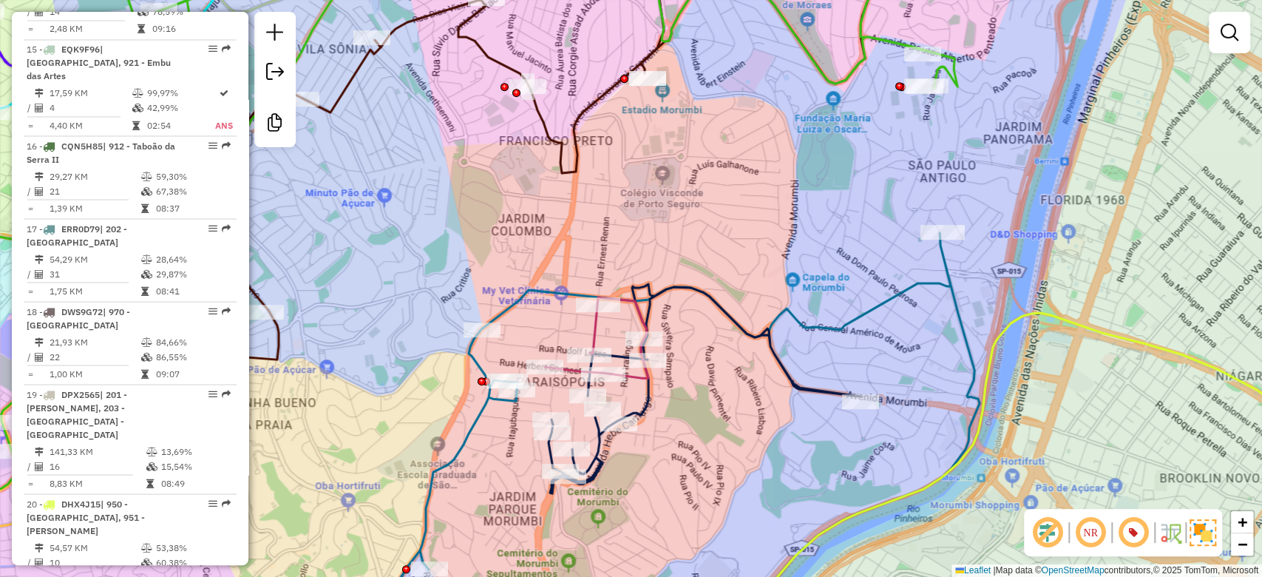
drag, startPoint x: 1051, startPoint y: 222, endPoint x: 1047, endPoint y: 203, distance: 19.7
click at [1047, 203] on div "Janela de atendimento Grade de atendimento Capacidade Transportadoras Veículos …" at bounding box center [631, 288] width 1262 height 577
click at [1018, 444] on icon at bounding box center [1057, 474] width 661 height 322
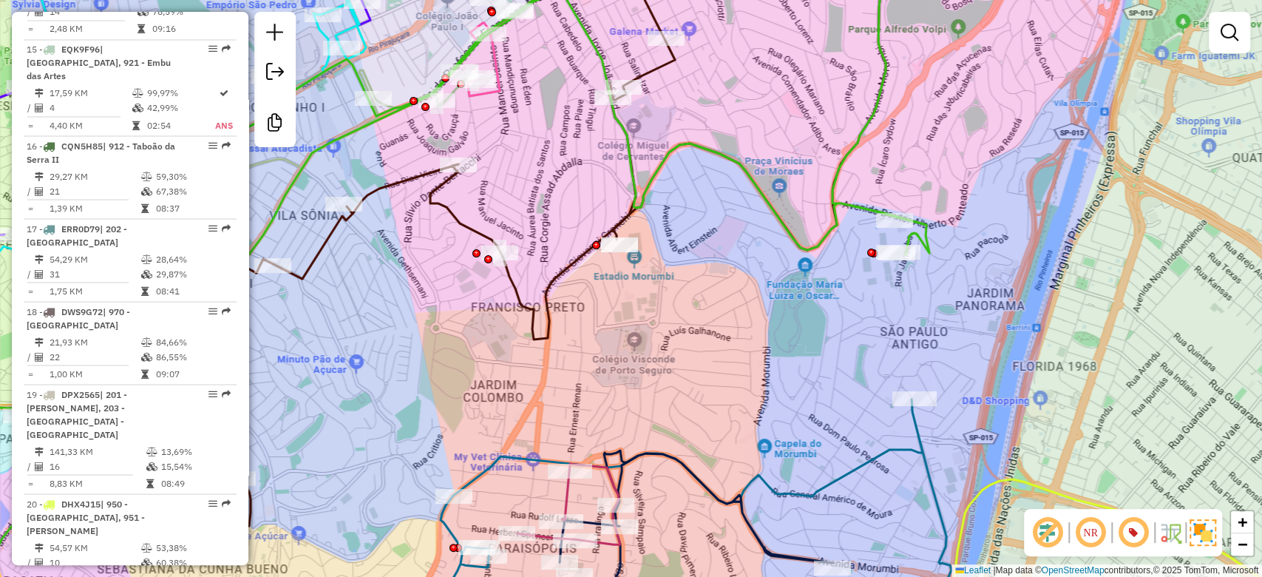
click at [963, 347] on div "Janela de atendimento Grade de atendimento Capacidade Transportadoras Veículos …" at bounding box center [631, 288] width 1262 height 577
drag, startPoint x: 1047, startPoint y: 370, endPoint x: 1028, endPoint y: 353, distance: 25.2
click at [1029, 353] on div "Janela de atendimento Grade de atendimento Capacidade Transportadoras Veículos …" at bounding box center [631, 288] width 1262 height 577
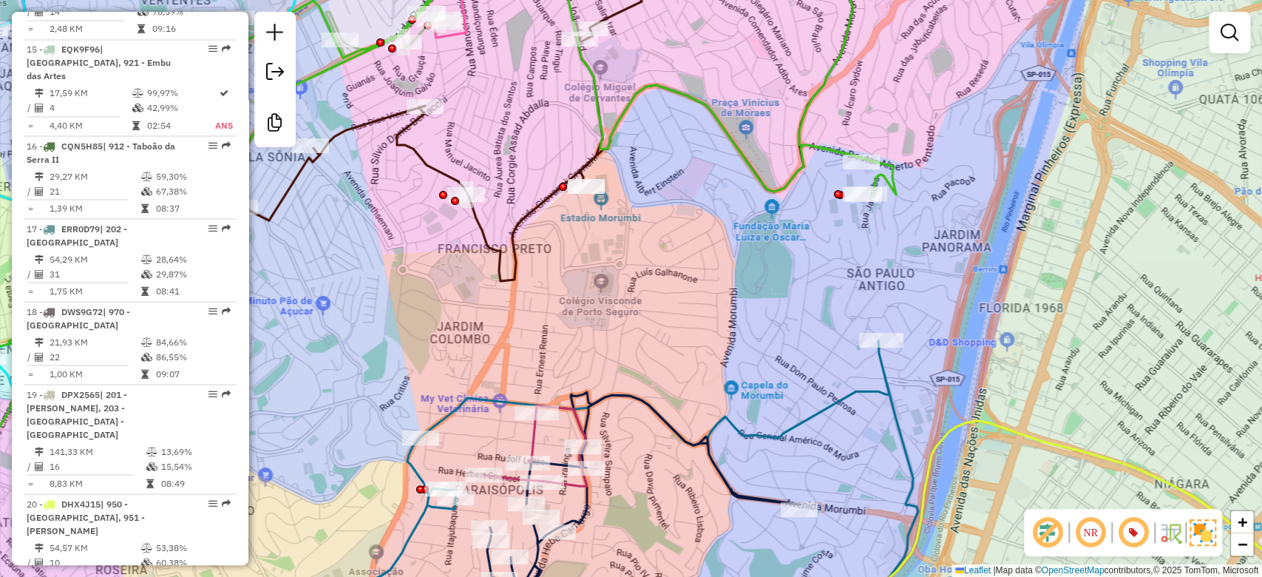
drag, startPoint x: 1033, startPoint y: 370, endPoint x: 1018, endPoint y: 327, distance: 44.6
click at [1018, 327] on div "Janela de atendimento Grade de atendimento Capacidade Transportadoras Veículos …" at bounding box center [631, 288] width 1262 height 577
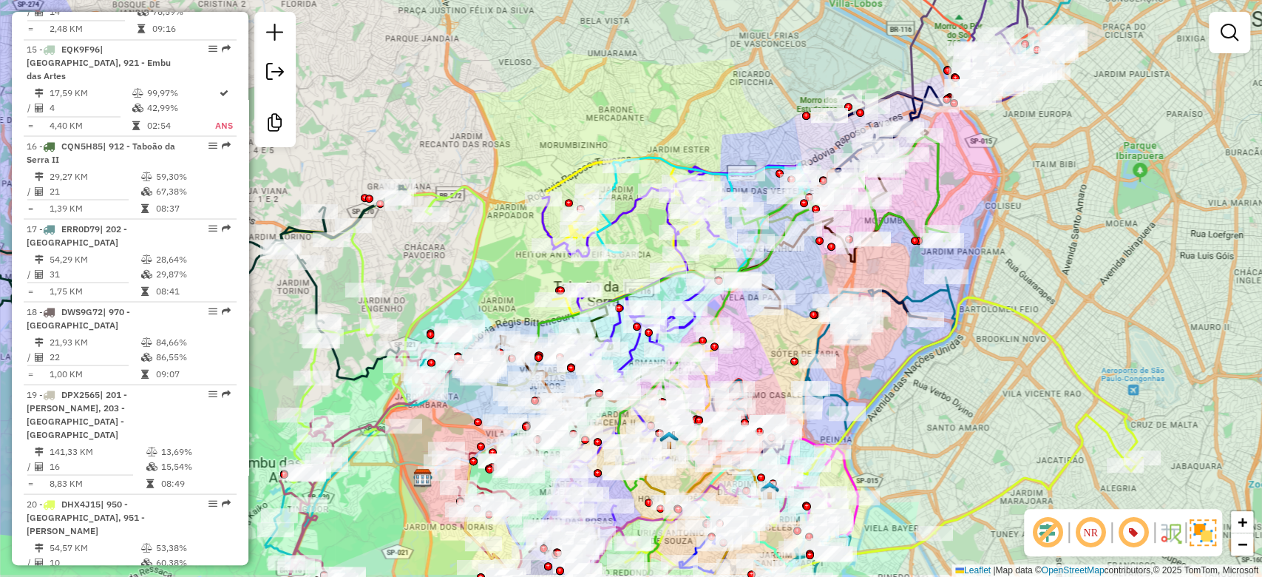
drag, startPoint x: 1027, startPoint y: 430, endPoint x: 1041, endPoint y: 316, distance: 115.5
click at [1041, 316] on div "Janela de atendimento Grade de atendimento Capacidade Transportadoras Veículos …" at bounding box center [631, 288] width 1262 height 577
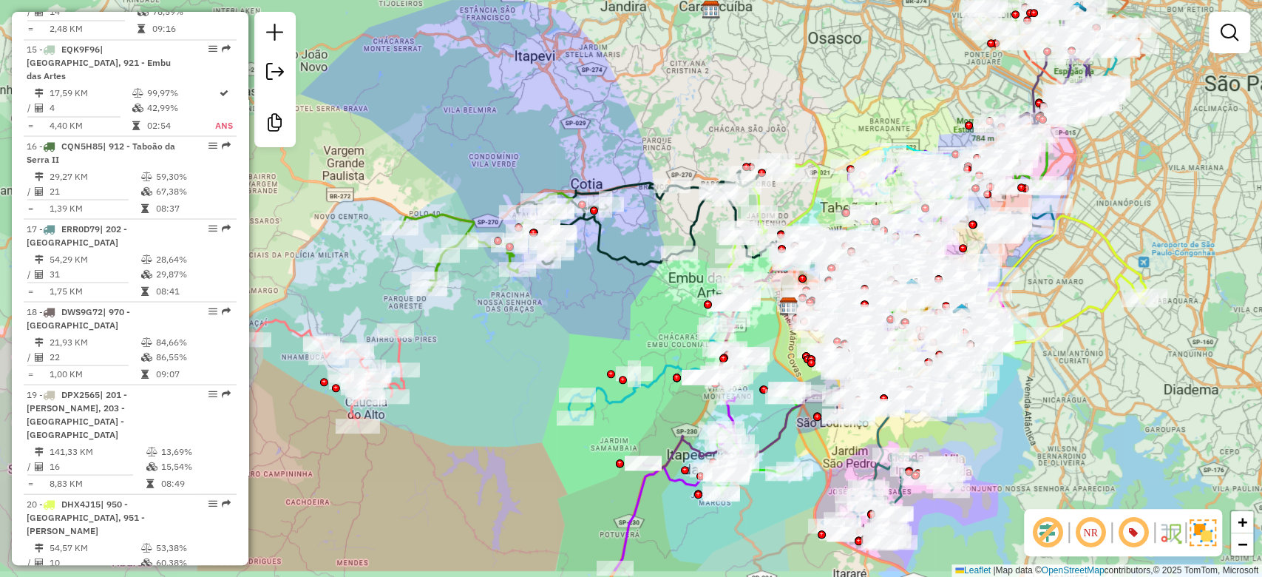
drag, startPoint x: 1023, startPoint y: 463, endPoint x: 1065, endPoint y: 405, distance: 72.0
click at [1075, 399] on div "Janela de atendimento Grade de atendimento Capacidade Transportadoras Veículos …" at bounding box center [631, 288] width 1262 height 577
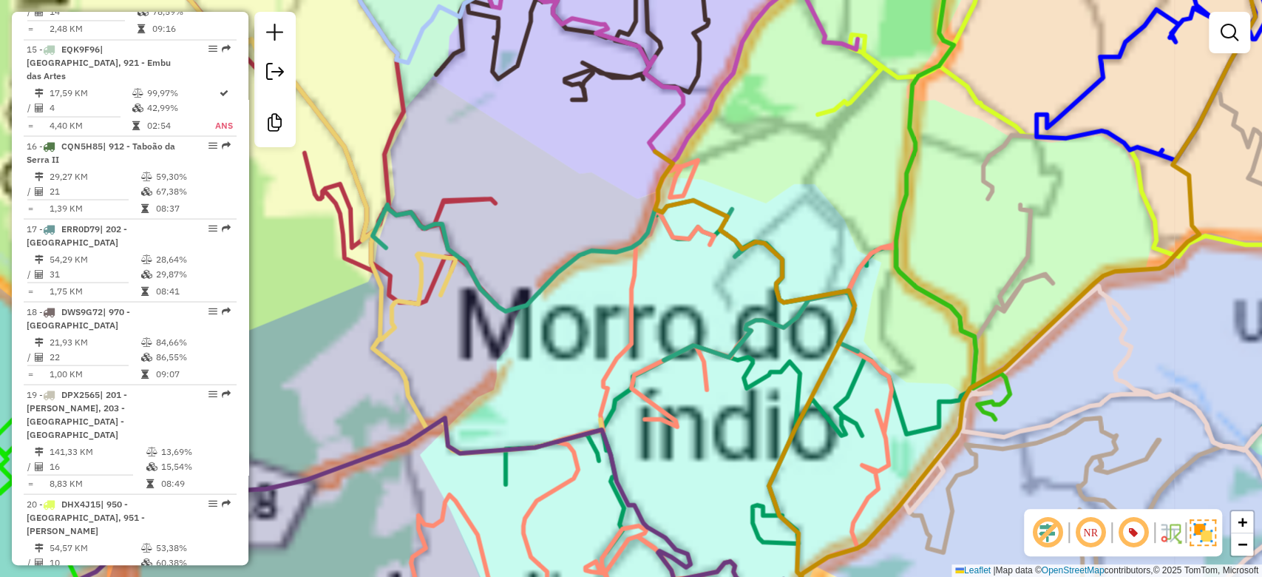
drag, startPoint x: 498, startPoint y: 236, endPoint x: 543, endPoint y: 375, distance: 146.6
click at [496, 339] on div "Janela de atendimento Grade de atendimento Capacidade Transportadoras Veículos …" at bounding box center [631, 288] width 1262 height 577
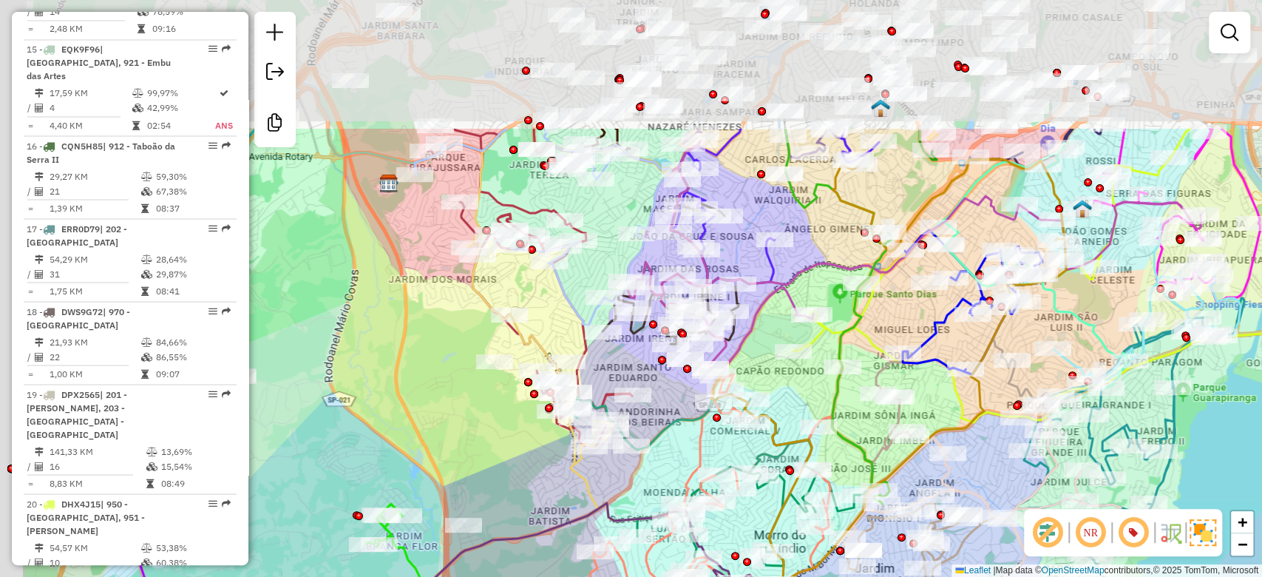
drag, startPoint x: 437, startPoint y: 378, endPoint x: 466, endPoint y: 401, distance: 37.4
click at [466, 401] on div "Janela de atendimento Grade de atendimento Capacidade Transportadoras Veículos …" at bounding box center [631, 288] width 1262 height 577
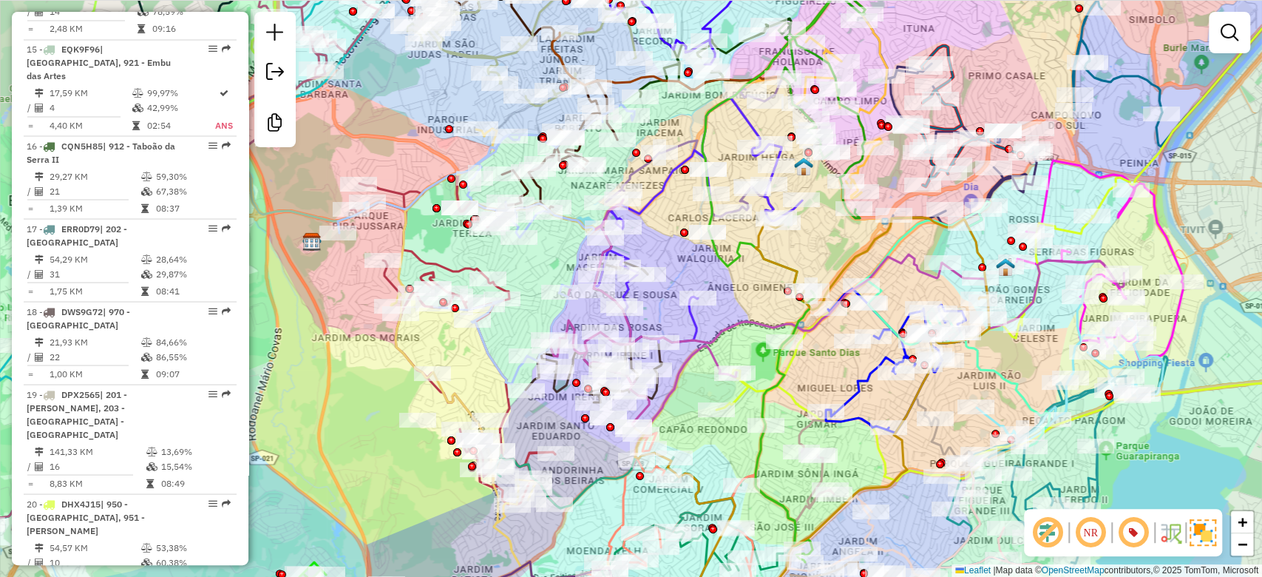
drag, startPoint x: 382, startPoint y: 317, endPoint x: 715, endPoint y: 282, distance: 335.2
click at [305, 375] on div "Janela de atendimento Grade de atendimento Capacidade Transportadoras Veículos …" at bounding box center [631, 288] width 1262 height 577
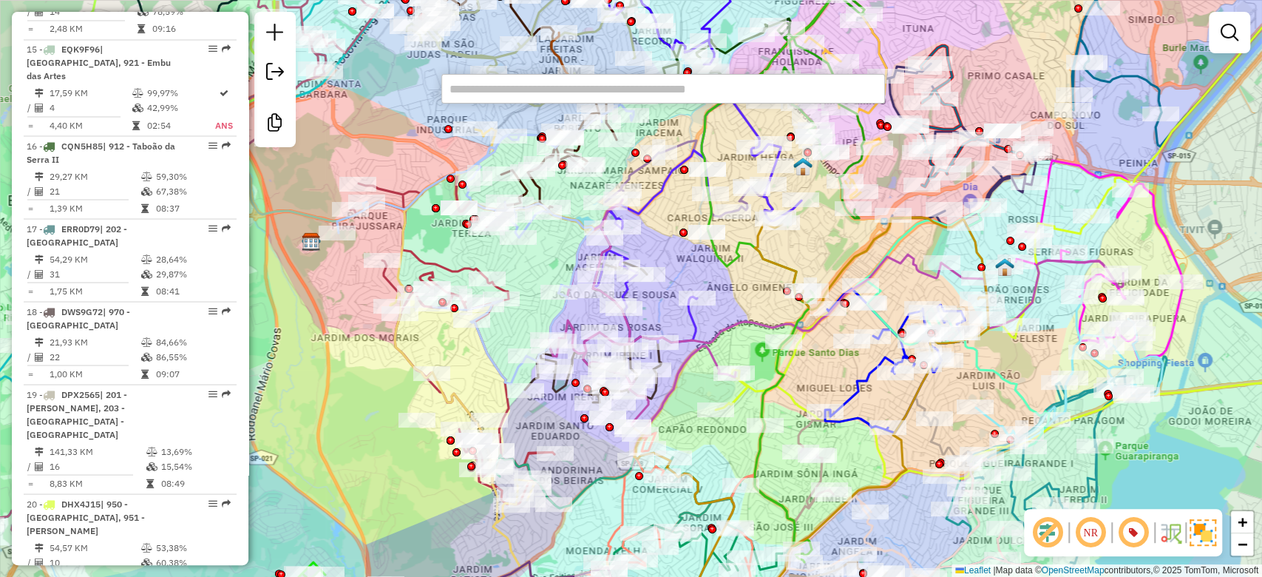
click at [1192, 227] on div "Janela de atendimento Grade de atendimento Capacidade Transportadoras Veículos …" at bounding box center [631, 288] width 1262 height 577
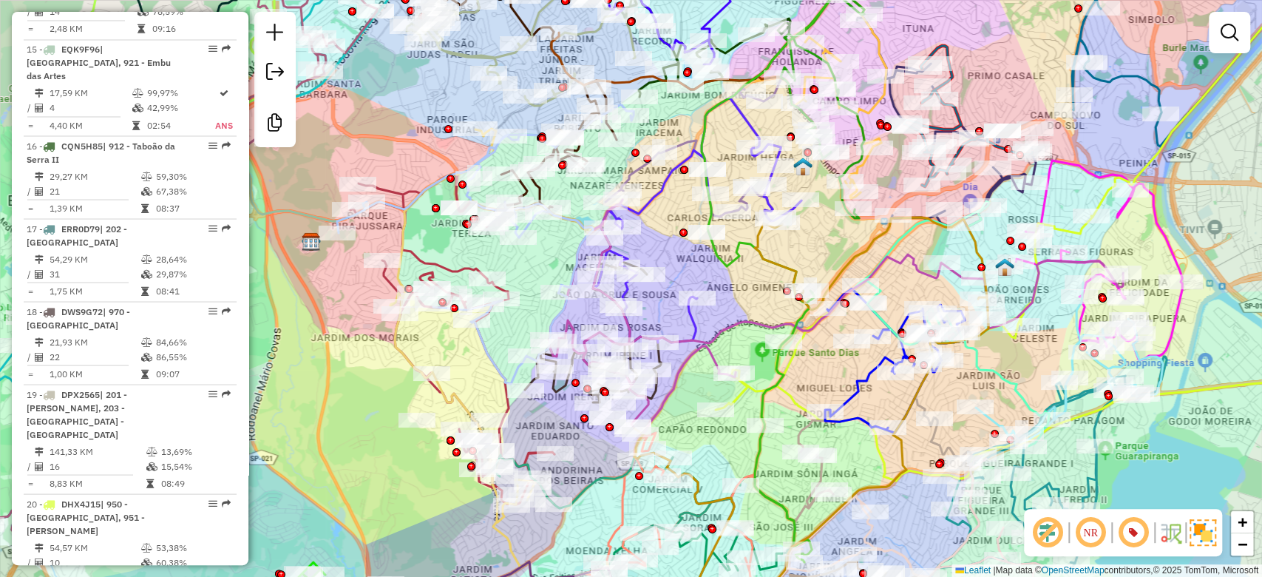
scroll to position [2212, 0]
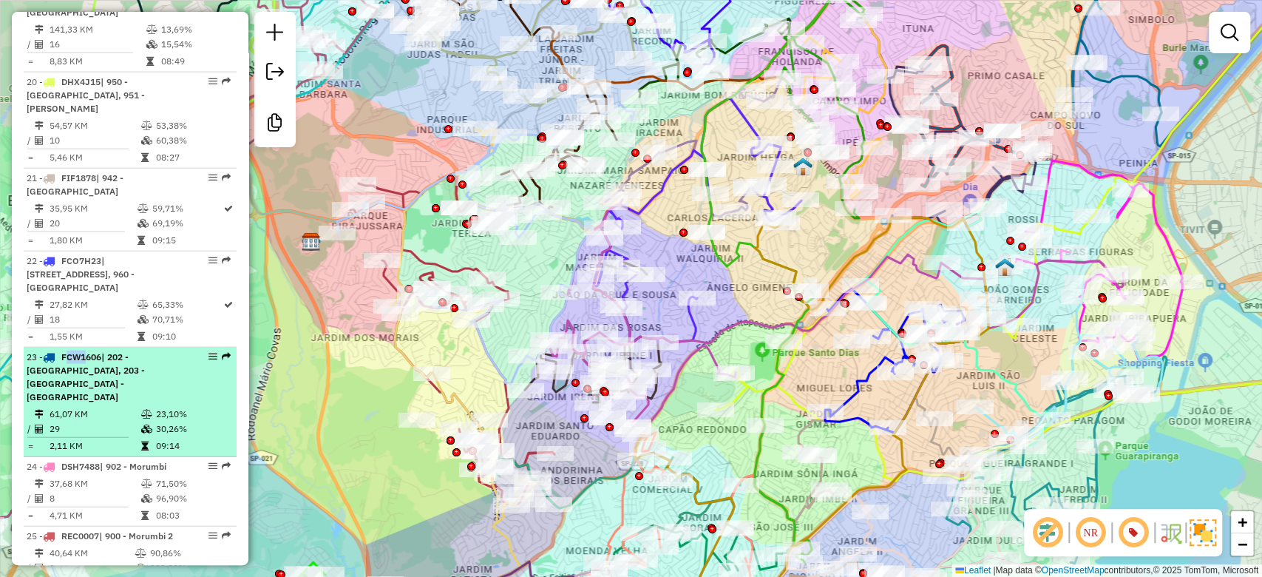
click at [155, 421] on td "30,26%" at bounding box center [192, 428] width 75 height 15
select select "**********"
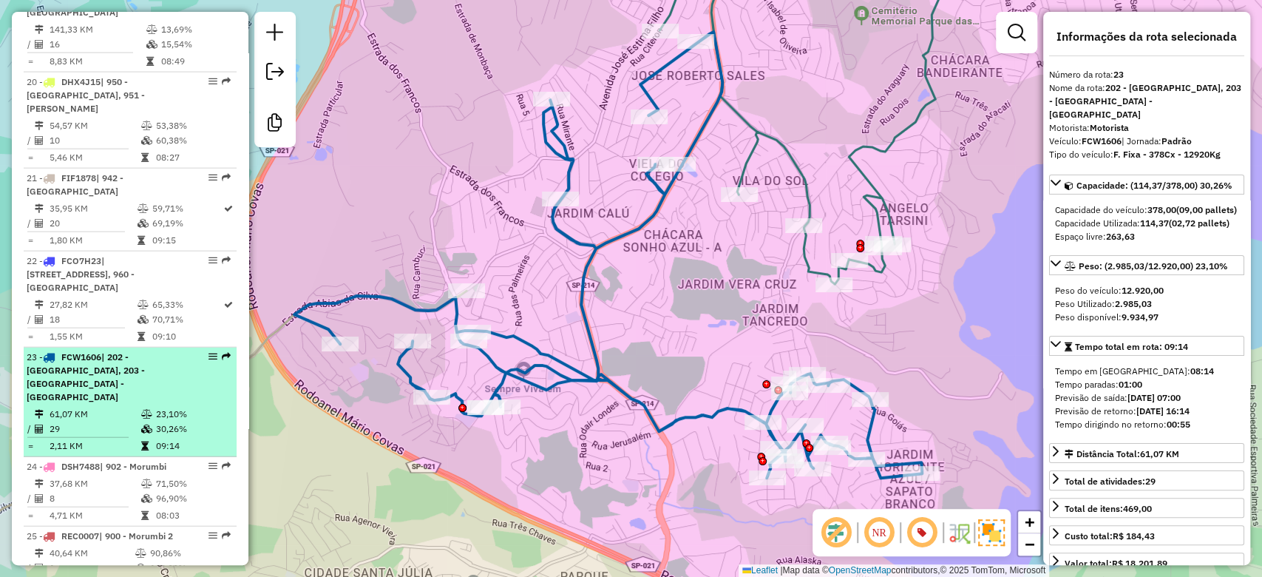
click at [155, 421] on td "30,26%" at bounding box center [192, 428] width 75 height 15
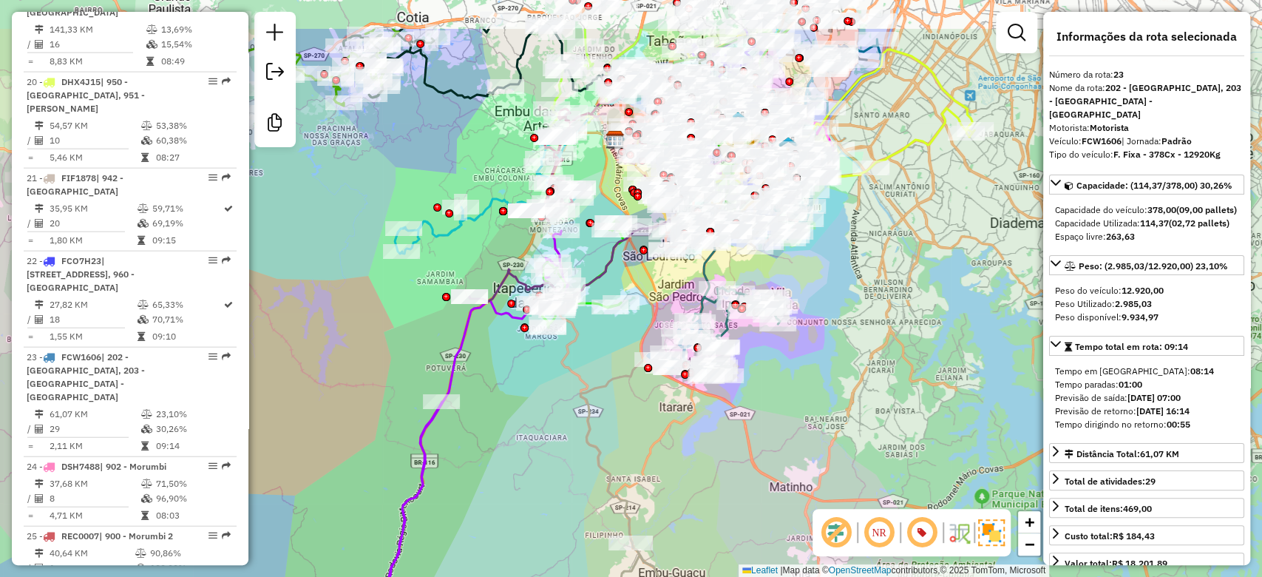
drag, startPoint x: 616, startPoint y: 286, endPoint x: 588, endPoint y: 506, distance: 221.2
click at [588, 506] on div "Janela de atendimento Grade de atendimento Capacidade Transportadoras Veículos …" at bounding box center [631, 288] width 1262 height 577
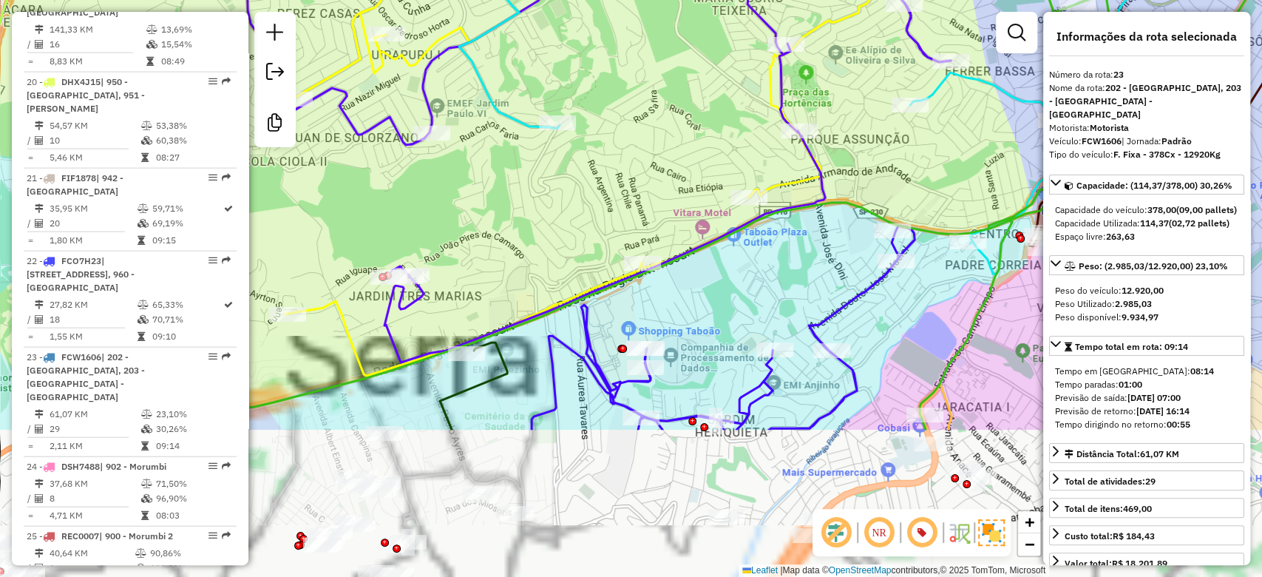
drag, startPoint x: 654, startPoint y: 171, endPoint x: 651, endPoint y: 40, distance: 131.6
click at [632, 6] on div "Janela de atendimento Grade de atendimento Capacidade Transportadoras Veículos …" at bounding box center [631, 288] width 1262 height 577
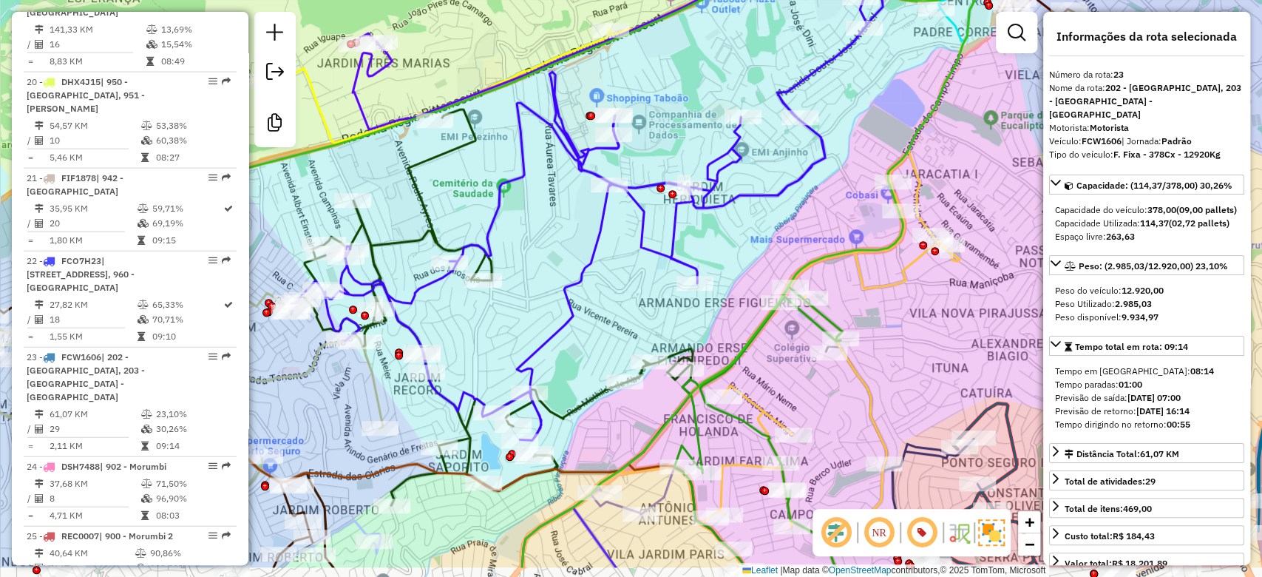
drag, startPoint x: 625, startPoint y: 351, endPoint x: 561, endPoint y: 42, distance: 315.6
click at [561, 41] on div "Janela de atendimento Grade de atendimento Capacidade Transportadoras Veículos …" at bounding box center [631, 288] width 1262 height 577
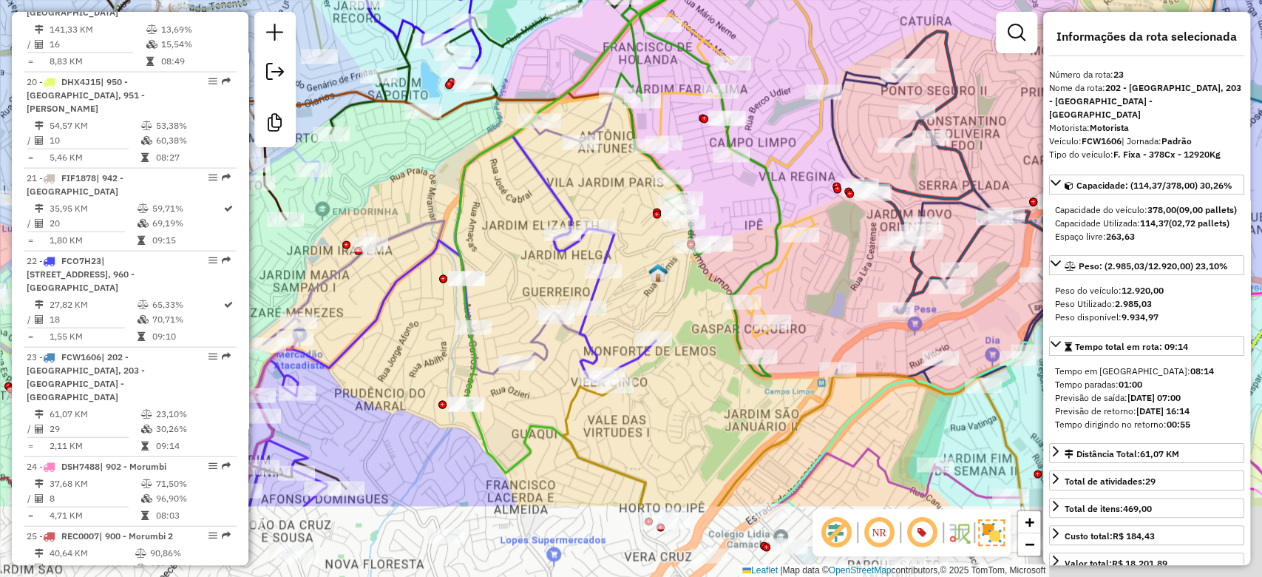
drag, startPoint x: 758, startPoint y: 358, endPoint x: 628, endPoint y: 415, distance: 142.3
click at [772, 209] on div "Janela de atendimento Grade de atendimento Capacidade Transportadoras Veículos …" at bounding box center [631, 288] width 1262 height 577
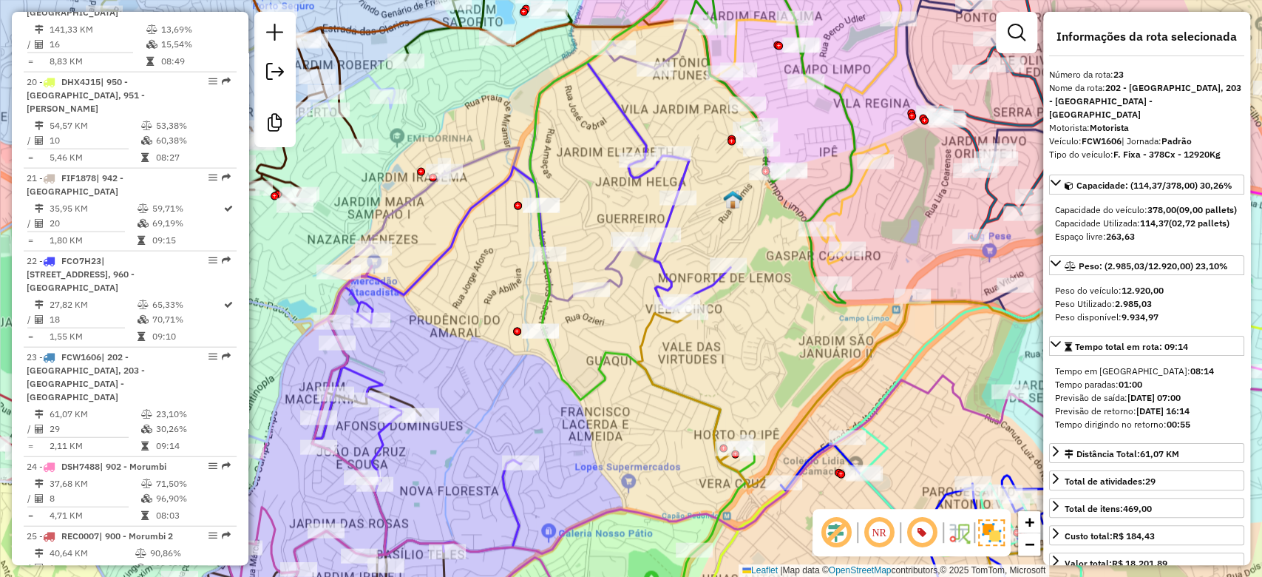
drag, startPoint x: 616, startPoint y: 396, endPoint x: 622, endPoint y: 364, distance: 32.9
click at [622, 364] on div "Janela de atendimento Grade de atendimento Capacidade Transportadoras Veículos …" at bounding box center [631, 288] width 1262 height 577
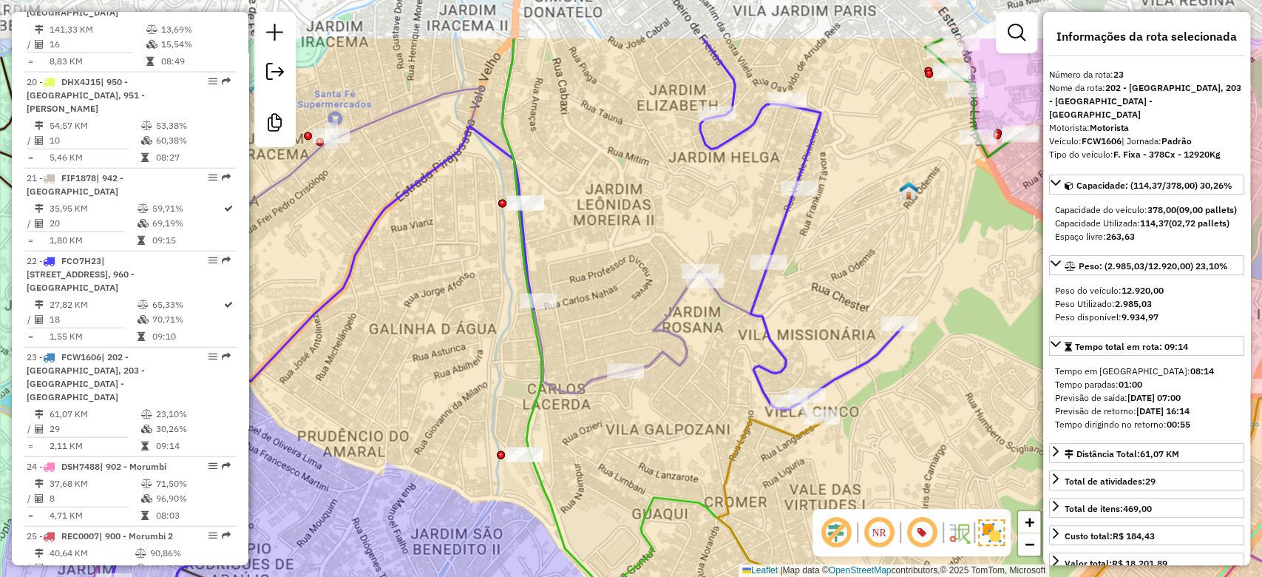
click at [650, 283] on div "Janela de atendimento Grade de atendimento Capacidade Transportadoras Veículos …" at bounding box center [631, 288] width 1262 height 577
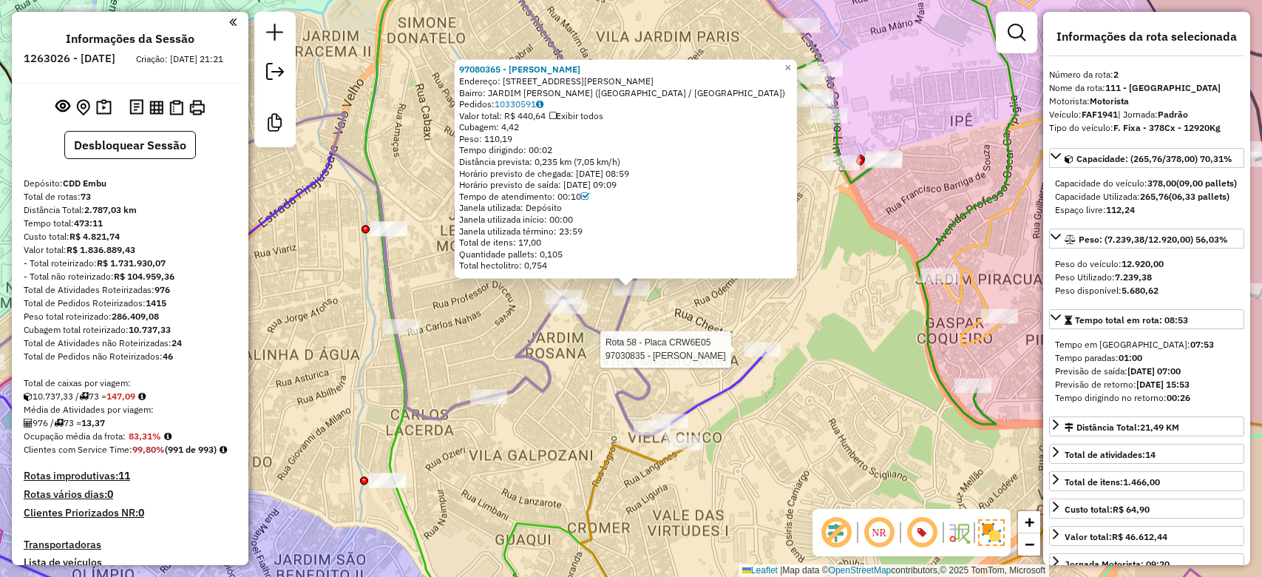
select select "**********"
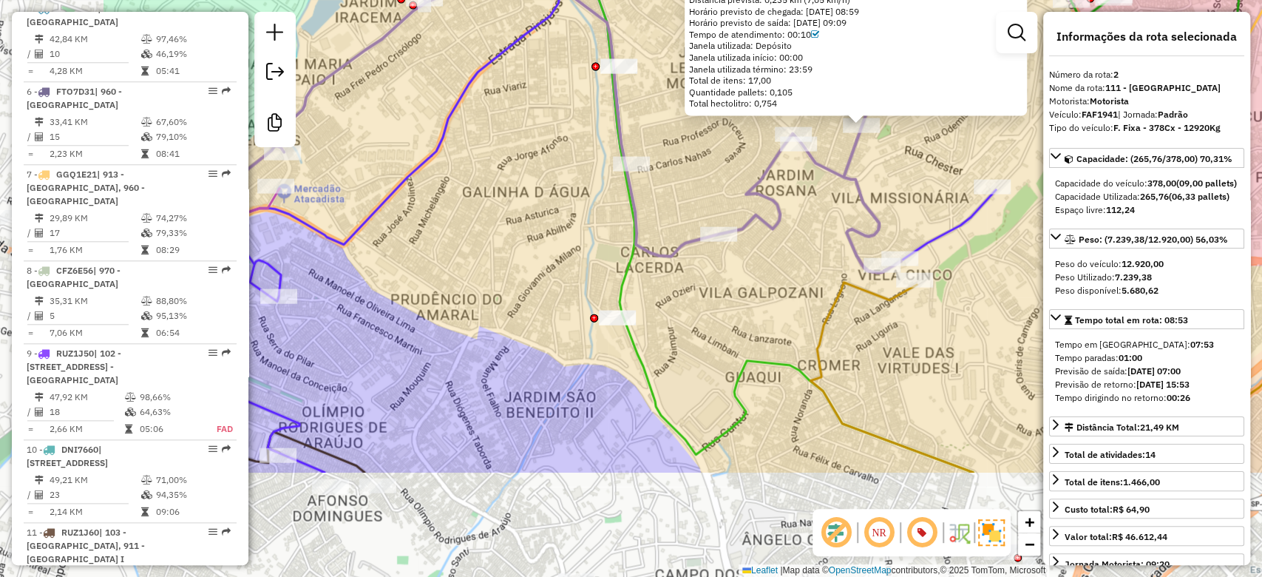
scroll to position [727, 0]
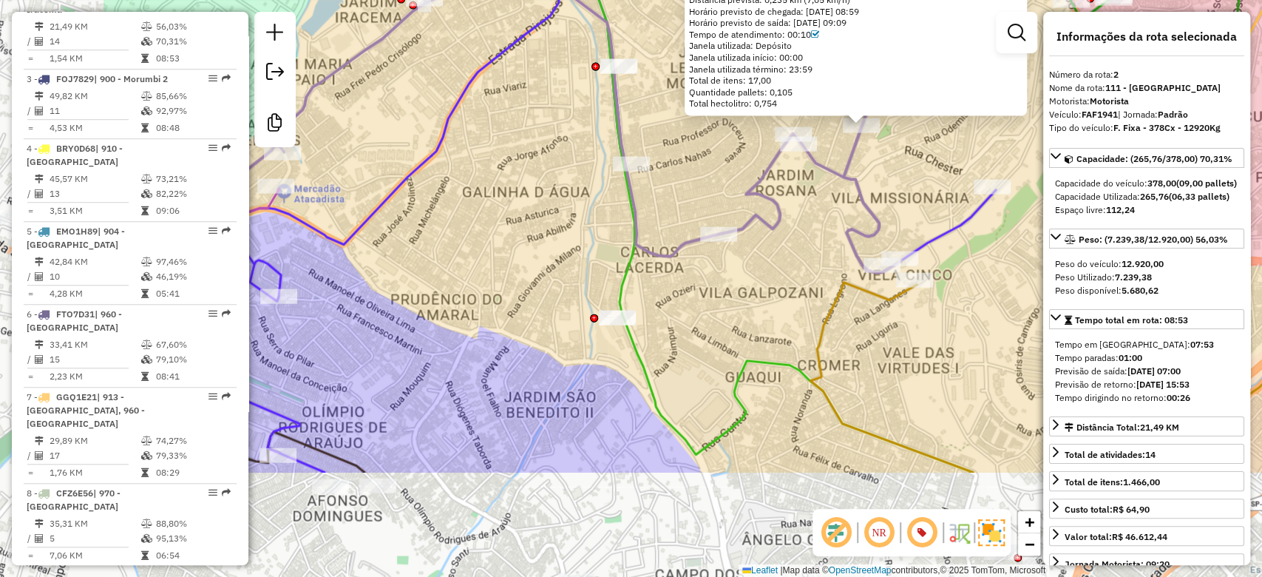
drag, startPoint x: 602, startPoint y: 393, endPoint x: 832, endPoint y: 231, distance: 281.6
click at [832, 231] on div "97080365 - SILVIO BRITO PIMENTE Endereço: R Vicente Pinheiro 460 Bairro: JARDIM…" at bounding box center [631, 288] width 1262 height 577
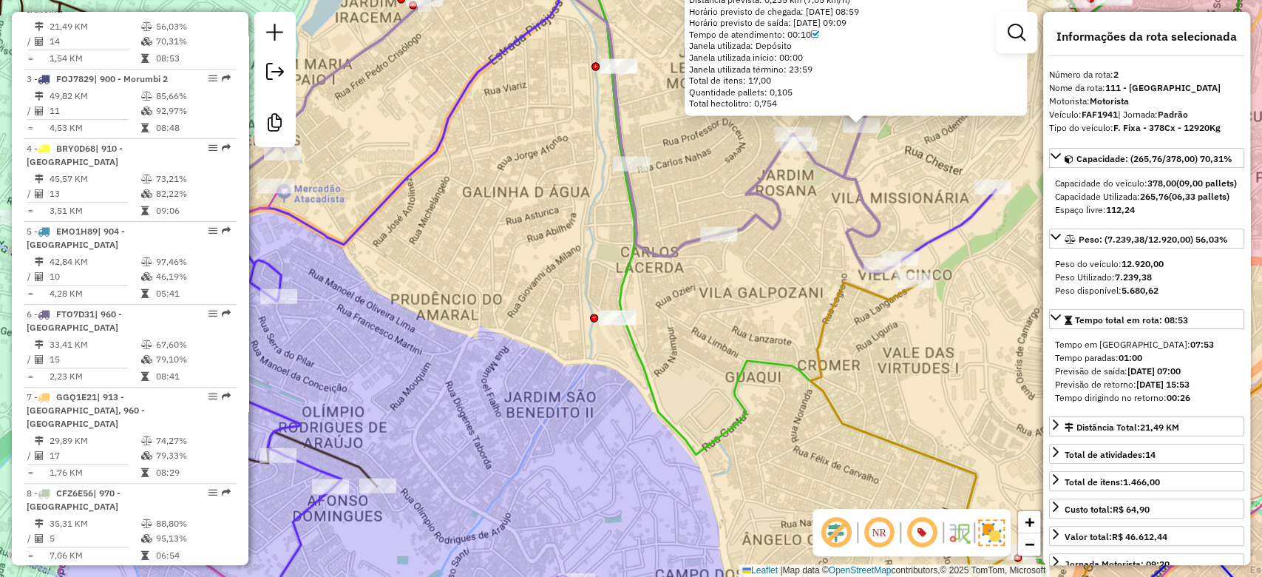
click at [815, 269] on div "97080365 - SILVIO BRITO PIMENTE Endereço: R Vicente Pinheiro 460 Bairro: JARDIM…" at bounding box center [631, 288] width 1262 height 577
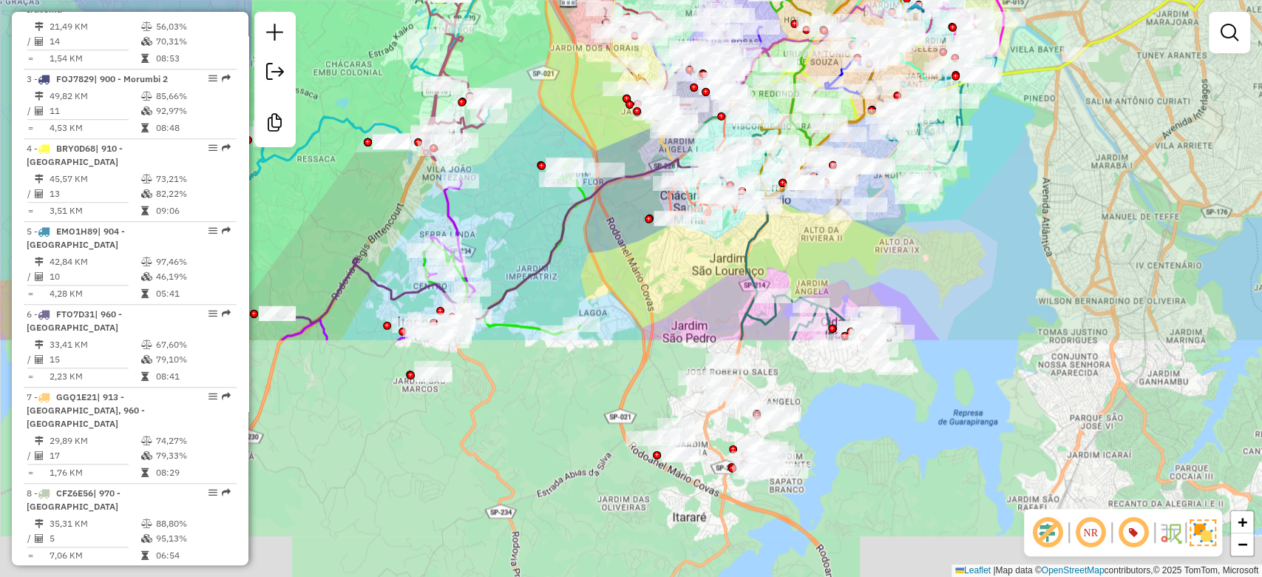
drag, startPoint x: 1106, startPoint y: 480, endPoint x: 1070, endPoint y: 186, distance: 296.4
click at [1070, 186] on div "Janela de atendimento Grade de atendimento Capacidade Transportadoras Veículos …" at bounding box center [631, 288] width 1262 height 577
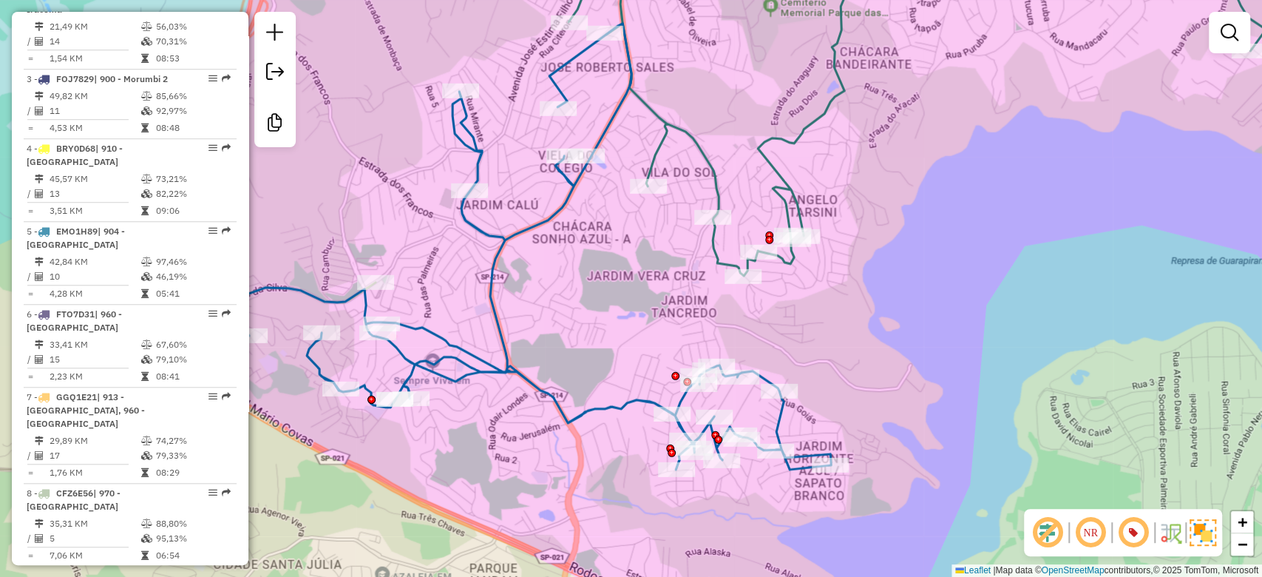
drag, startPoint x: 417, startPoint y: 242, endPoint x: 449, endPoint y: 231, distance: 34.4
click at [438, 293] on div "Janela de atendimento Grade de atendimento Capacidade Transportadoras Veículos …" at bounding box center [631, 288] width 1262 height 577
select select "**********"
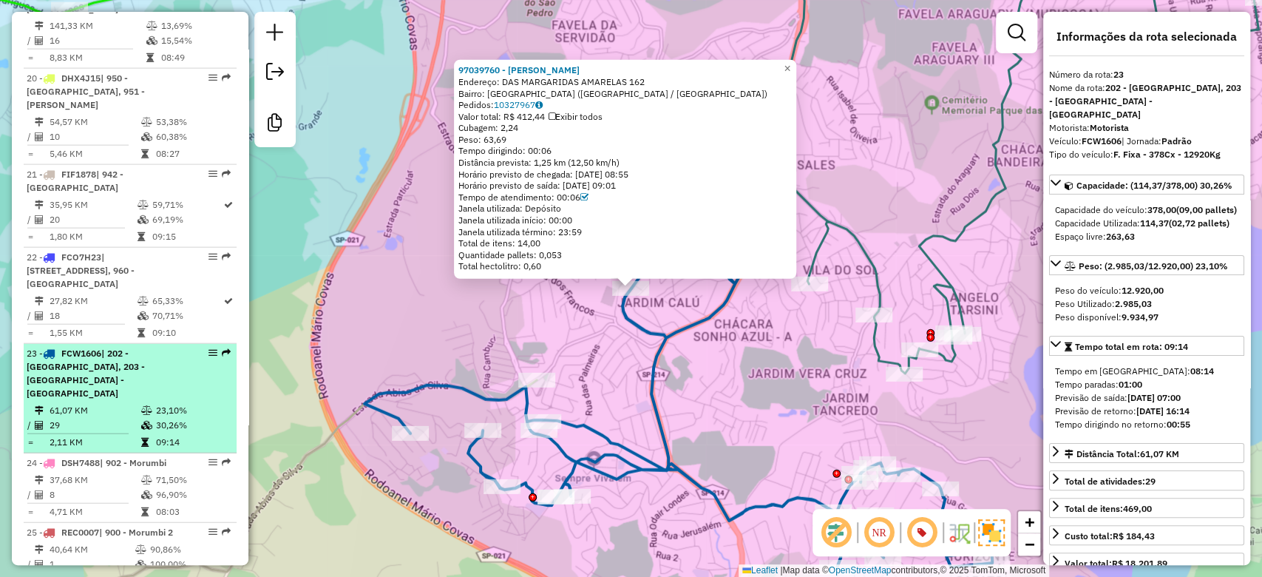
scroll to position [2478, 0]
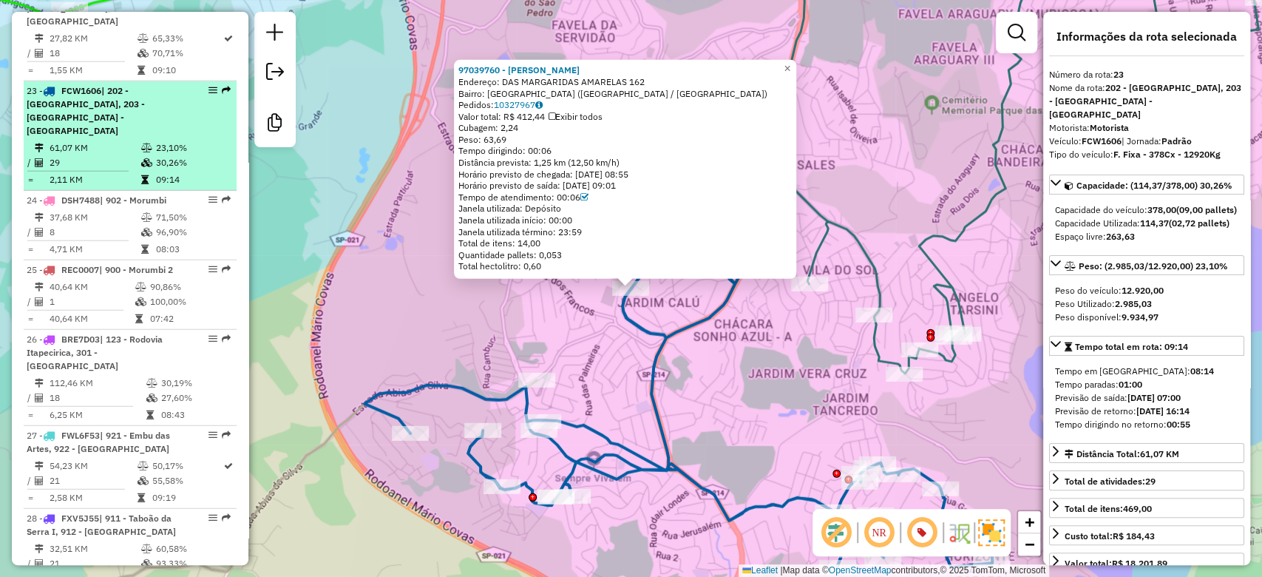
click at [163, 155] on td "30,26%" at bounding box center [192, 162] width 75 height 15
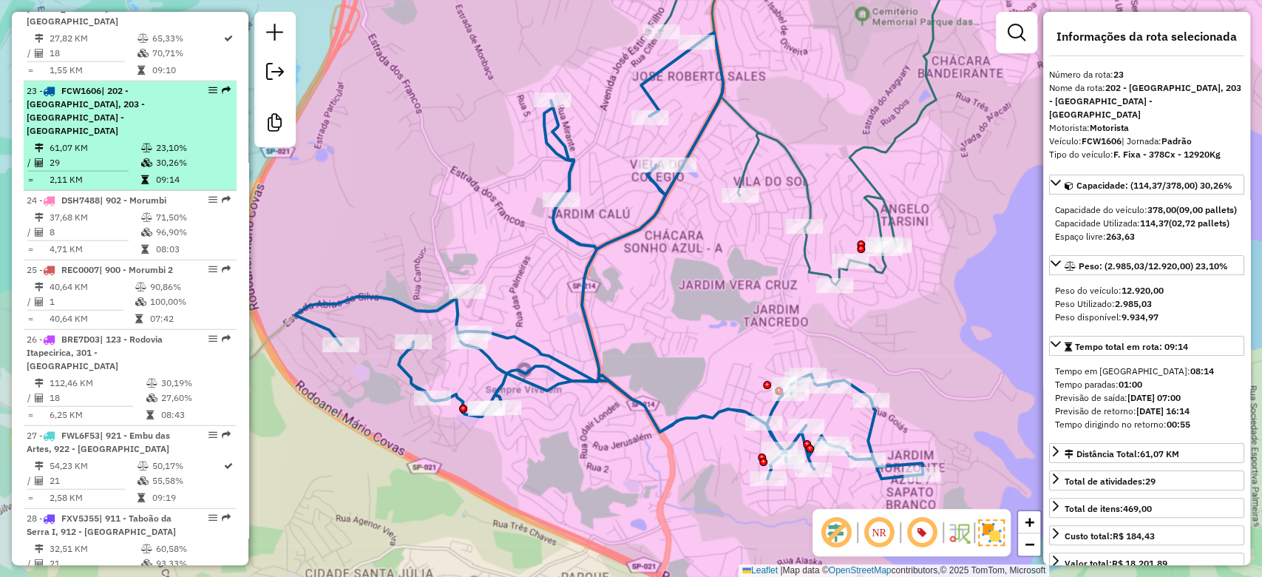
click at [171, 140] on td "23,10%" at bounding box center [192, 147] width 75 height 15
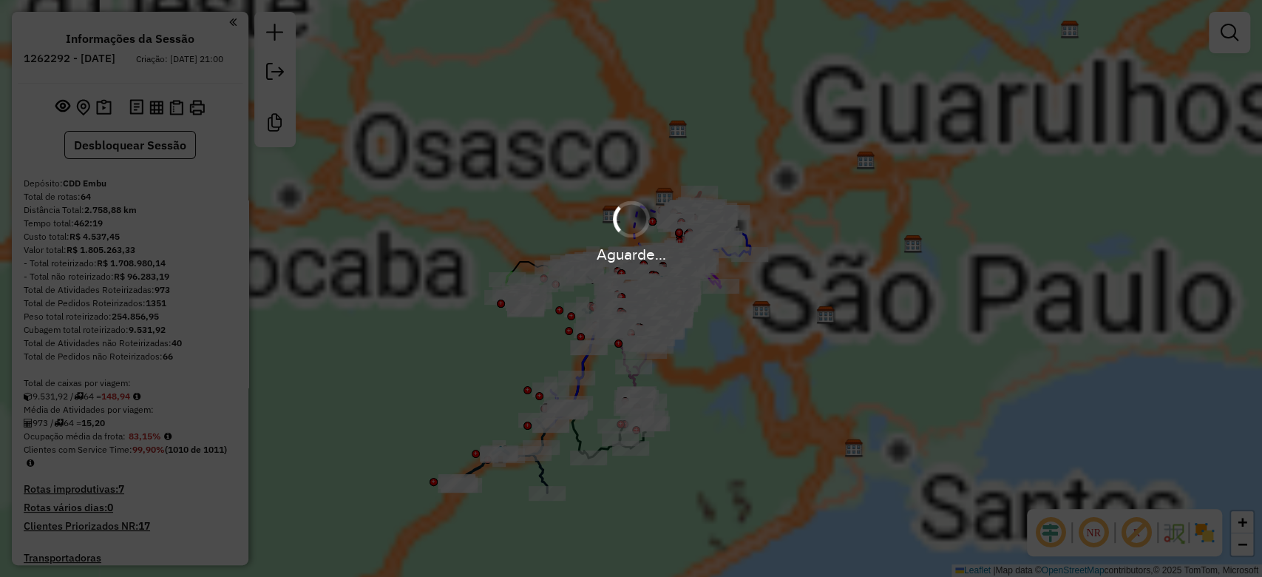
drag, startPoint x: 1047, startPoint y: 528, endPoint x: 1144, endPoint y: 531, distance: 96.9
click at [1047, 529] on em at bounding box center [1050, 531] width 35 height 35
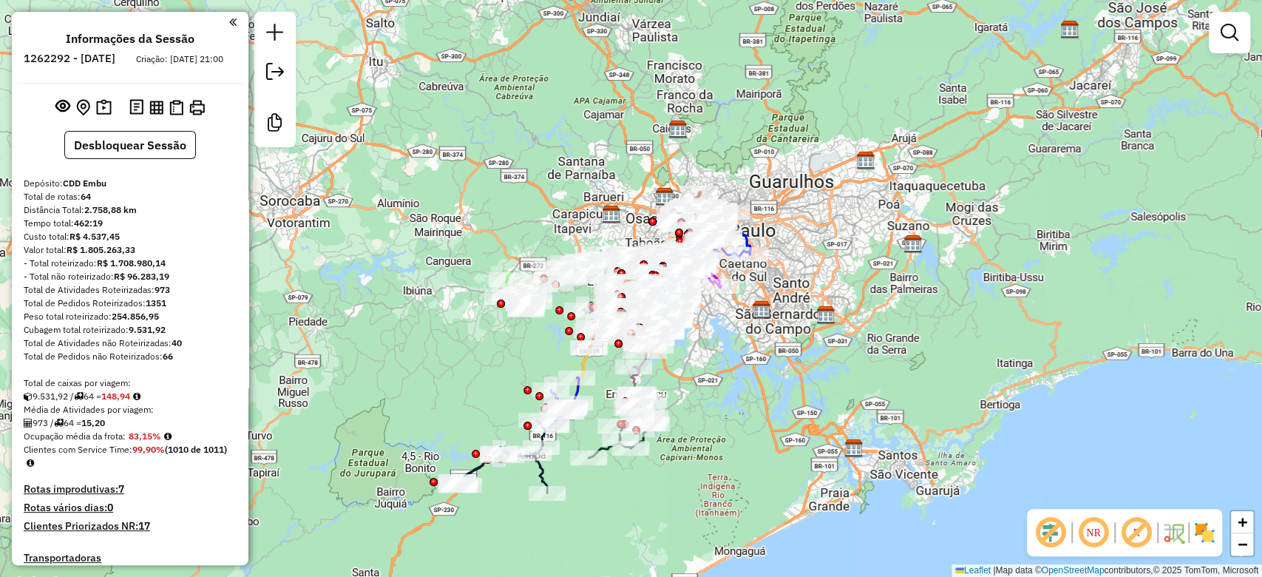
click at [1138, 540] on em at bounding box center [1135, 531] width 35 height 35
click at [1199, 529] on img at bounding box center [1204, 532] width 24 height 24
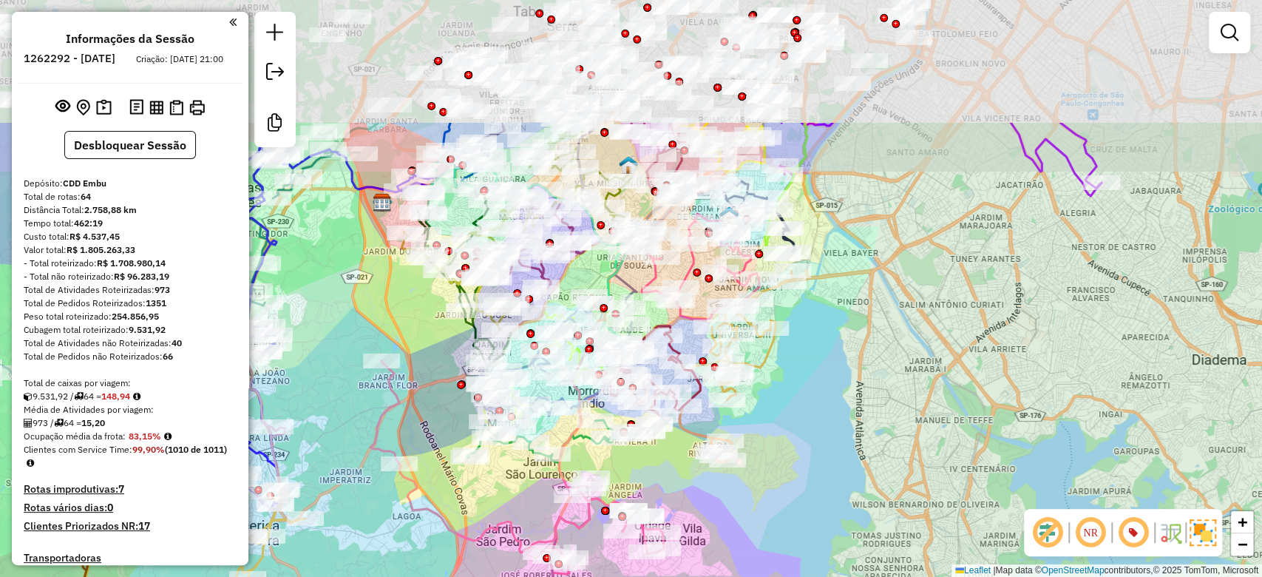
drag, startPoint x: 865, startPoint y: 453, endPoint x: 882, endPoint y: 416, distance: 40.7
click at [891, 476] on div "Janela de atendimento Grade de atendimento Capacidade Transportadoras Veículos …" at bounding box center [631, 288] width 1262 height 577
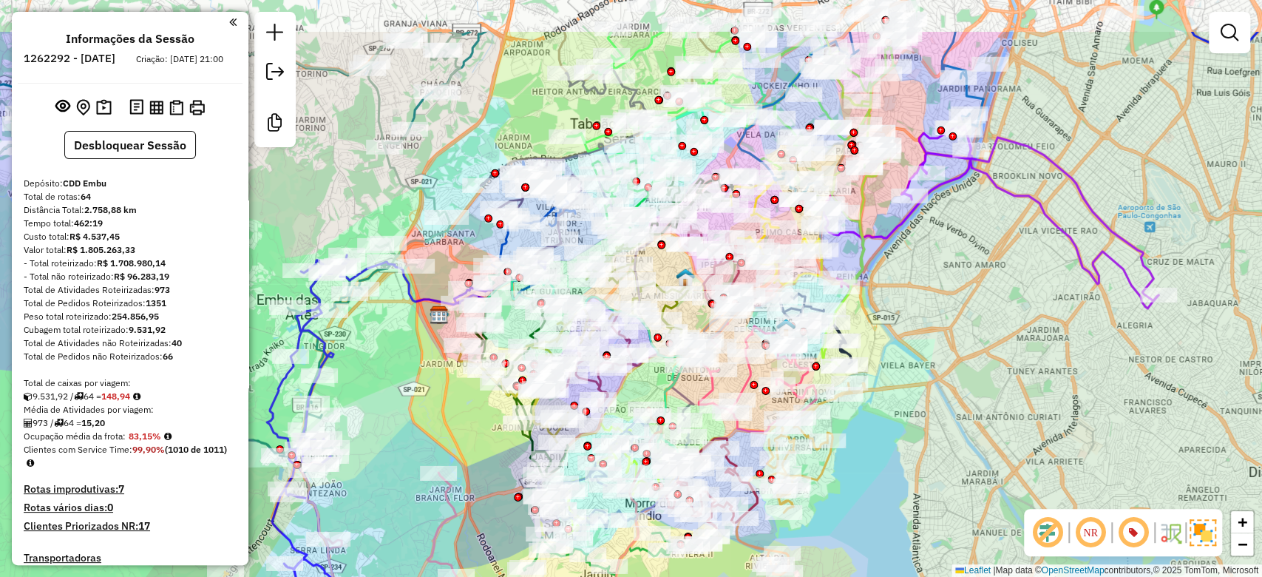
drag, startPoint x: 881, startPoint y: 435, endPoint x: 891, endPoint y: 451, distance: 18.9
click at [891, 451] on div "Janela de atendimento Grade de atendimento Capacidade Transportadoras Veículos …" at bounding box center [631, 288] width 1262 height 577
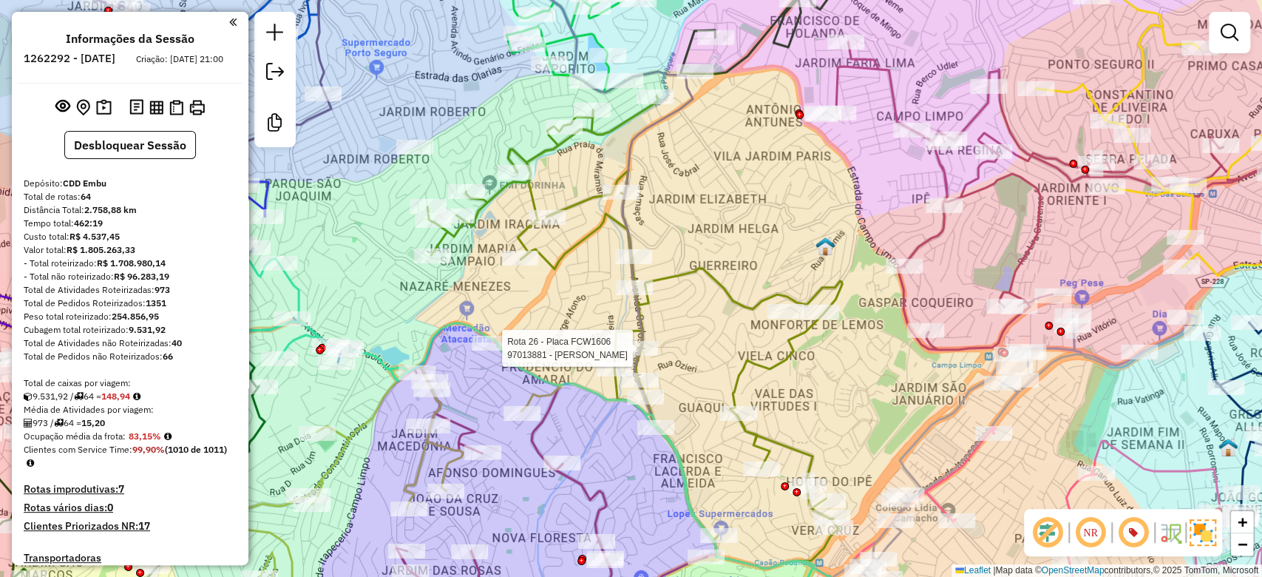
click at [640, 356] on div at bounding box center [639, 348] width 37 height 15
select select "**********"
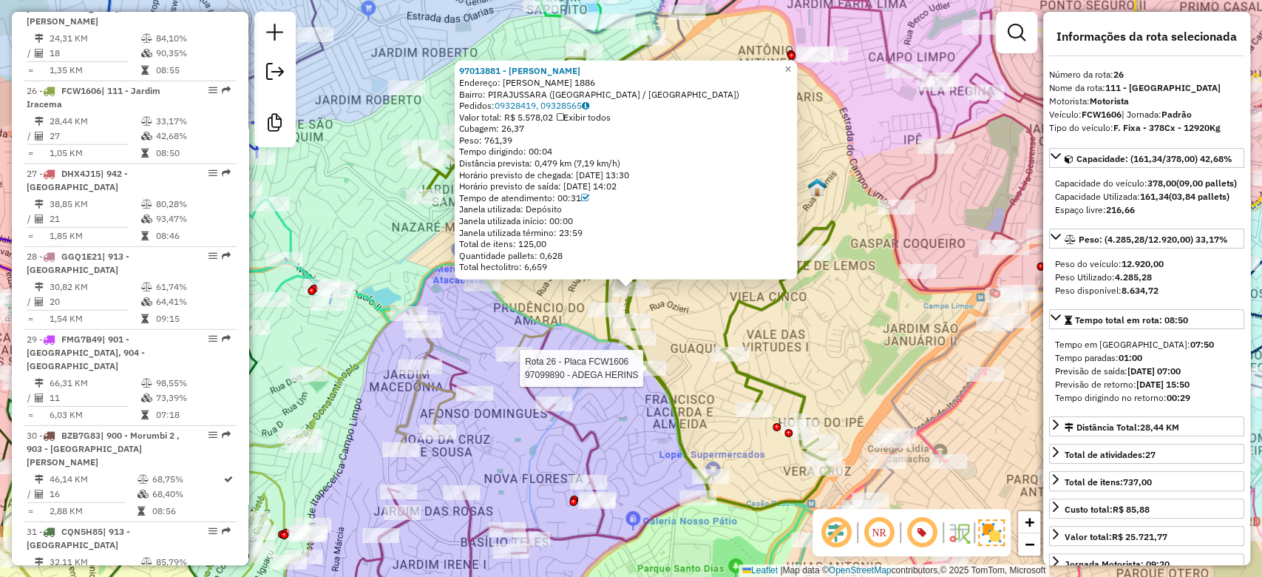
scroll to position [2699, 0]
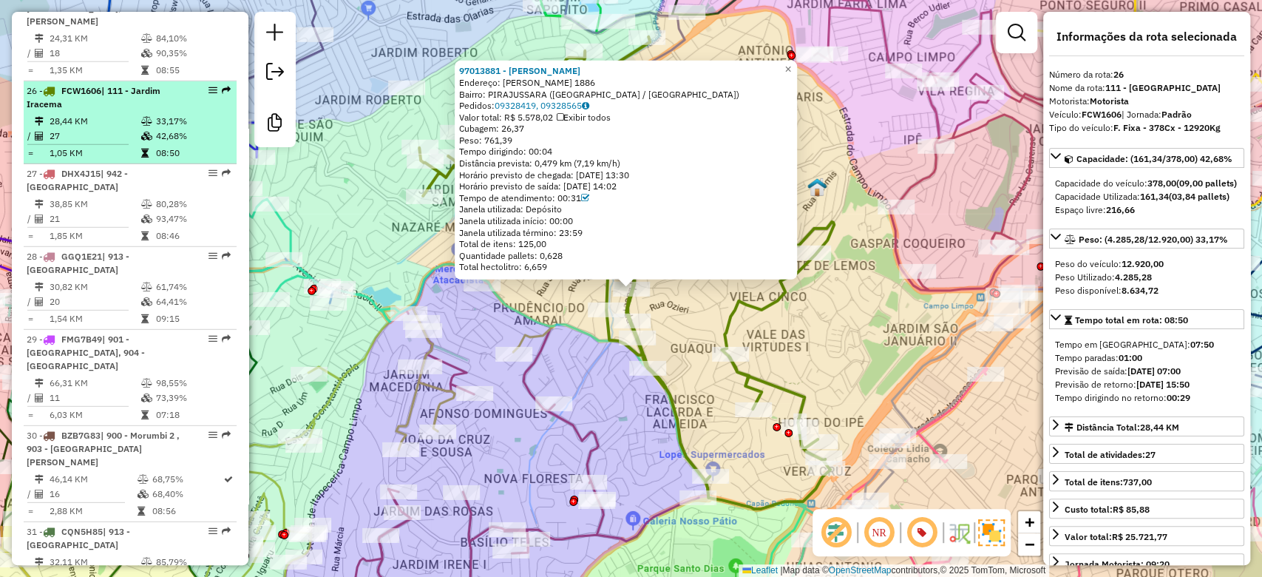
click at [137, 114] on table "28,44 KM 33,17% / 27 42,68% = 1,05 KM 08:50" at bounding box center [130, 137] width 207 height 47
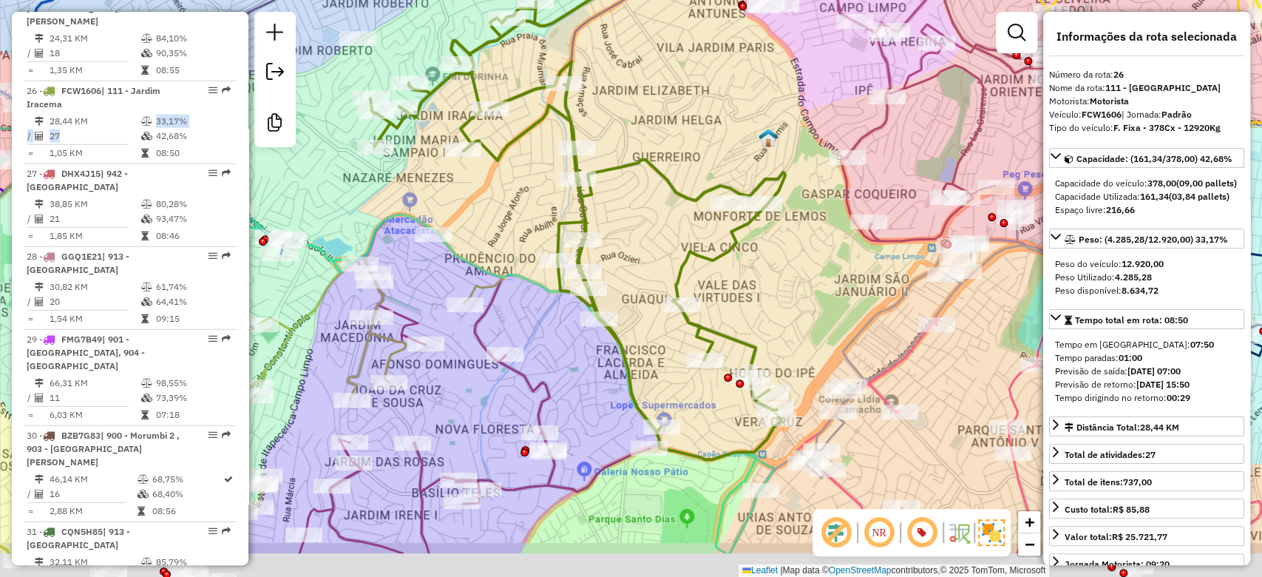
click at [810, 324] on div "Janela de atendimento Grade de atendimento Capacidade Transportadoras Veículos …" at bounding box center [631, 288] width 1262 height 577
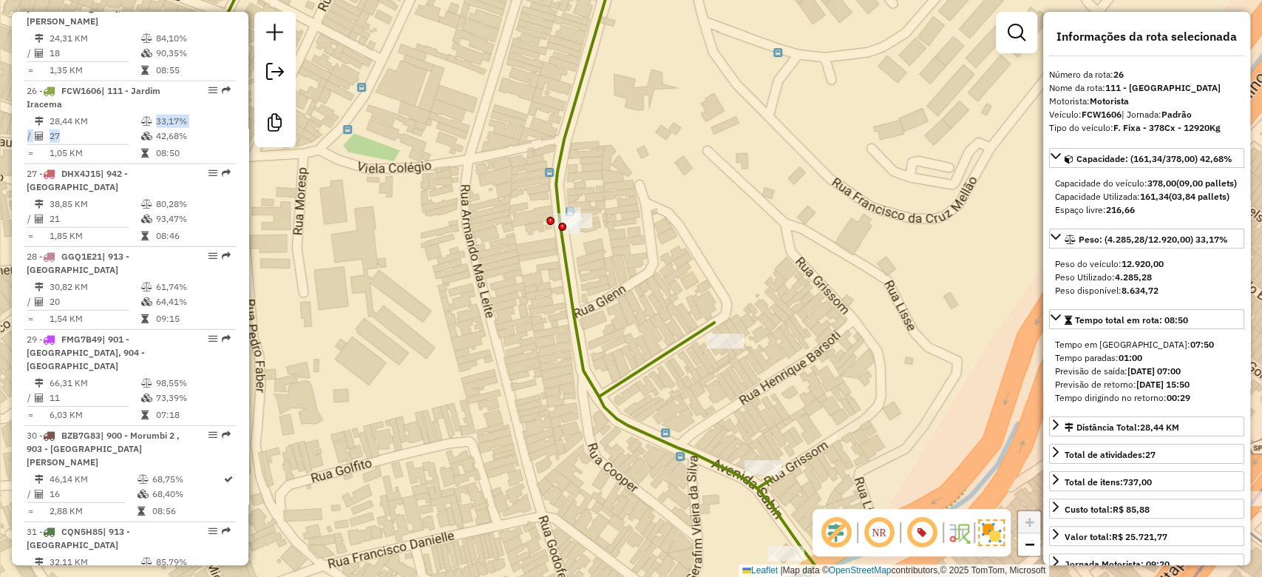
click at [509, 330] on div "Janela de atendimento Grade de atendimento Capacidade Transportadoras Veículos …" at bounding box center [631, 288] width 1262 height 577
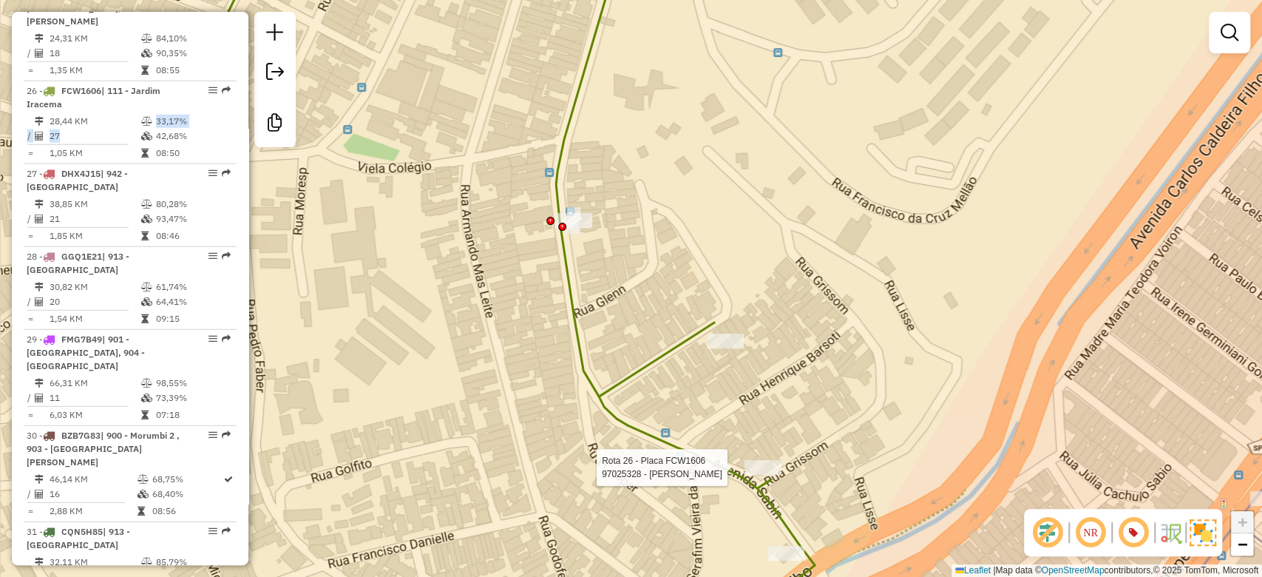
select select "**********"
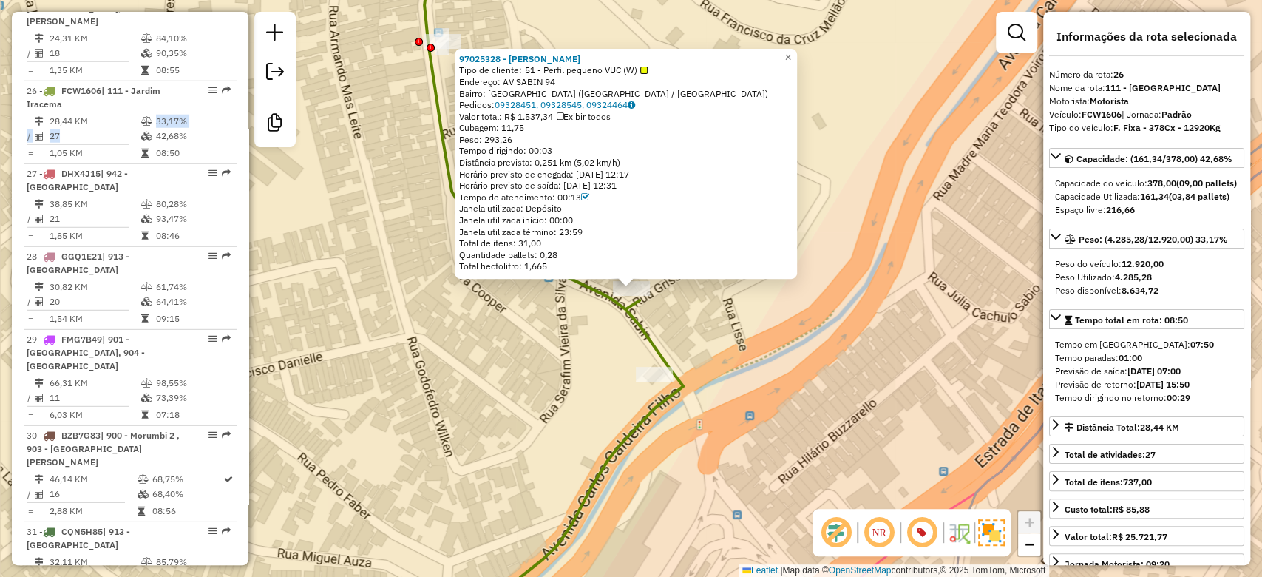
click at [562, 381] on div "97025328 - [PERSON_NAME] DE MOR Tipo de cliente: 51 - Perfil pequeno VUC (W) En…" at bounding box center [631, 288] width 1262 height 577
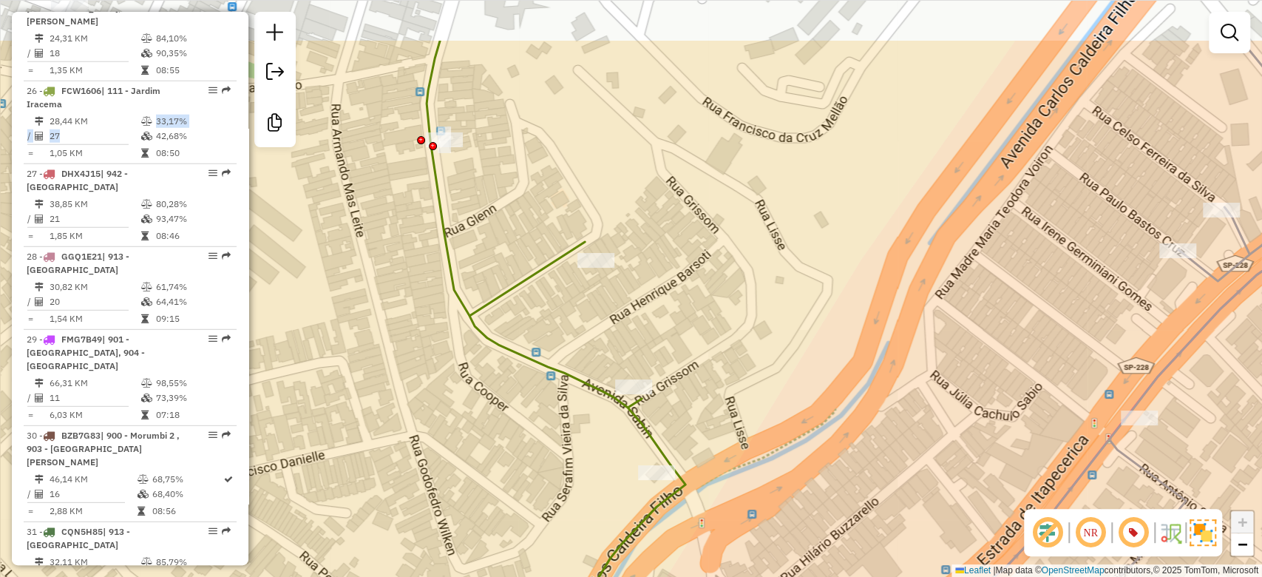
drag, startPoint x: 565, startPoint y: 436, endPoint x: 619, endPoint y: 411, distance: 58.9
click at [567, 471] on div "Janela de atendimento Grade de atendimento Capacidade Transportadoras Veículos …" at bounding box center [631, 288] width 1262 height 577
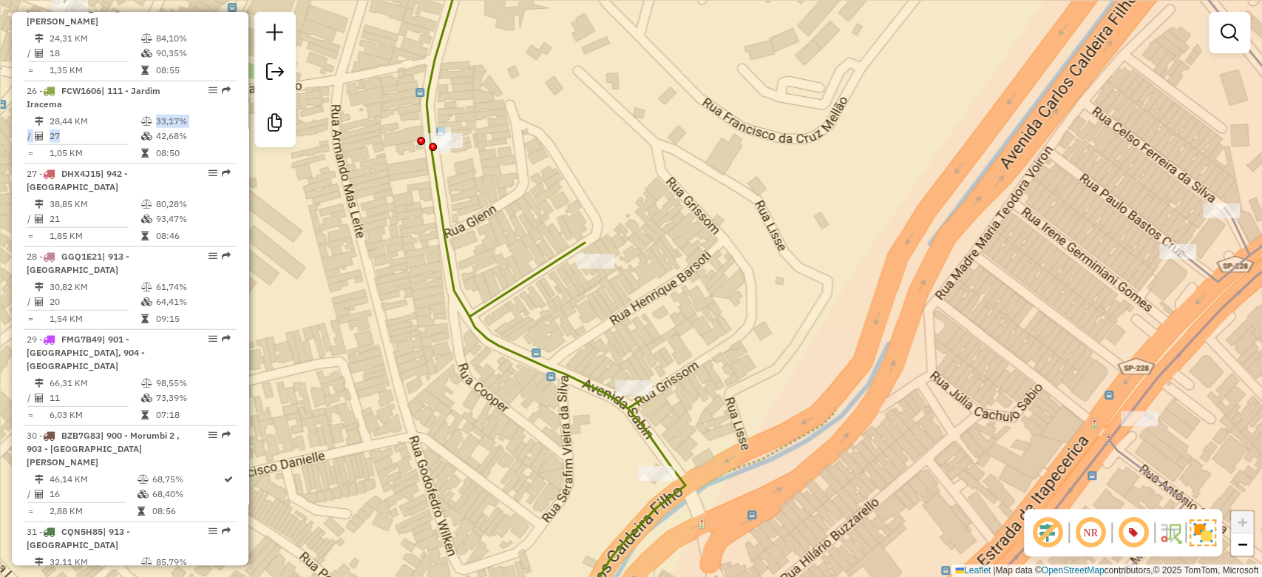
select select "**********"
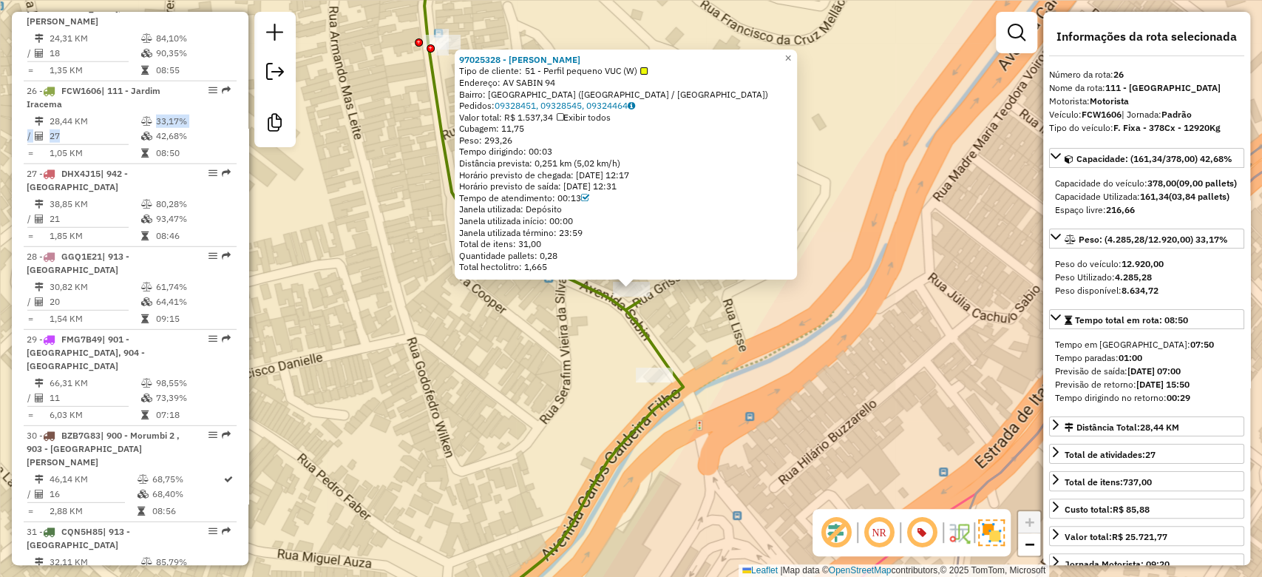
click at [547, 424] on div "97025328 - [PERSON_NAME] DE MOR Tipo de cliente: 51 - Perfil pequeno VUC (W) En…" at bounding box center [631, 288] width 1262 height 577
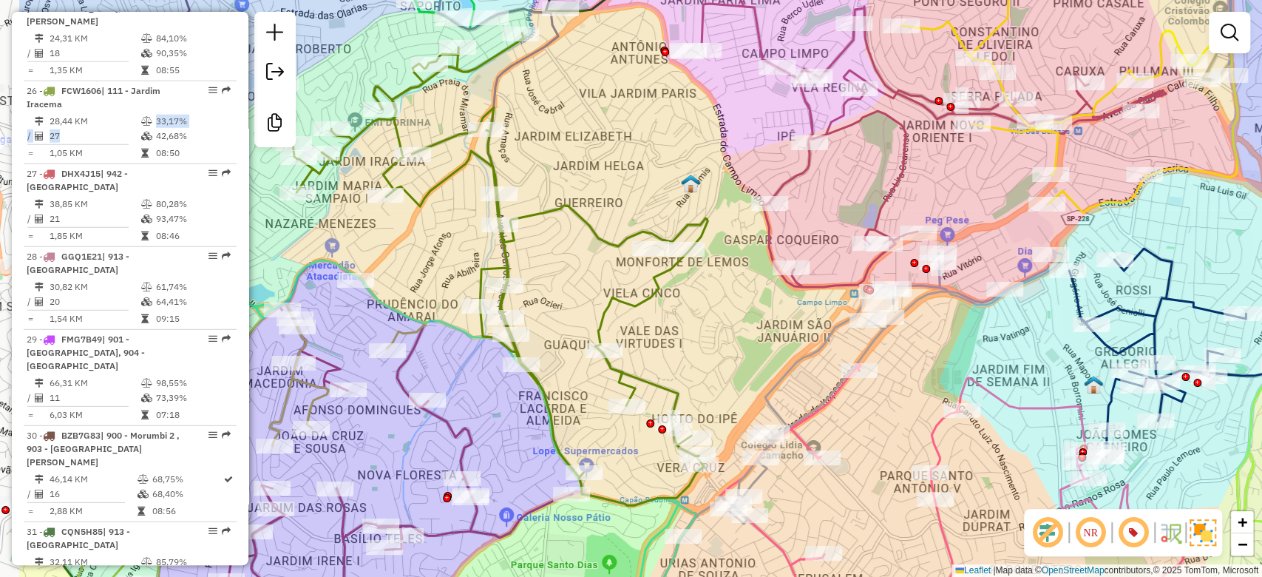
drag, startPoint x: 506, startPoint y: 432, endPoint x: 652, endPoint y: 476, distance: 152.2
click at [652, 476] on div "Janela de atendimento Grade de atendimento Capacidade Transportadoras Veículos …" at bounding box center [631, 288] width 1262 height 577
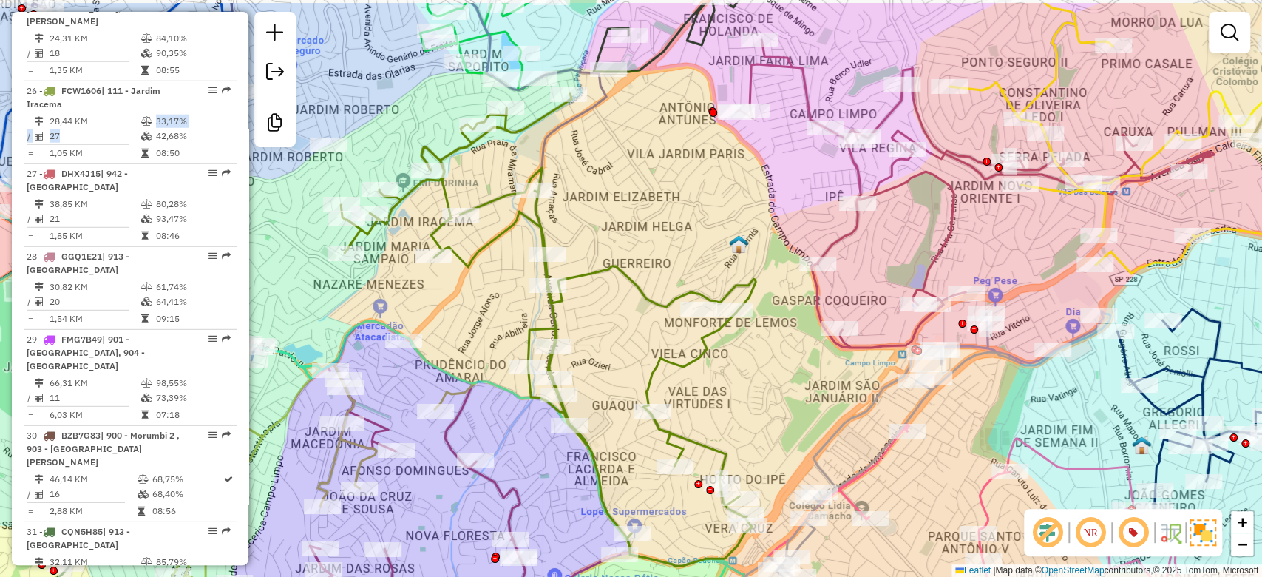
drag, startPoint x: 698, startPoint y: 342, endPoint x: 716, endPoint y: 415, distance: 74.6
click at [716, 415] on div "Janela de atendimento Grade de atendimento Capacidade Transportadoras Veículos …" at bounding box center [631, 288] width 1262 height 577
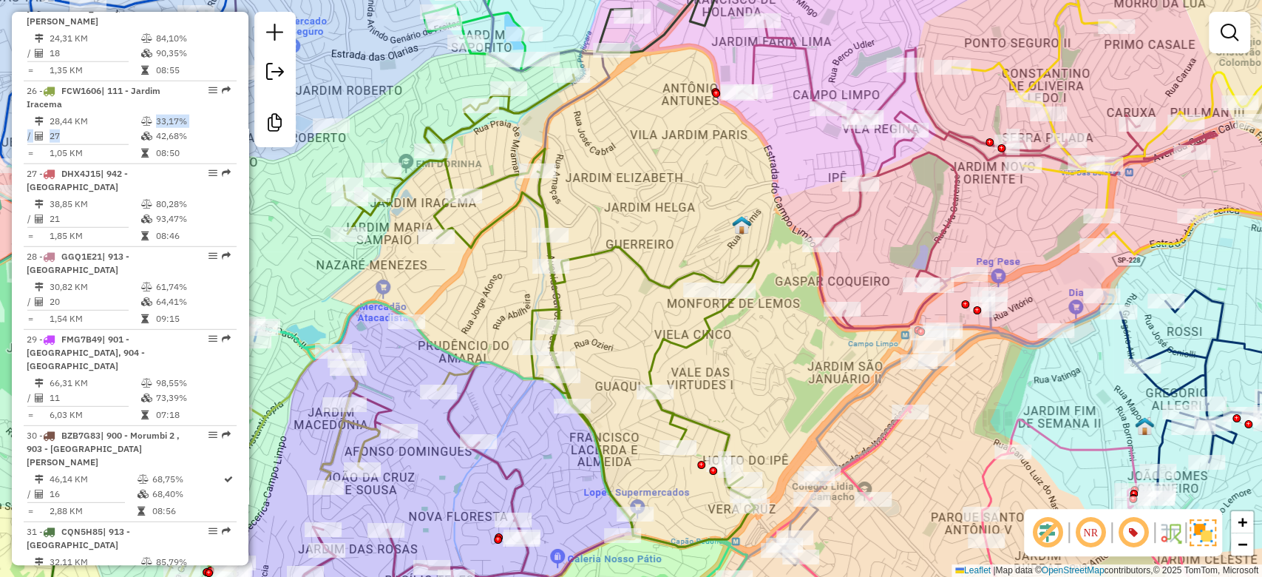
drag, startPoint x: 748, startPoint y: 367, endPoint x: 745, endPoint y: 338, distance: 29.0
click at [748, 338] on div "Janela de atendimento Grade de atendimento Capacidade Transportadoras Veículos …" at bounding box center [631, 288] width 1262 height 577
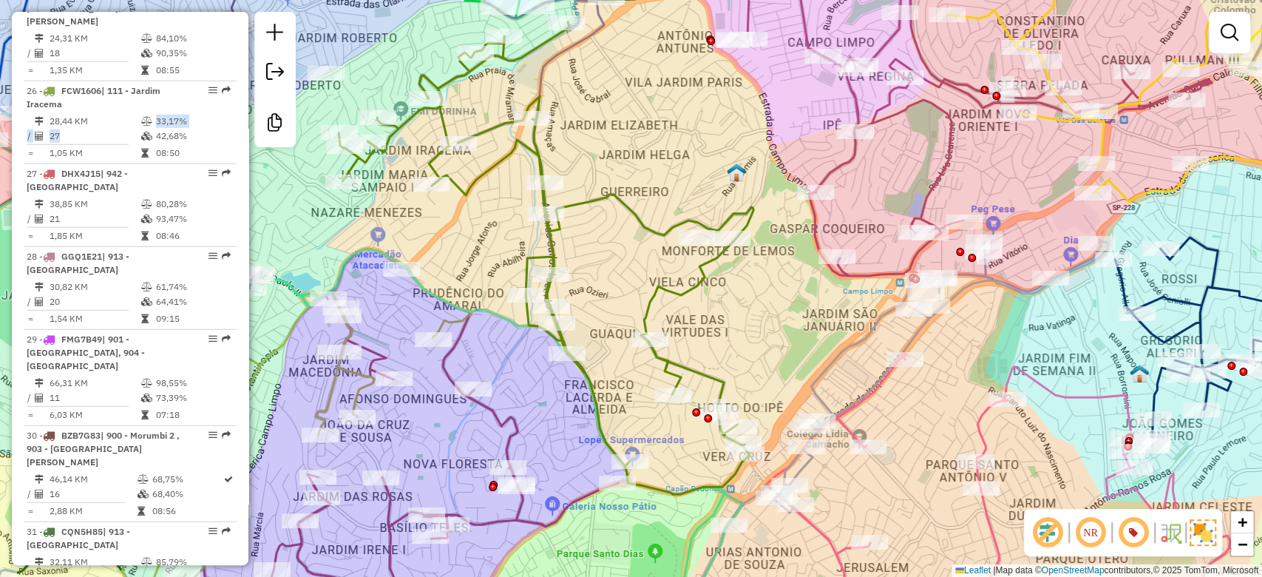
drag, startPoint x: 647, startPoint y: 442, endPoint x: 645, endPoint y: 399, distance: 42.9
click at [645, 399] on div "Janela de atendimento Grade de atendimento Capacidade Transportadoras Veículos …" at bounding box center [631, 288] width 1262 height 577
click at [756, 338] on div "Janela de atendimento Grade de atendimento Capacidade Transportadoras Veículos …" at bounding box center [631, 288] width 1262 height 577
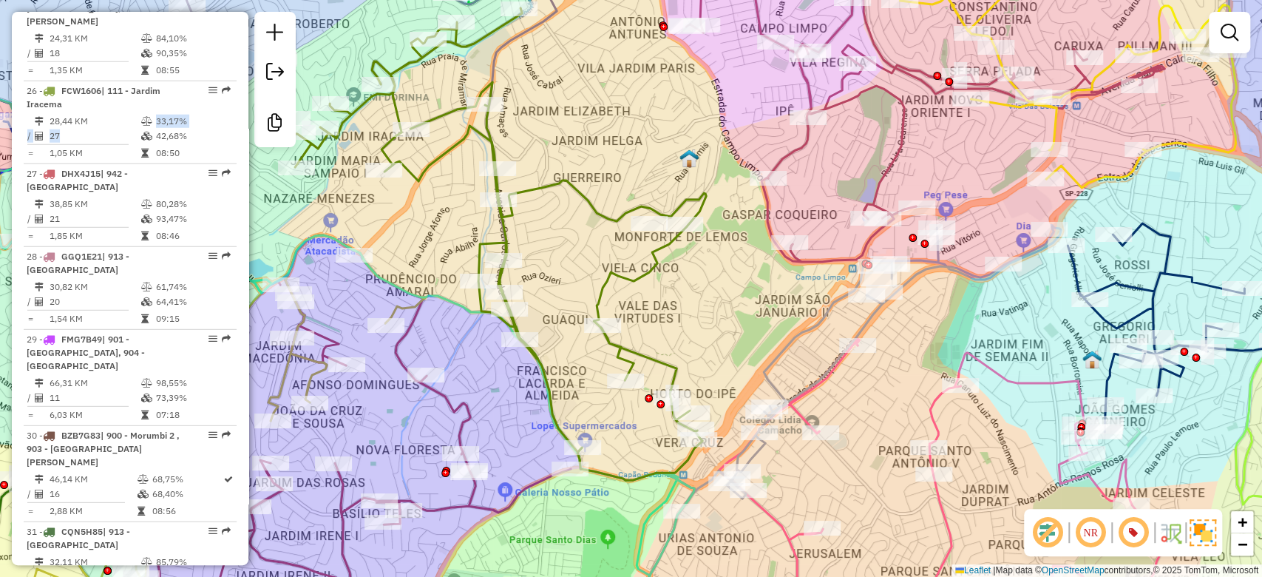
drag, startPoint x: 746, startPoint y: 334, endPoint x: 708, endPoint y: 354, distance: 42.7
click at [692, 310] on div "Janela de atendimento Grade de atendimento Capacidade Transportadoras Veículos …" at bounding box center [631, 288] width 1262 height 577
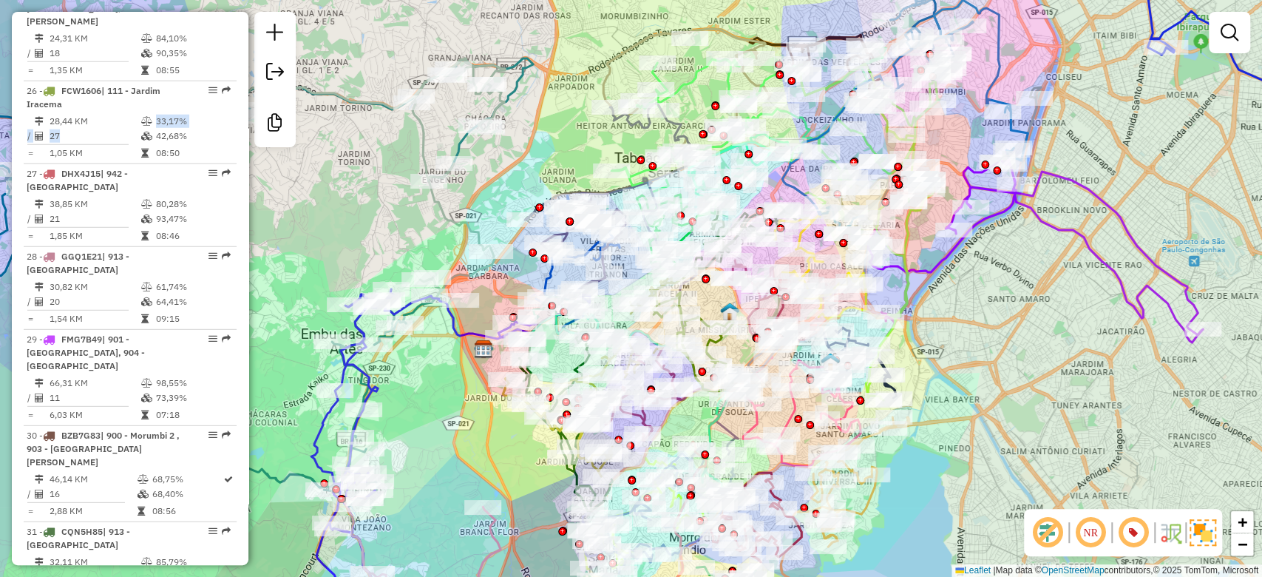
click at [1021, 418] on div "Janela de atendimento Grade de atendimento Capacidade Transportadoras Veículos …" at bounding box center [631, 288] width 1262 height 577
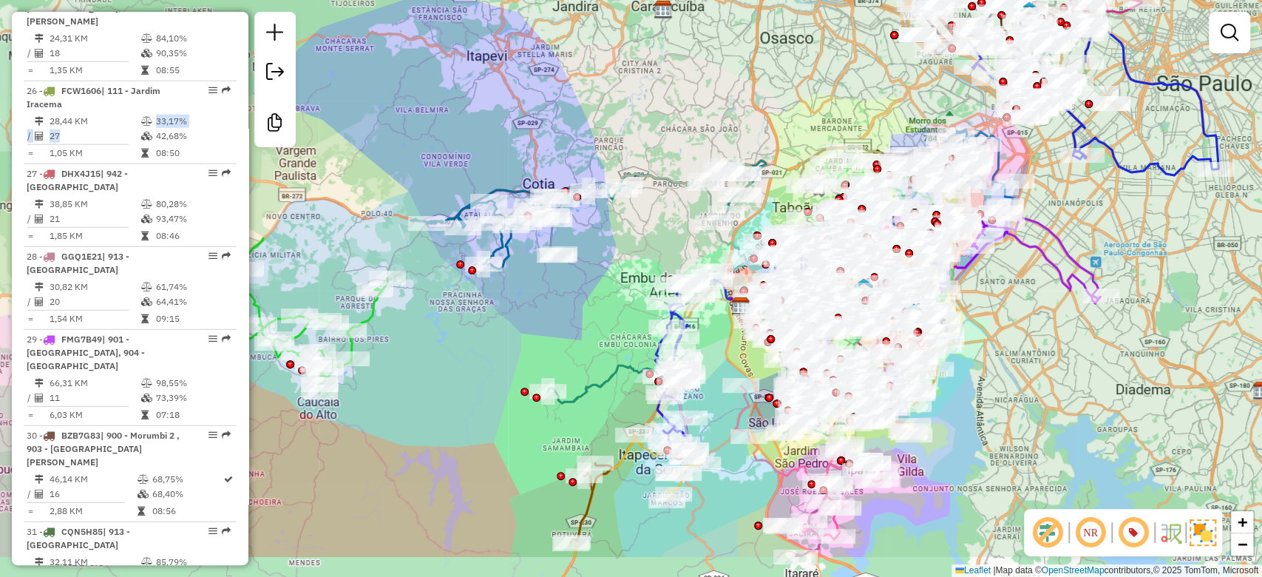
drag, startPoint x: 1036, startPoint y: 429, endPoint x: 1024, endPoint y: 351, distance: 78.5
click at [1024, 351] on div "Janela de atendimento Grade de atendimento Capacidade Transportadoras Veículos …" at bounding box center [631, 288] width 1262 height 577
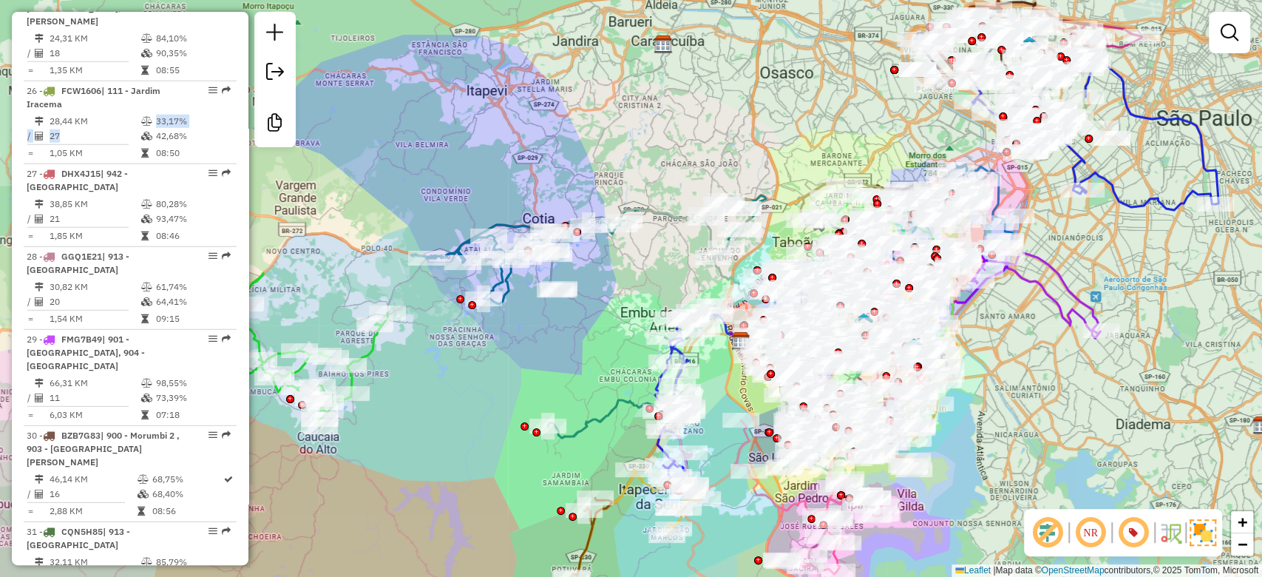
drag, startPoint x: 1043, startPoint y: 352, endPoint x: 1043, endPoint y: 376, distance: 24.4
click at [1043, 376] on div "Janela de atendimento Grade de atendimento Capacidade Transportadoras Veículos …" at bounding box center [631, 288] width 1262 height 577
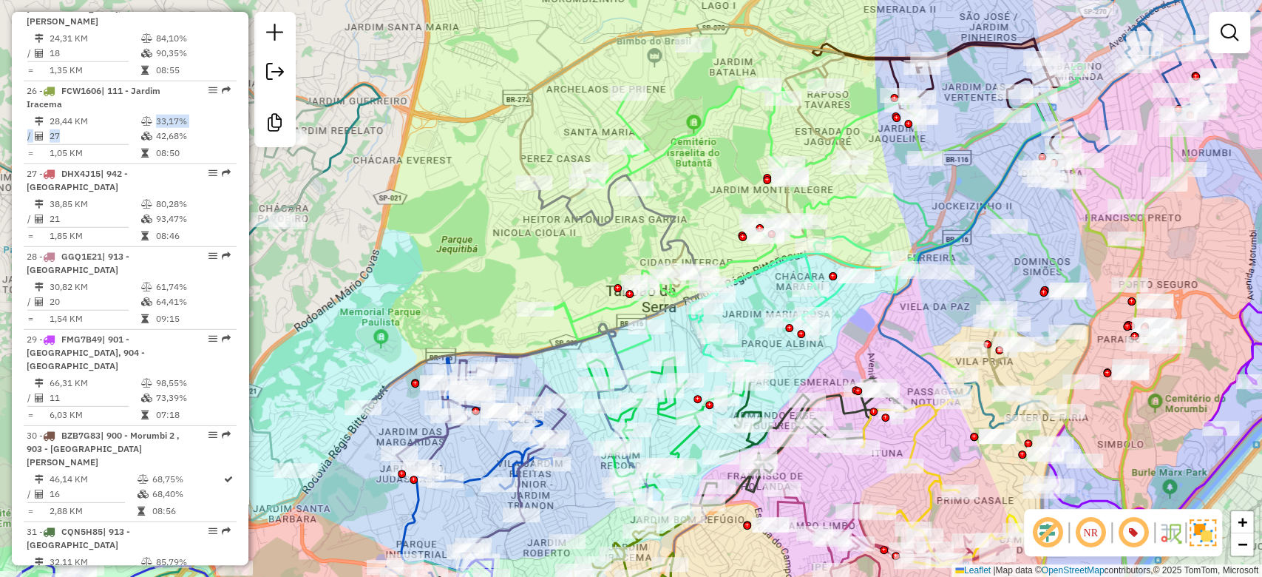
drag, startPoint x: 427, startPoint y: 305, endPoint x: 427, endPoint y: 277, distance: 27.3
click at [430, 278] on div "Janela de atendimento Grade de atendimento Capacidade Transportadoras Veículos …" at bounding box center [631, 288] width 1262 height 577
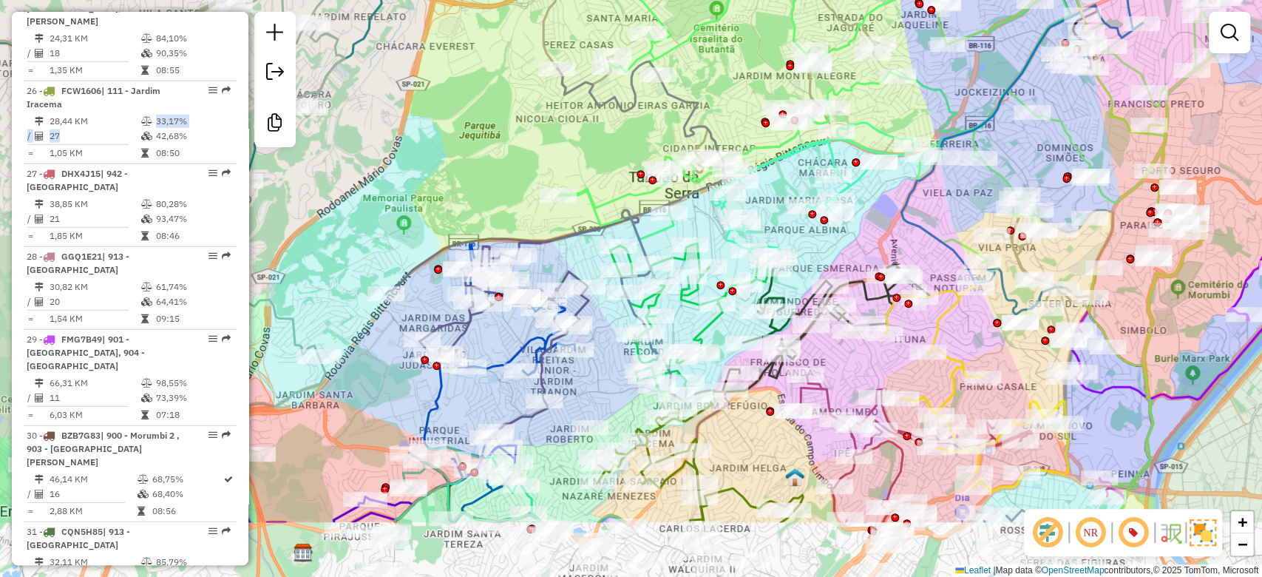
drag, startPoint x: 374, startPoint y: 253, endPoint x: 458, endPoint y: 176, distance: 113.5
click at [458, 176] on div "Janela de atendimento Grade de atendimento Capacidade Transportadoras Veículos …" at bounding box center [631, 288] width 1262 height 577
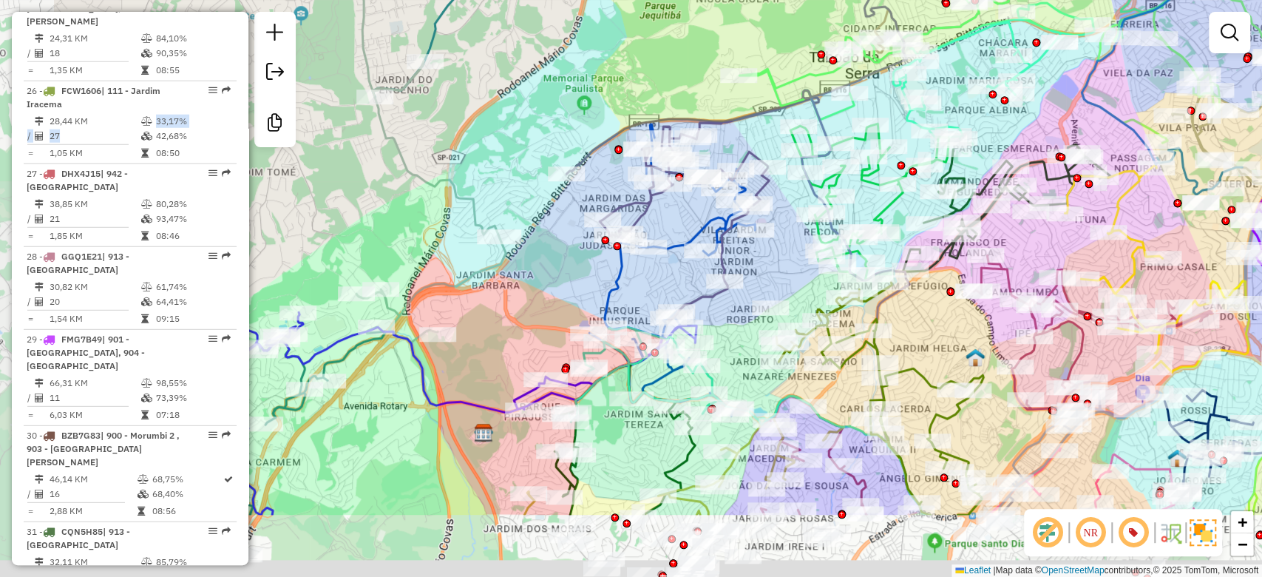
drag, startPoint x: 584, startPoint y: 138, endPoint x: 497, endPoint y: 341, distance: 221.2
click at [616, 115] on div "Janela de atendimento Grade de atendimento Capacidade Transportadoras Veículos …" at bounding box center [631, 288] width 1262 height 577
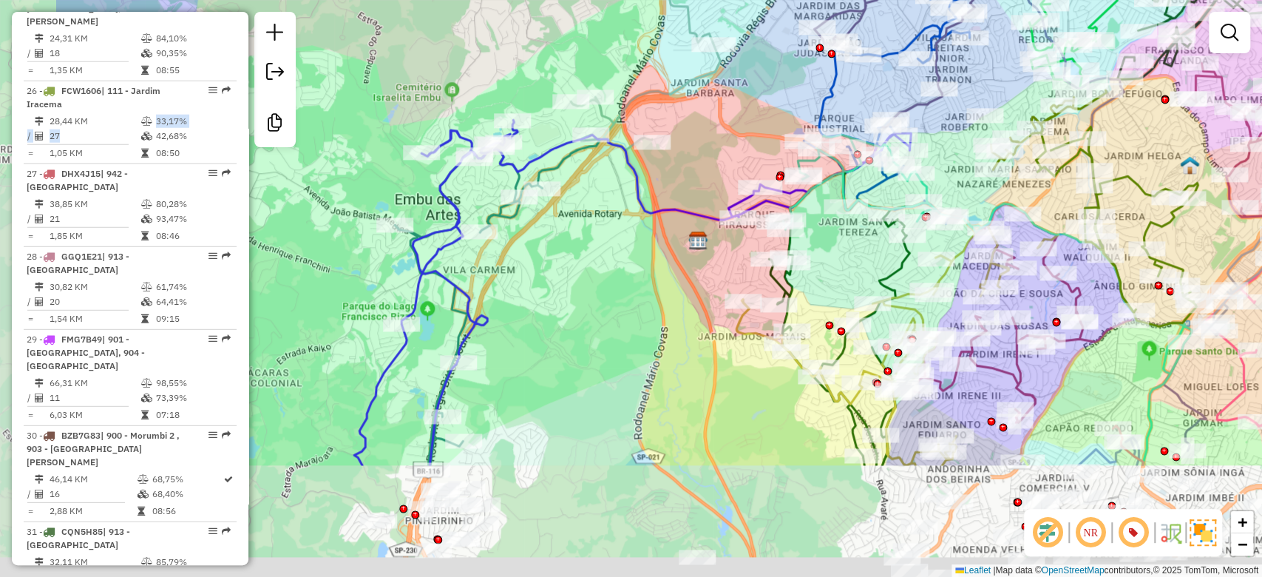
drag, startPoint x: 497, startPoint y: 341, endPoint x: 623, endPoint y: 288, distance: 137.4
click at [681, 169] on div "Janela de atendimento Grade de atendimento Capacidade Transportadoras Veículos …" at bounding box center [631, 288] width 1262 height 577
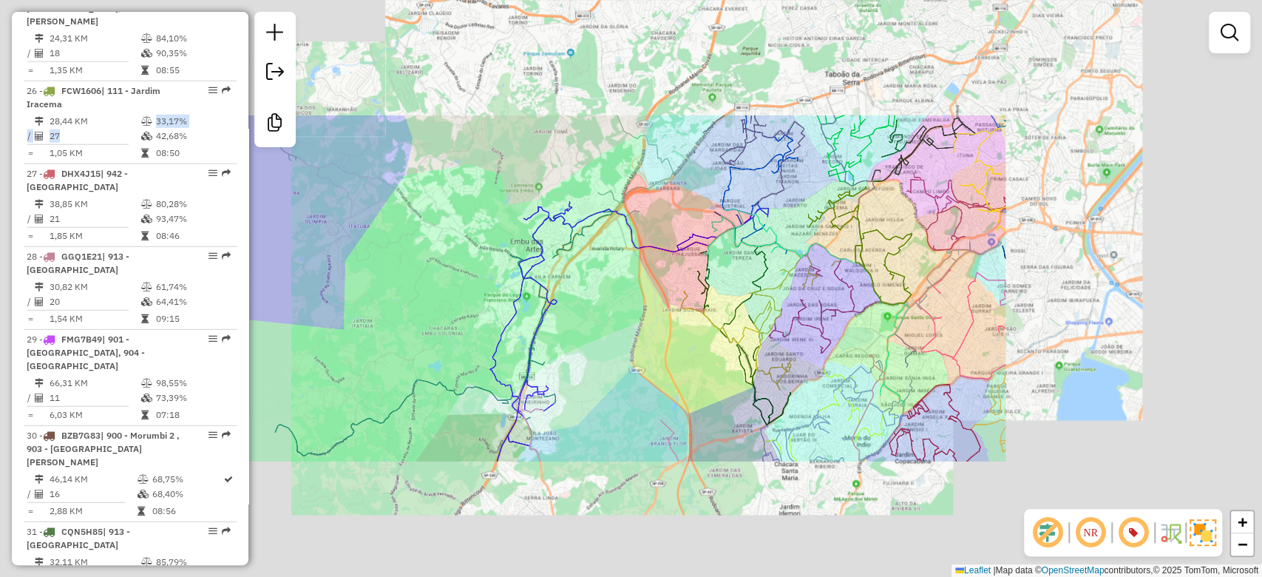
click at [631, 251] on div "Janela de atendimento Grade de atendimento Capacidade Transportadoras Veículos …" at bounding box center [631, 288] width 1262 height 577
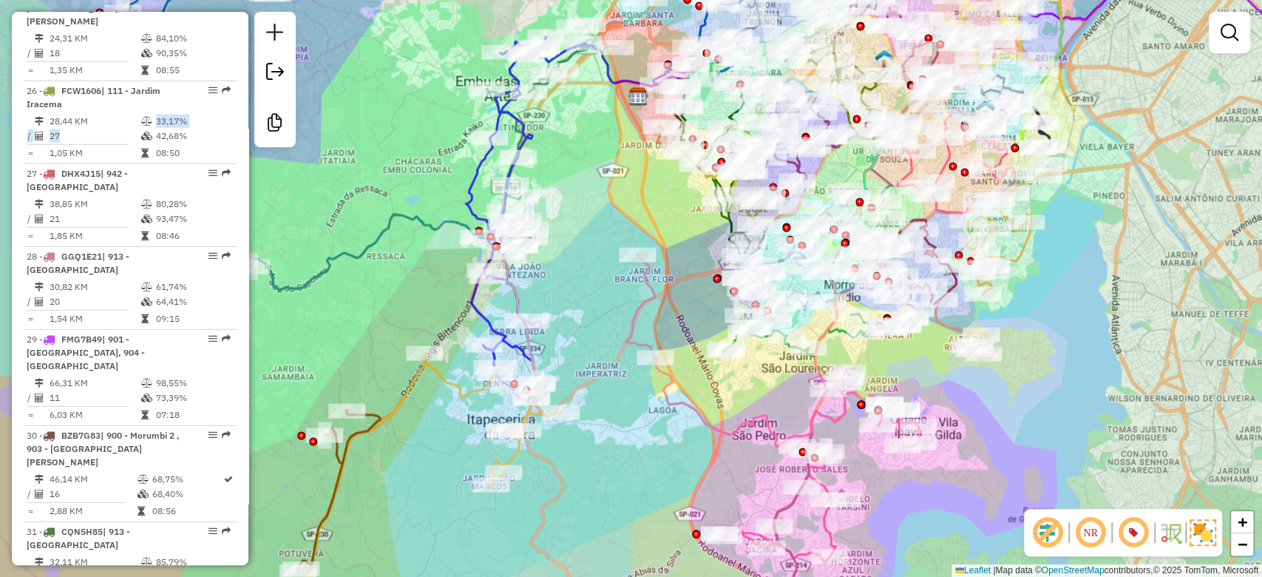
drag, startPoint x: 920, startPoint y: 401, endPoint x: 892, endPoint y: 358, distance: 51.3
click at [892, 358] on div "Janela de atendimento Grade de atendimento Capacidade Transportadoras Veículos …" at bounding box center [631, 288] width 1262 height 577
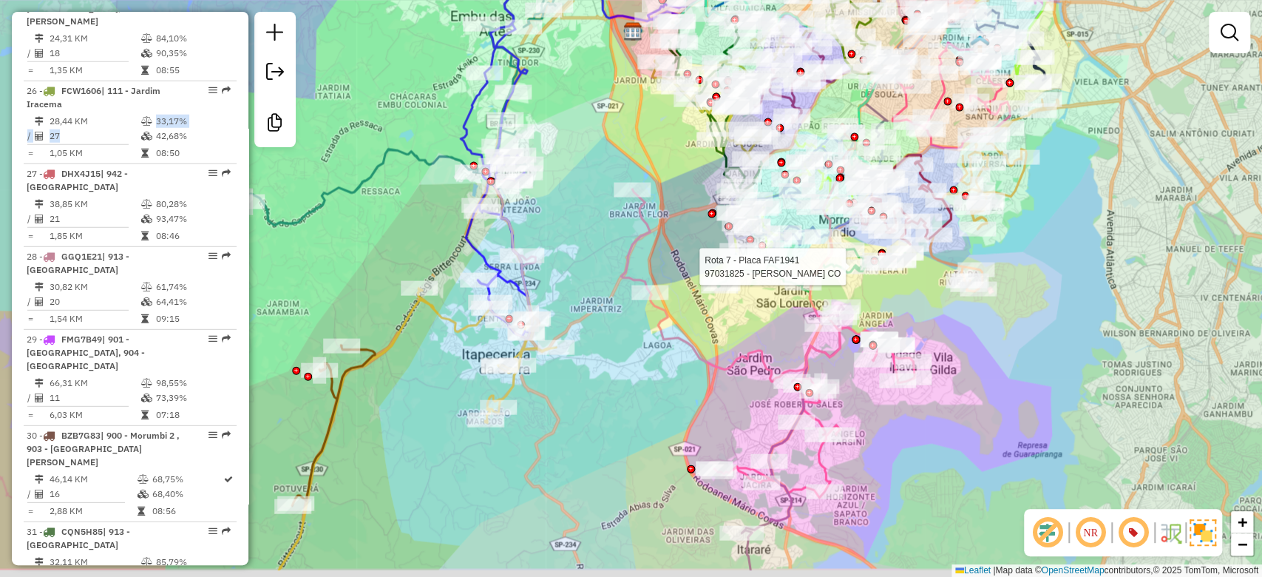
drag, startPoint x: 975, startPoint y: 443, endPoint x: 976, endPoint y: 482, distance: 39.2
click at [976, 339] on div "Rota 7 - Placa FAF1941 97031825 - [PERSON_NAME] CO Janela de atendimento Grade …" at bounding box center [631, 288] width 1262 height 577
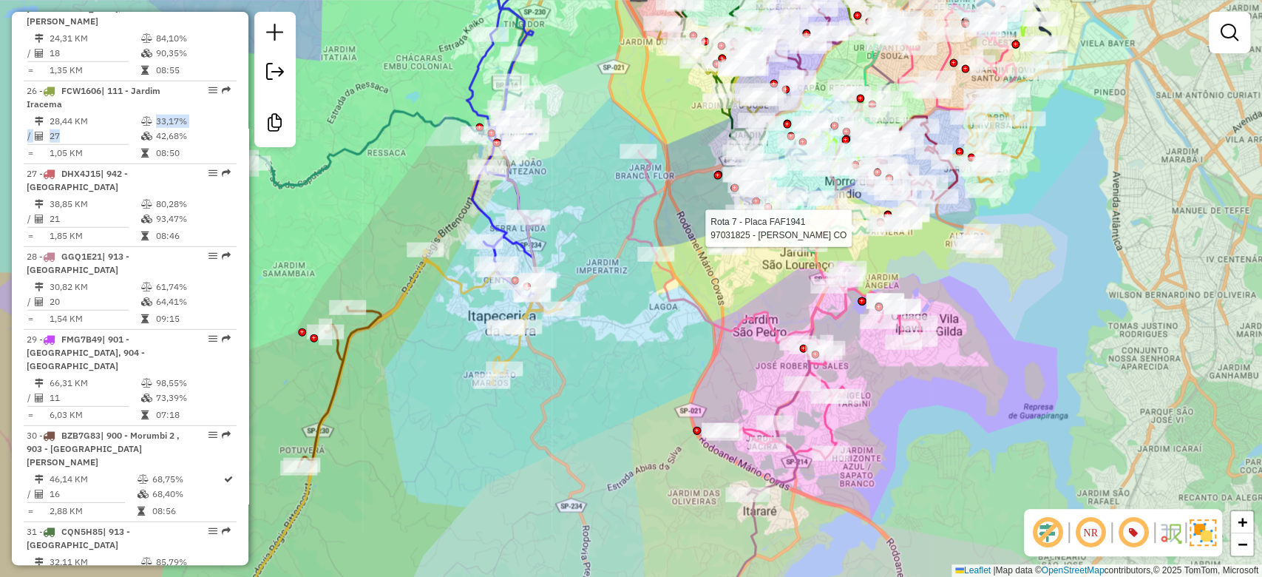
click at [962, 457] on div "Rota 7 - Placa FAF1941 97031825 - [PERSON_NAME] CO Janela de atendimento Grade …" at bounding box center [631, 288] width 1262 height 577
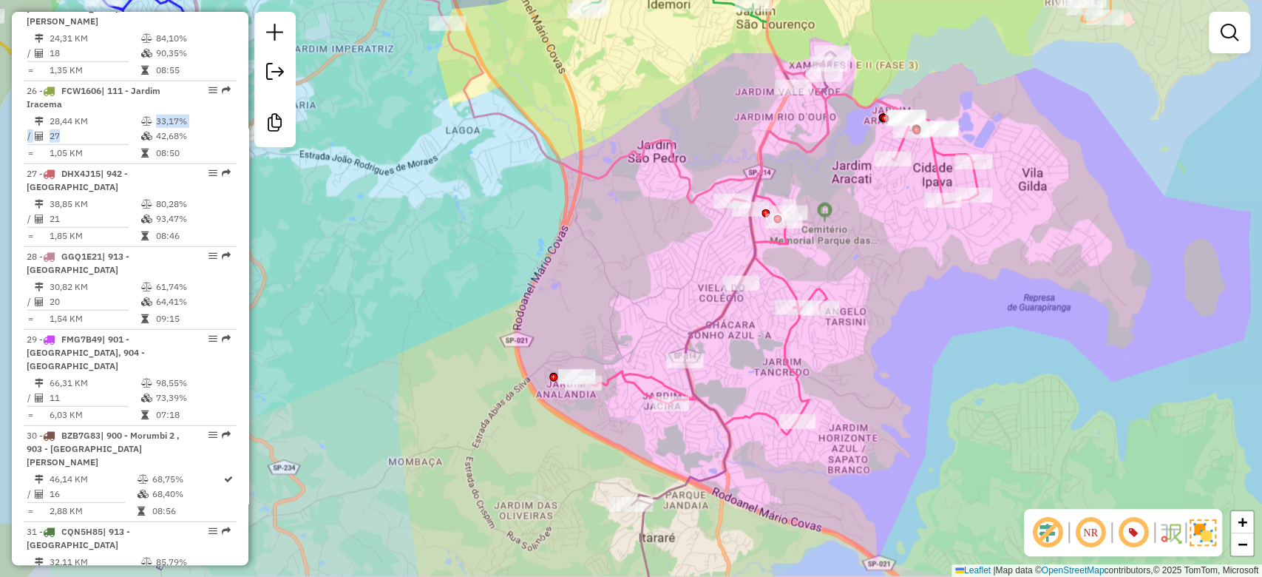
click at [934, 381] on div "Janela de atendimento Grade de atendimento Capacidade Transportadoras Veículos …" at bounding box center [631, 288] width 1262 height 577
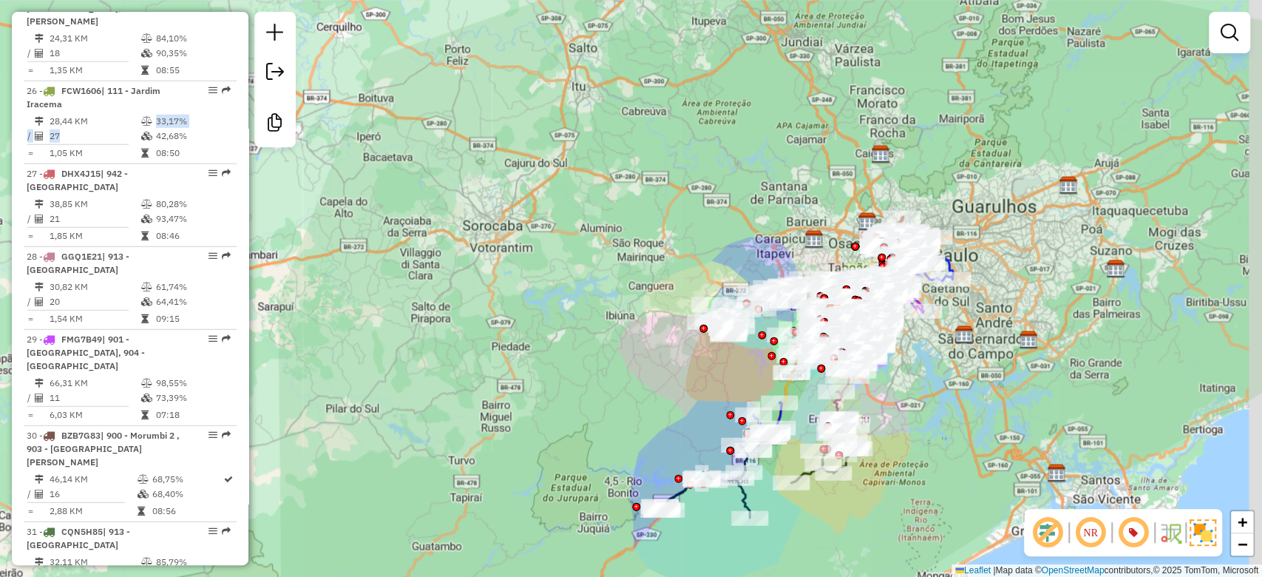
drag, startPoint x: 1030, startPoint y: 389, endPoint x: 962, endPoint y: 375, distance: 68.6
click at [962, 375] on div "Janela de atendimento Grade de atendimento Capacidade Transportadoras Veículos …" at bounding box center [631, 288] width 1262 height 577
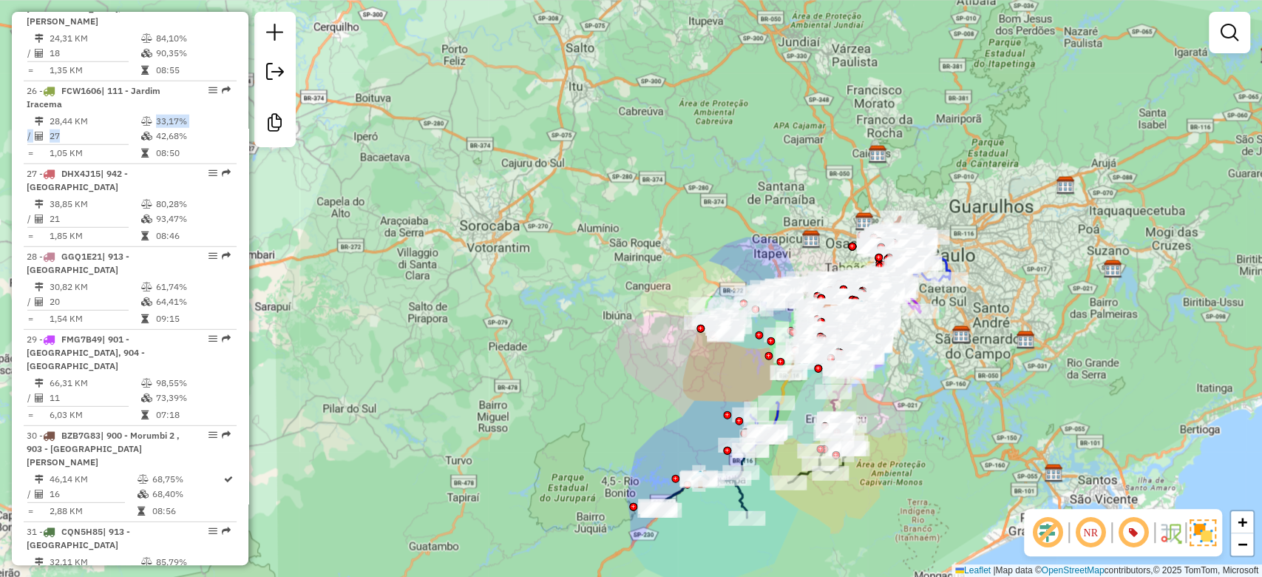
drag, startPoint x: 1141, startPoint y: 334, endPoint x: 1049, endPoint y: 291, distance: 101.9
click at [1051, 291] on div "Janela de atendimento Grade de atendimento Capacidade Transportadoras Veículos …" at bounding box center [631, 288] width 1262 height 577
